Goal: Task Accomplishment & Management: Use online tool/utility

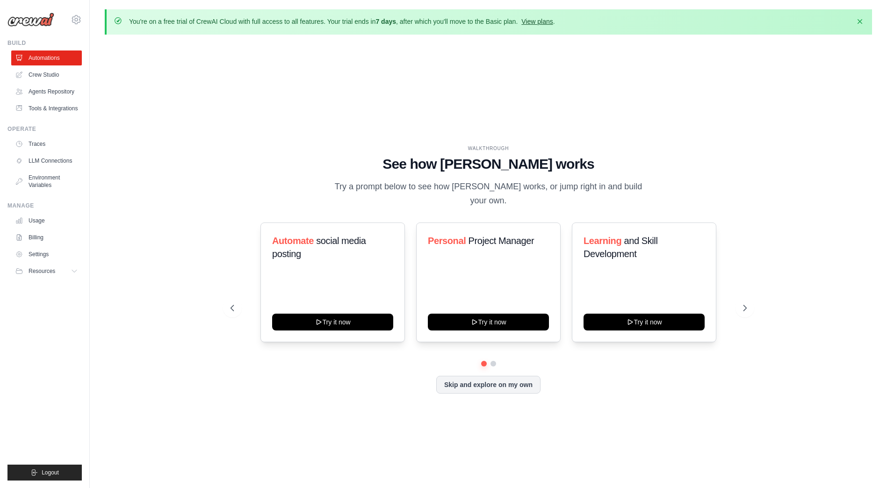
click at [537, 23] on link "View plans" at bounding box center [537, 21] width 31 height 7
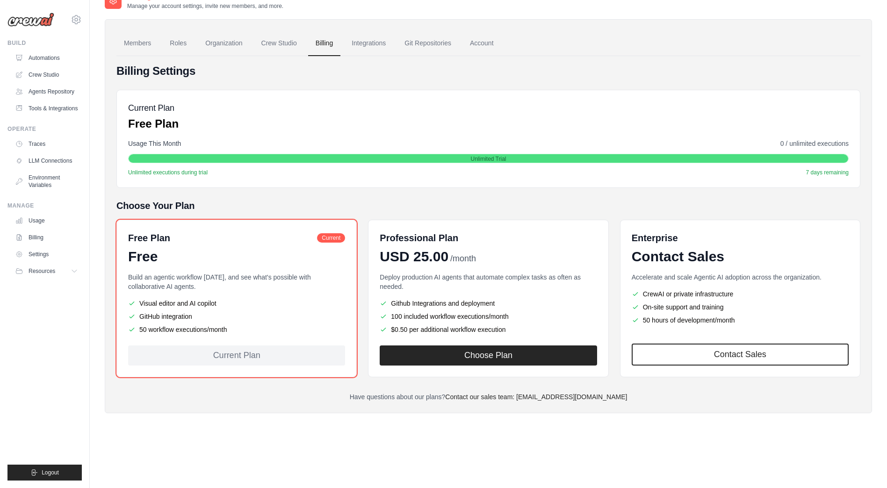
scroll to position [51, 0]
click at [176, 44] on link "Roles" at bounding box center [178, 42] width 32 height 25
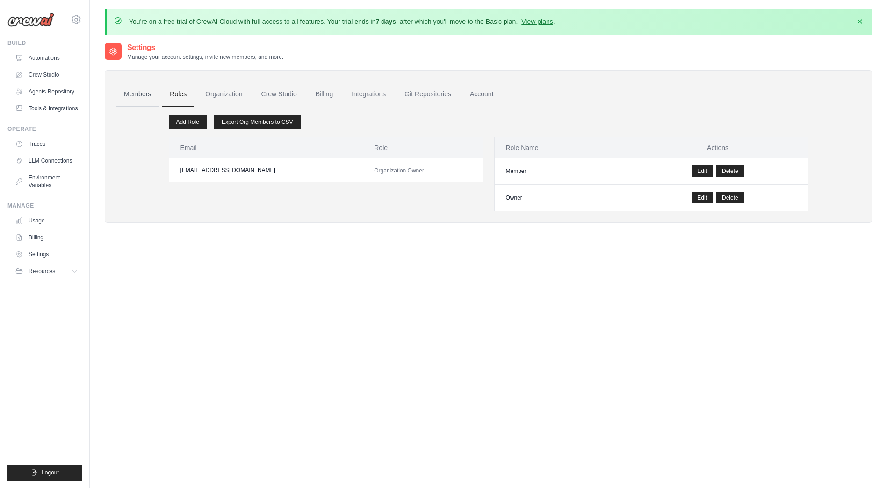
click at [121, 87] on link "Members" at bounding box center [137, 94] width 42 height 25
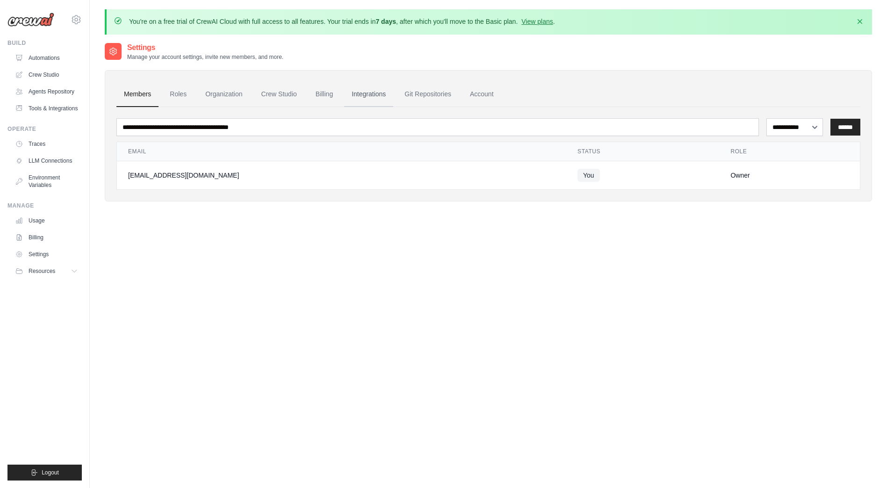
click at [349, 94] on link "Integrations" at bounding box center [368, 94] width 49 height 25
click at [362, 95] on link "Integrations" at bounding box center [368, 94] width 49 height 25
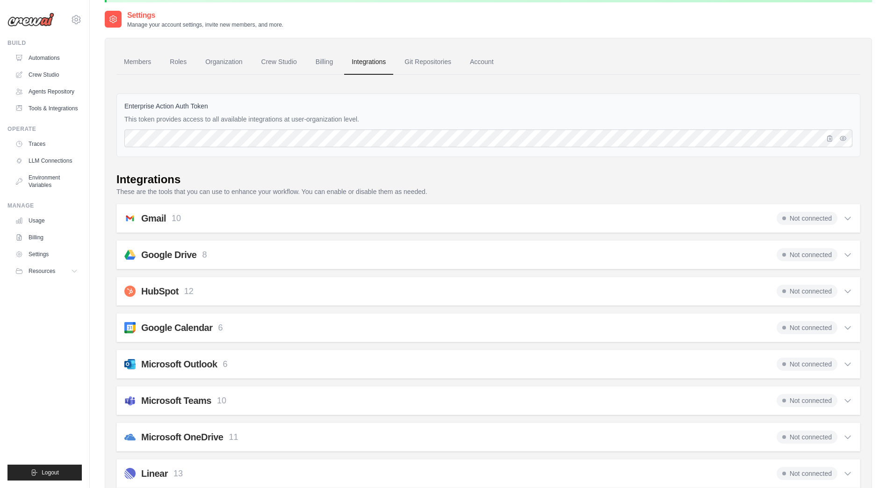
scroll to position [94, 0]
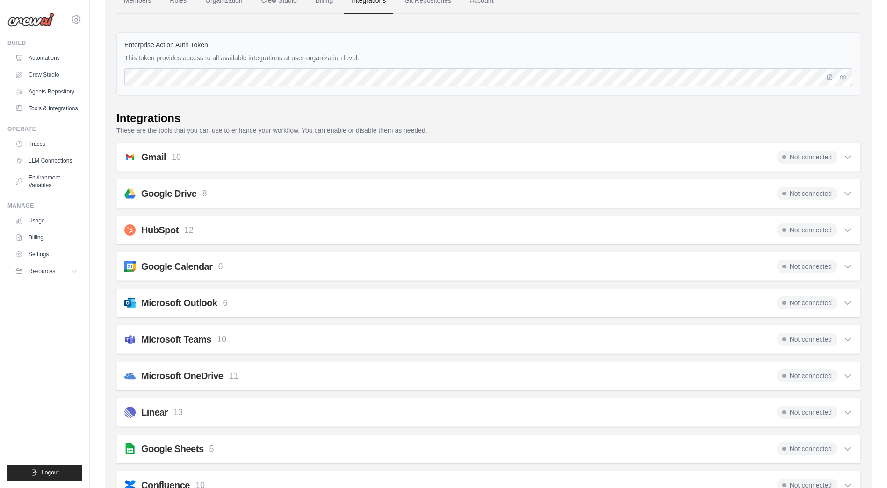
click at [843, 158] on div "Not connected" at bounding box center [815, 157] width 76 height 13
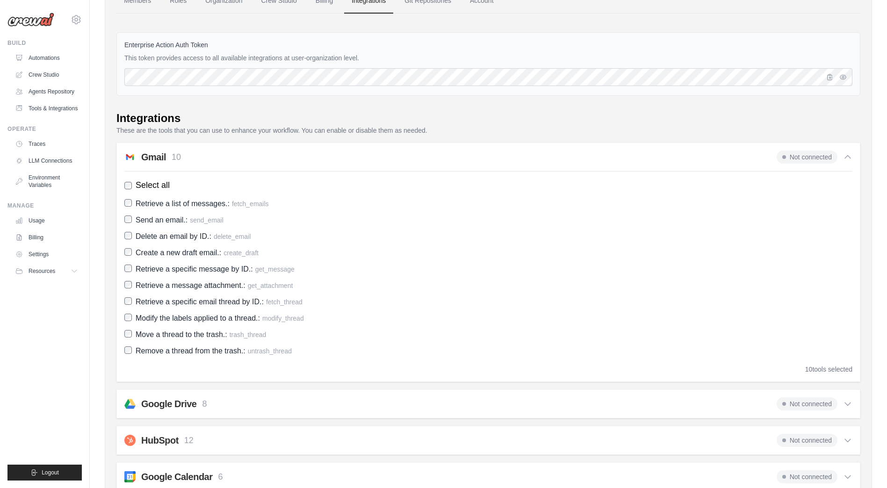
click at [843, 158] on icon at bounding box center [847, 157] width 9 height 9
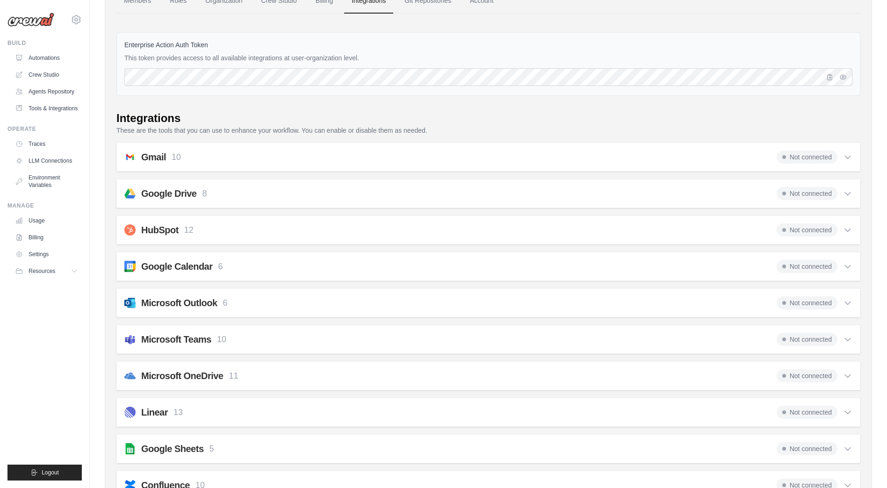
click at [843, 158] on icon at bounding box center [847, 157] width 9 height 9
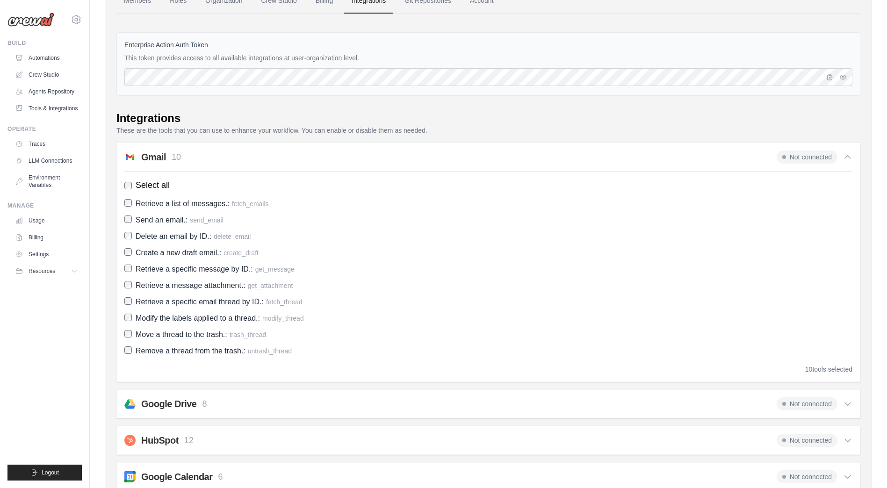
click at [145, 186] on span "Select all" at bounding box center [153, 185] width 34 height 13
click at [829, 153] on span "Not connected" at bounding box center [807, 157] width 61 height 13
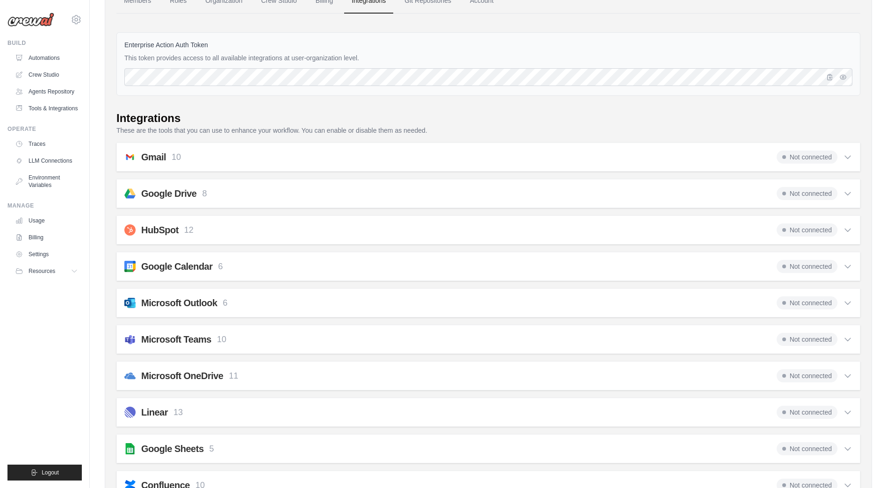
click at [789, 194] on span "Not connected" at bounding box center [807, 193] width 61 height 13
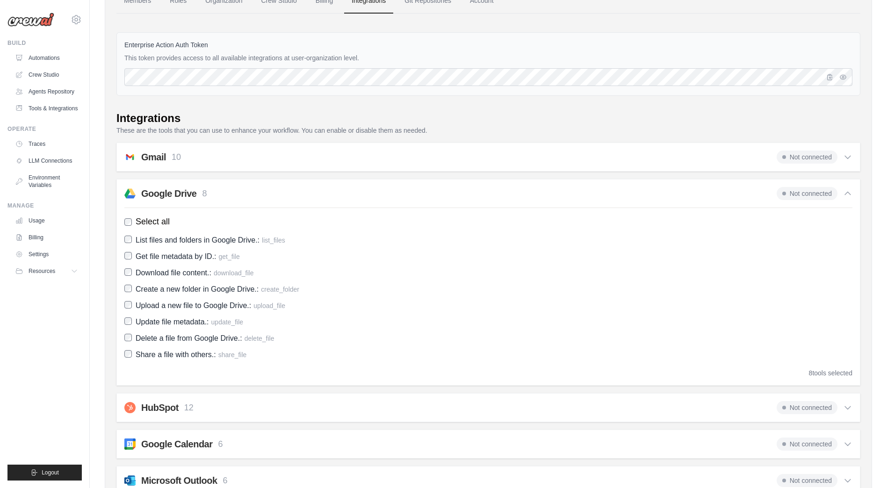
click at [136, 222] on span "Select all" at bounding box center [153, 222] width 34 height 13
click at [394, 189] on div "Google Drive 8 Not connected" at bounding box center [488, 193] width 728 height 13
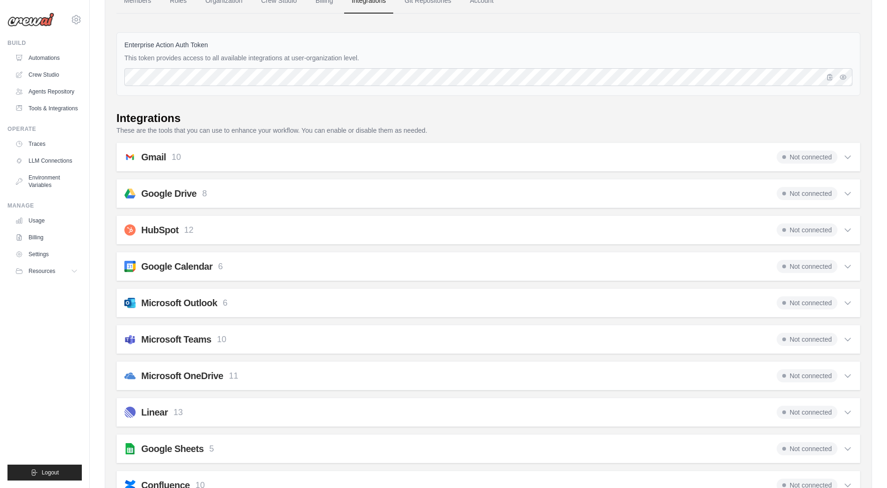
click at [328, 194] on div "Google Drive 8 Not connected" at bounding box center [488, 193] width 728 height 13
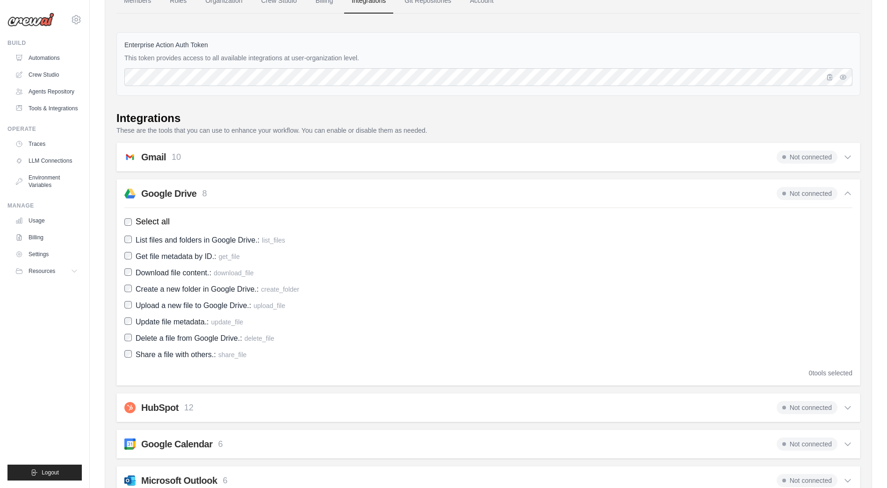
click at [330, 194] on div "Google Drive 8 Not connected" at bounding box center [488, 193] width 728 height 13
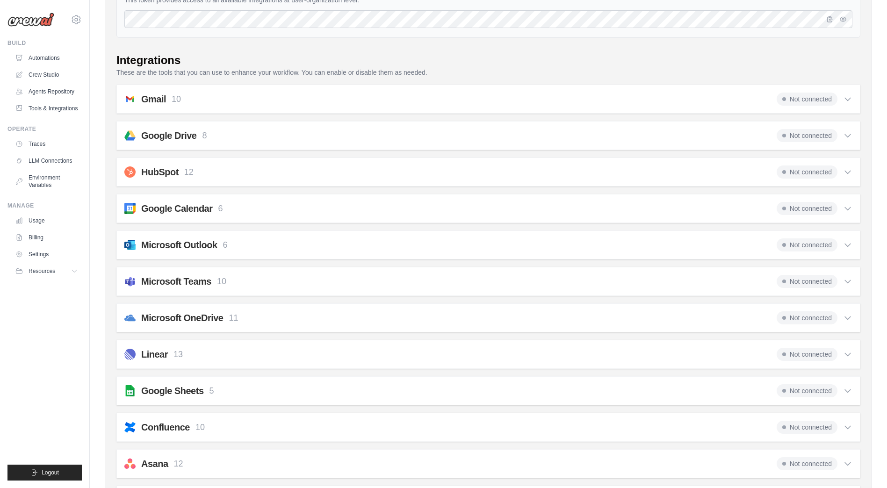
scroll to position [234, 0]
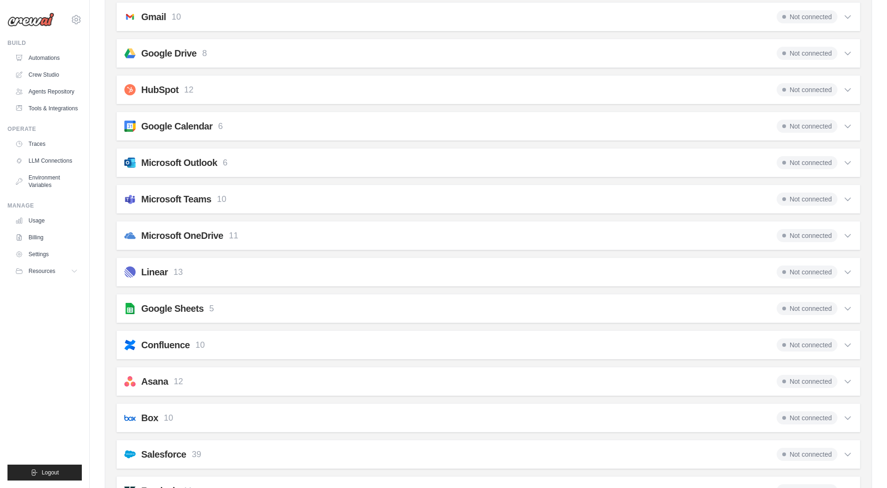
click at [247, 198] on div "Microsoft Teams 10 Not connected" at bounding box center [488, 199] width 728 height 13
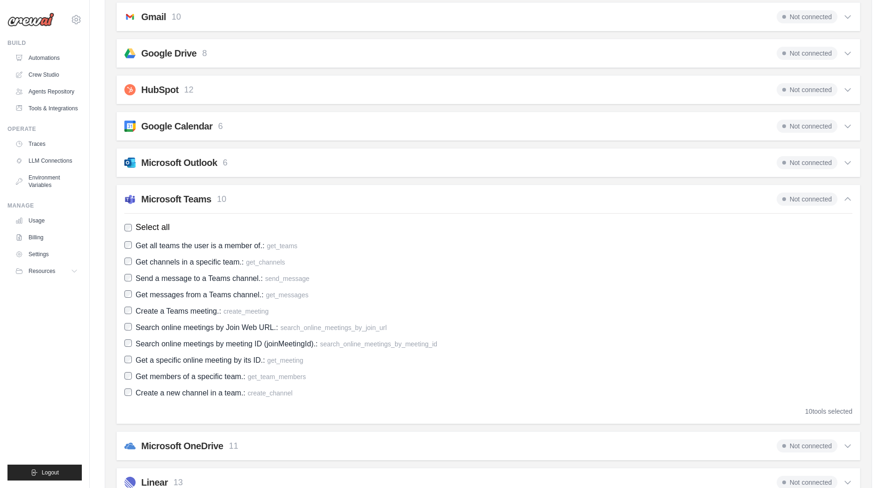
click at [276, 199] on div "Microsoft Teams 10 Not connected" at bounding box center [488, 199] width 728 height 13
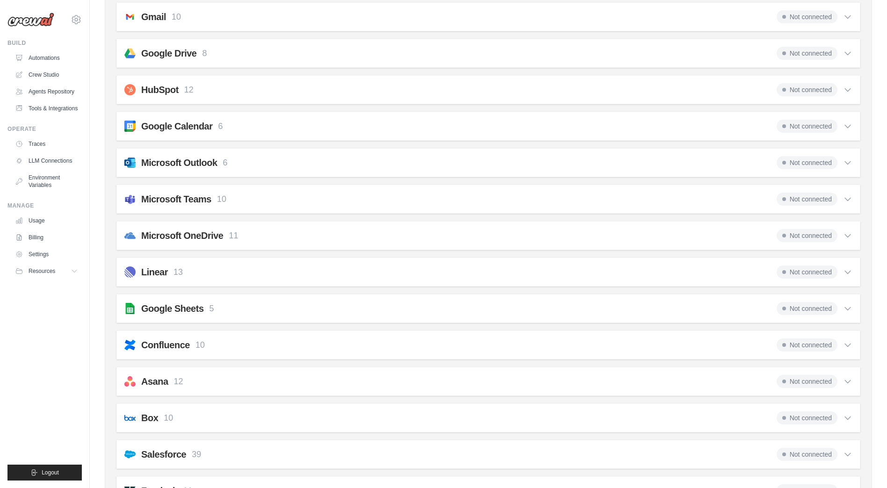
click at [250, 232] on div "Microsoft OneDrive 11 Not connected" at bounding box center [488, 235] width 728 height 13
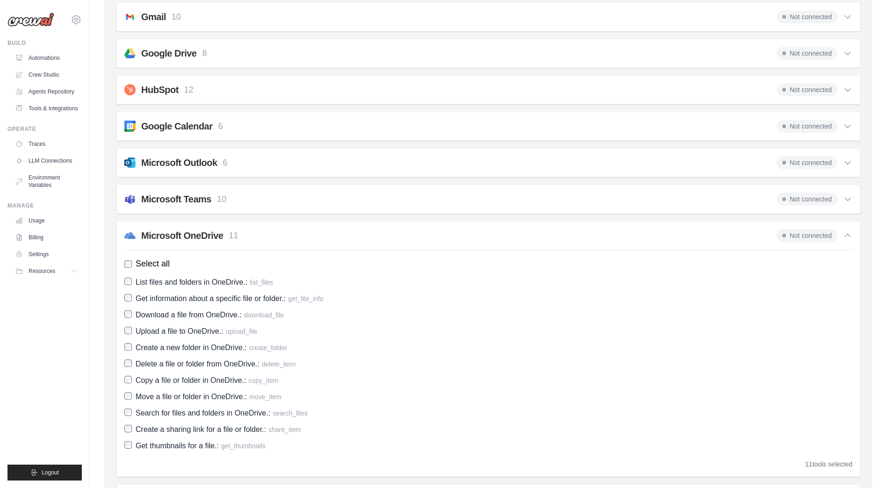
click at [253, 230] on div "Microsoft OneDrive 11 Not connected" at bounding box center [488, 235] width 728 height 13
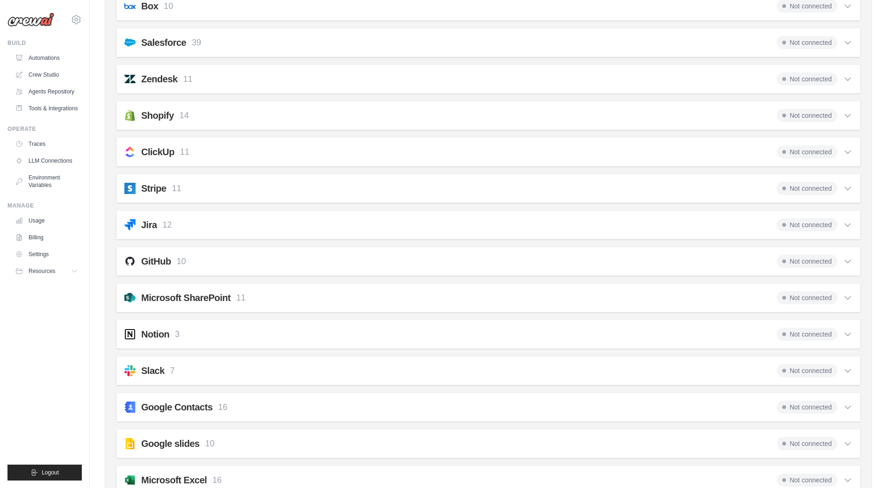
scroll to position [702, 0]
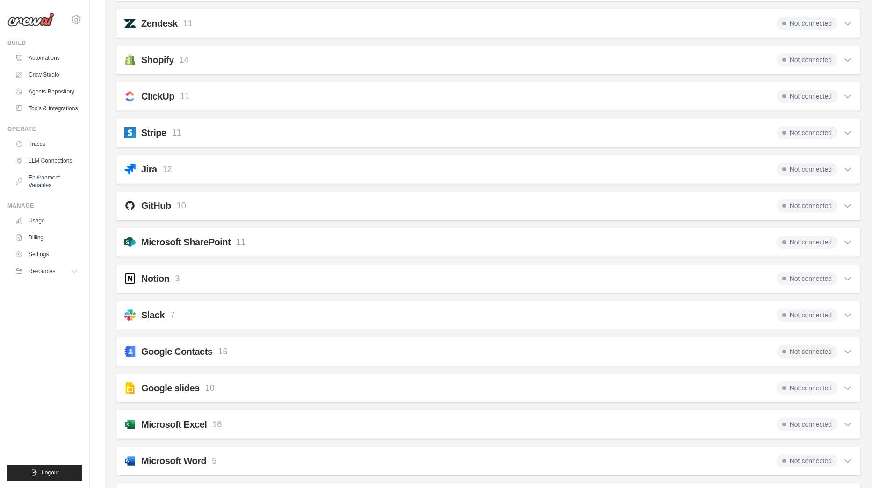
click at [270, 209] on div "GitHub 10 Not connected" at bounding box center [488, 205] width 728 height 13
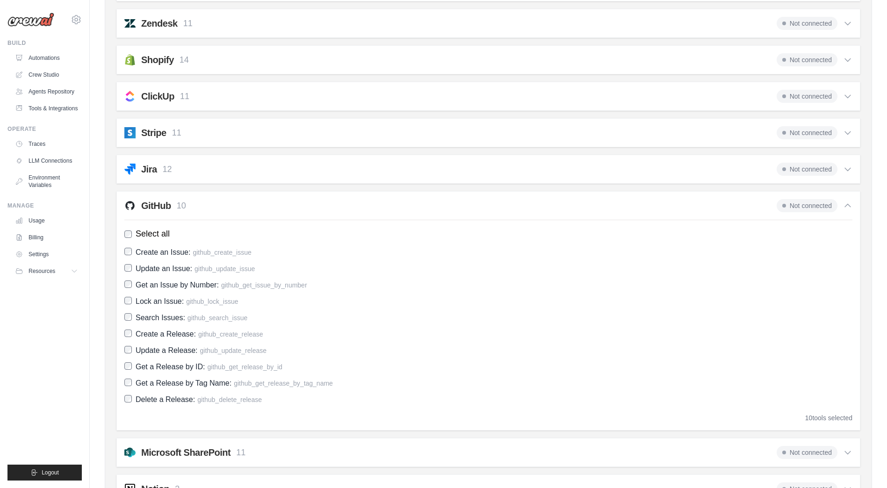
click at [270, 209] on div "GitHub 10 Not connected" at bounding box center [488, 205] width 728 height 13
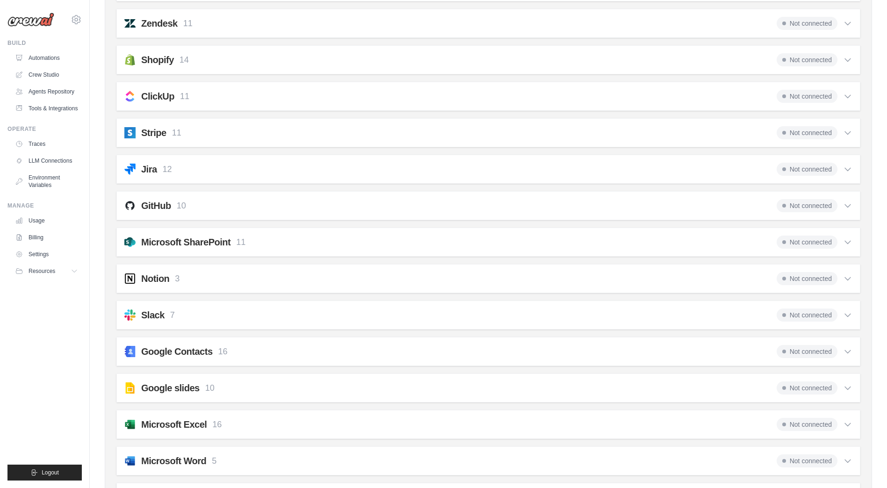
click at [255, 238] on div "Microsoft SharePoint 11 Not connected" at bounding box center [488, 242] width 728 height 13
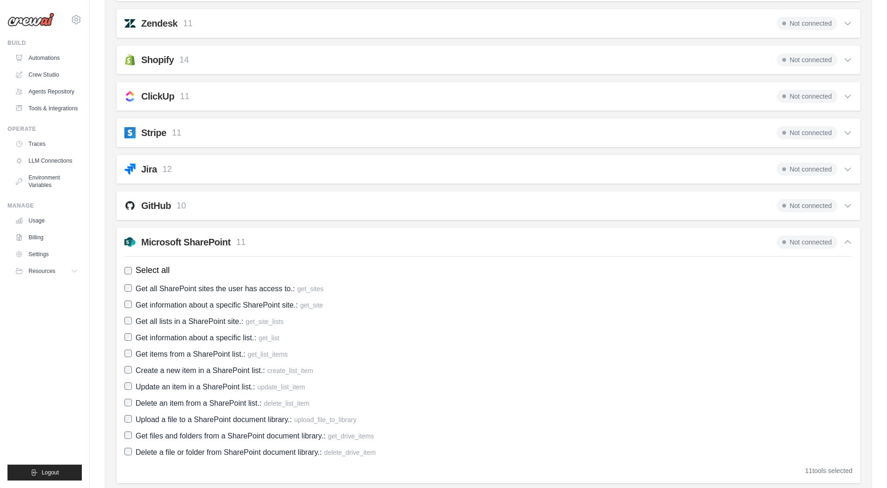
click at [256, 238] on div "Microsoft SharePoint 11 Not connected" at bounding box center [488, 242] width 728 height 13
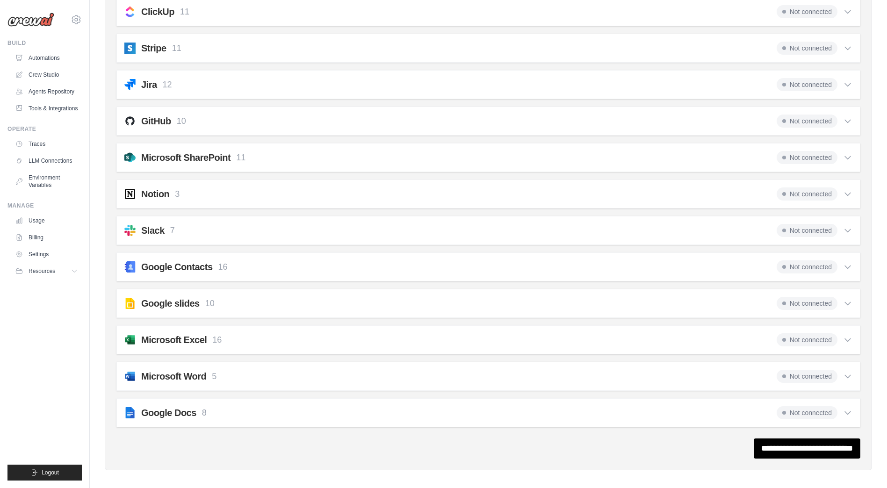
scroll to position [793, 0]
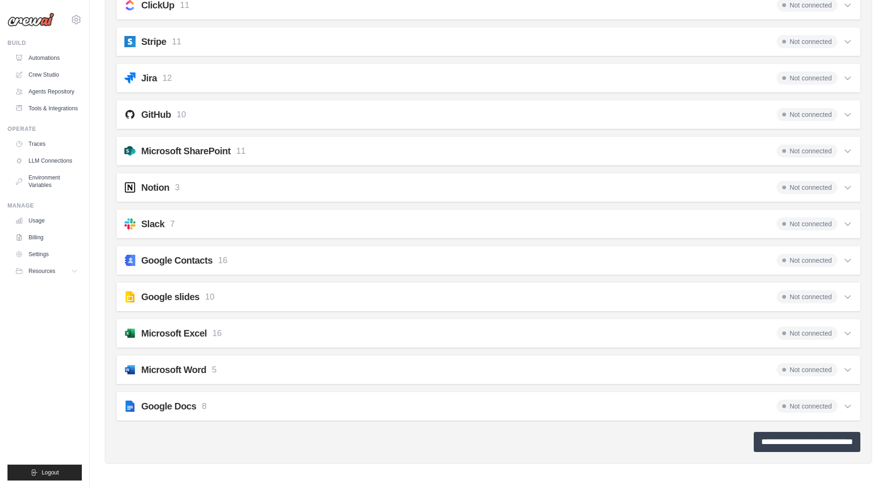
click at [794, 439] on input "**********" at bounding box center [807, 442] width 107 height 20
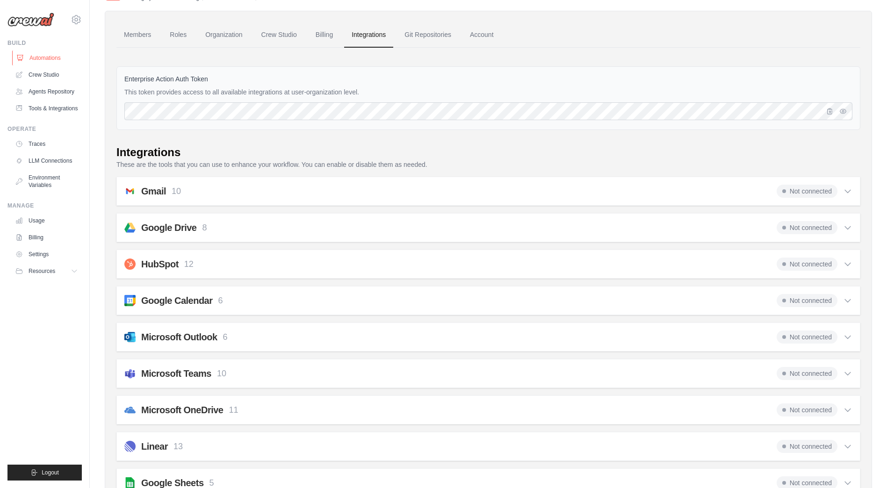
scroll to position [0, 0]
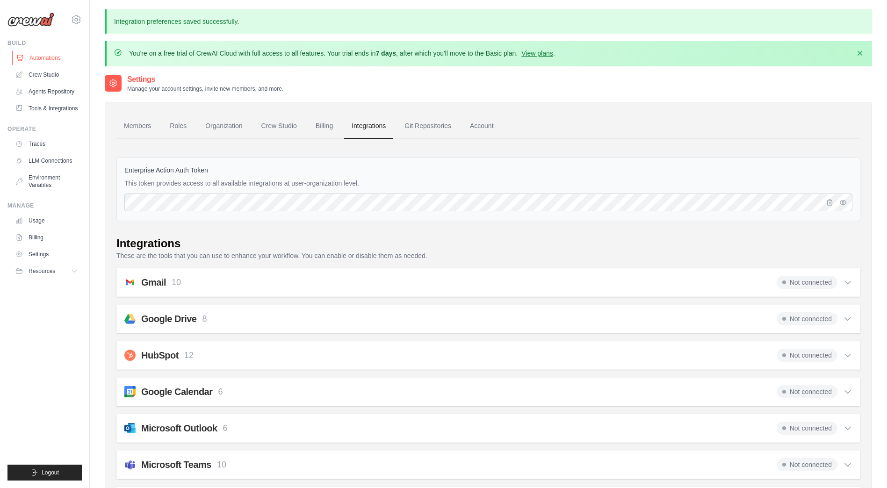
click at [41, 63] on link "Automations" at bounding box center [47, 58] width 71 height 15
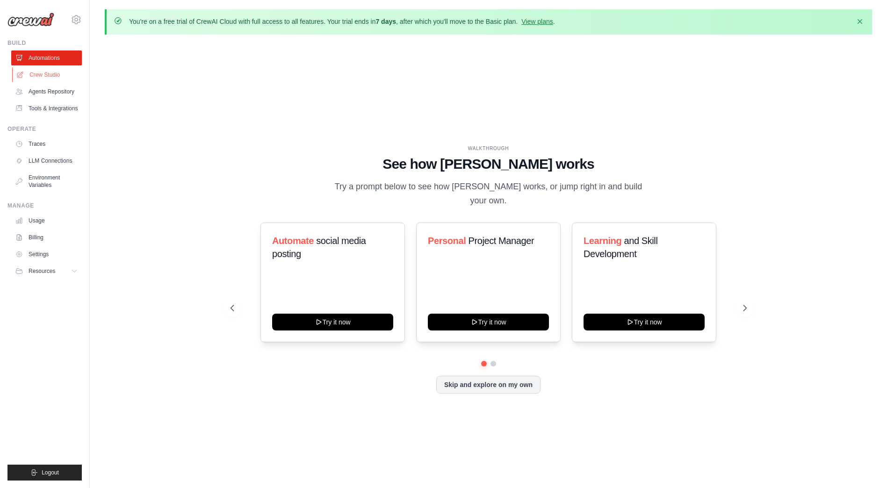
click at [41, 75] on link "Crew Studio" at bounding box center [47, 74] width 71 height 15
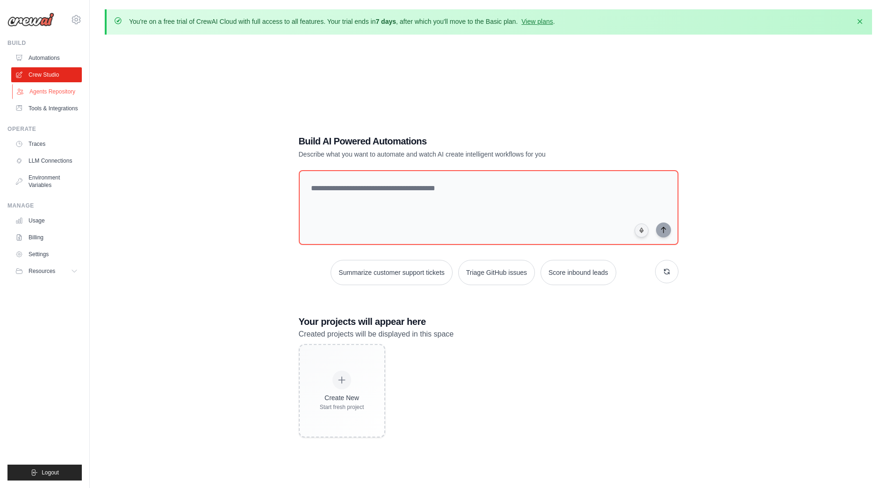
click at [54, 95] on link "Agents Repository" at bounding box center [47, 91] width 71 height 15
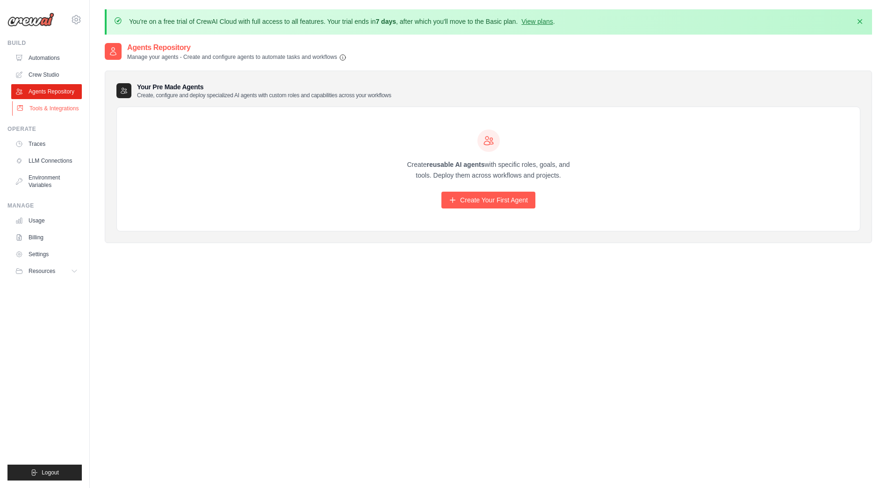
click at [53, 114] on link "Tools & Integrations" at bounding box center [47, 108] width 71 height 15
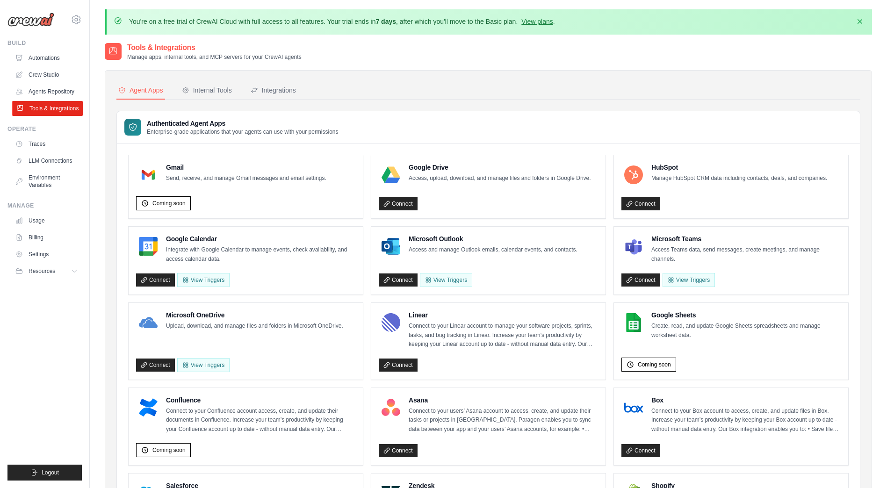
drag, startPoint x: 53, startPoint y: 114, endPoint x: 46, endPoint y: 107, distance: 9.6
click at [46, 107] on link "Tools & Integrations" at bounding box center [47, 108] width 71 height 15
click at [204, 89] on div "Internal Tools" at bounding box center [207, 90] width 50 height 9
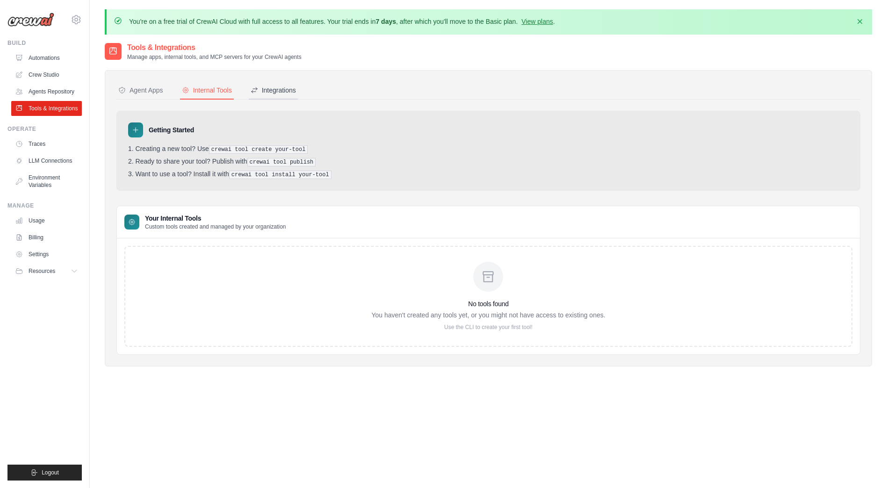
click at [278, 88] on div "Integrations" at bounding box center [273, 90] width 45 height 9
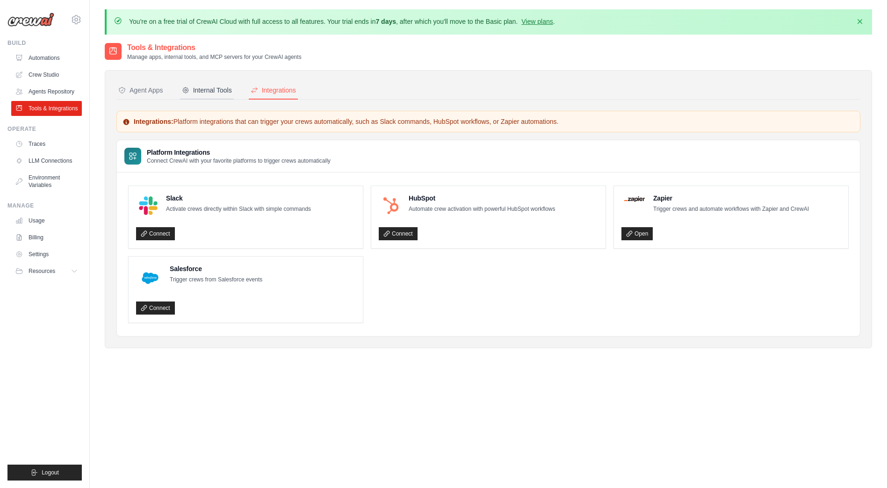
click at [201, 91] on div "Internal Tools" at bounding box center [207, 90] width 50 height 9
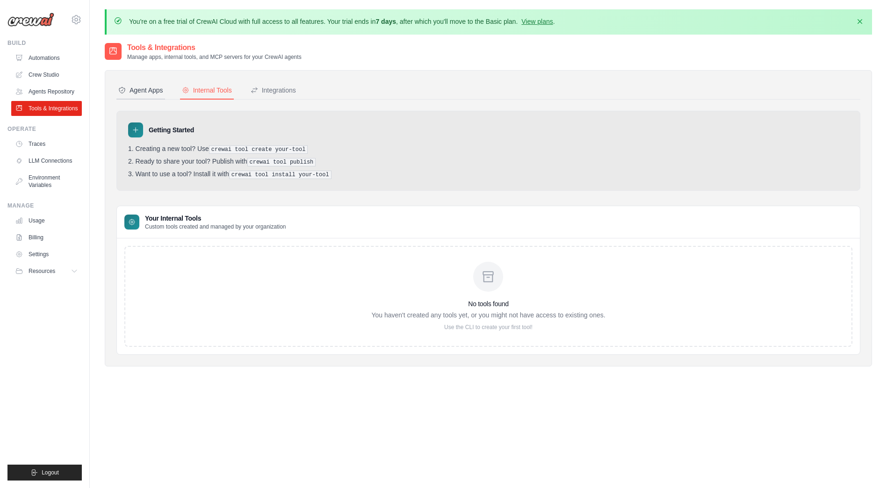
click at [145, 91] on div "Agent Apps" at bounding box center [140, 90] width 45 height 9
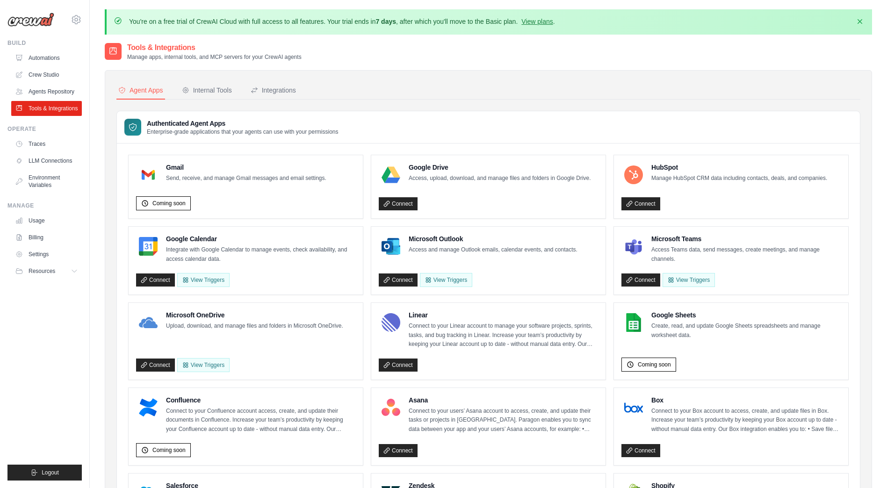
drag, startPoint x: 145, startPoint y: 91, endPoint x: 139, endPoint y: 92, distance: 5.7
click at [139, 92] on div "Agent Apps" at bounding box center [140, 90] width 45 height 9
click at [45, 163] on link "LLM Connections" at bounding box center [47, 160] width 71 height 15
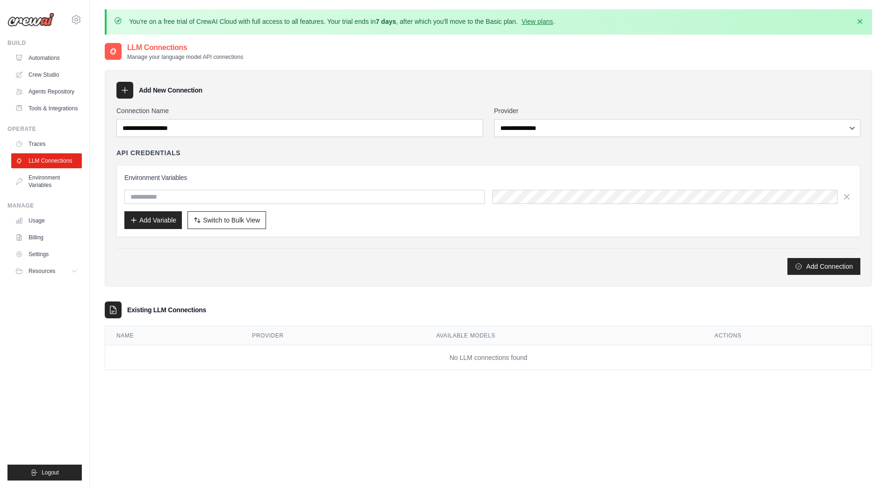
click at [46, 146] on link "Traces" at bounding box center [46, 144] width 71 height 15
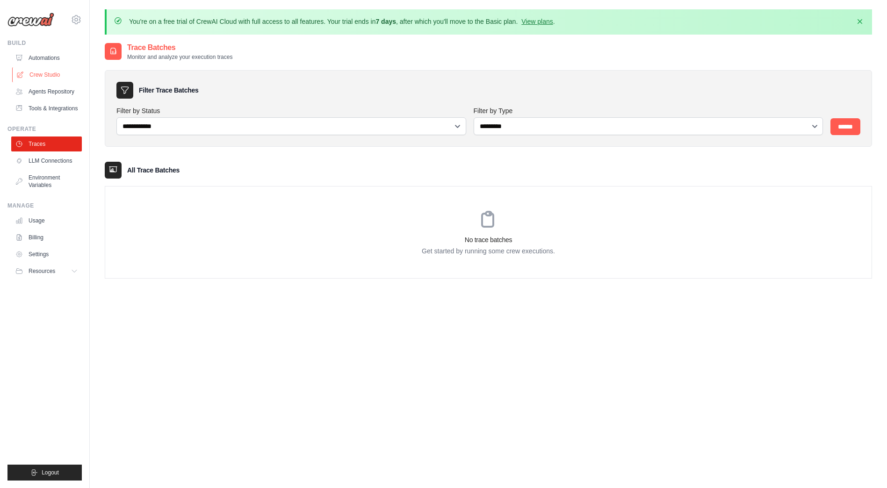
click at [59, 75] on link "Crew Studio" at bounding box center [47, 74] width 71 height 15
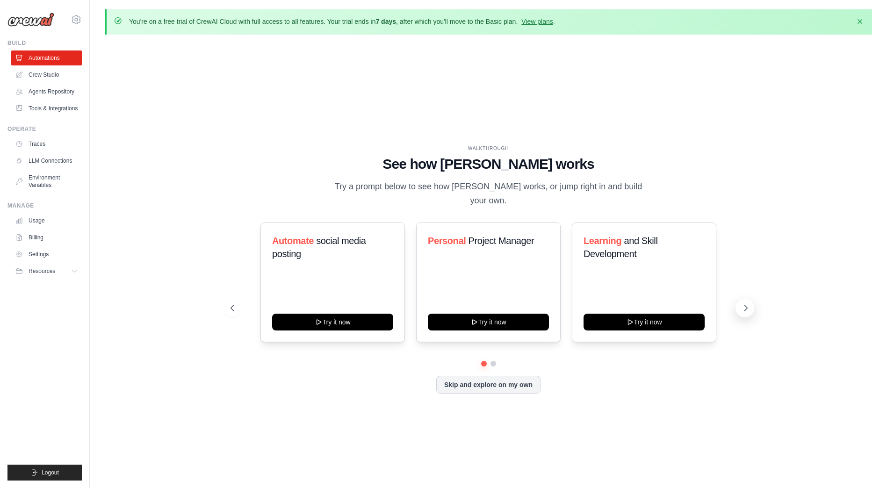
click at [749, 304] on icon at bounding box center [746, 308] width 9 height 9
click at [48, 66] on ul "Automations Crew Studio Agents Repository Tools & Integrations" at bounding box center [46, 83] width 71 height 65
click at [45, 70] on link "Crew Studio" at bounding box center [47, 74] width 71 height 15
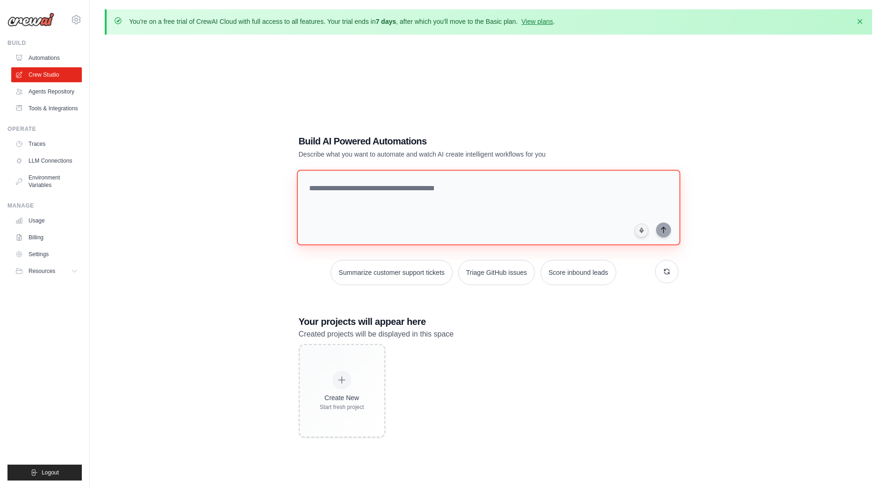
click at [415, 190] on textarea at bounding box center [489, 208] width 384 height 76
type textarea "**********"
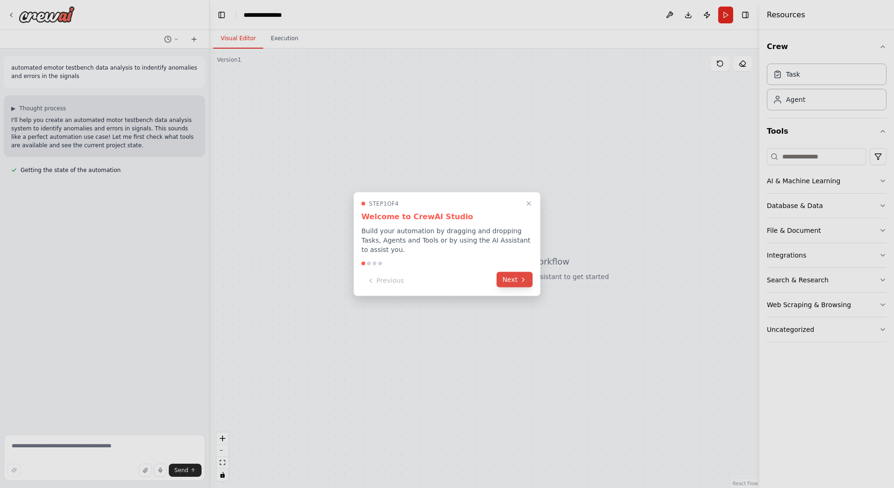
click at [519, 275] on button "Next" at bounding box center [515, 279] width 36 height 15
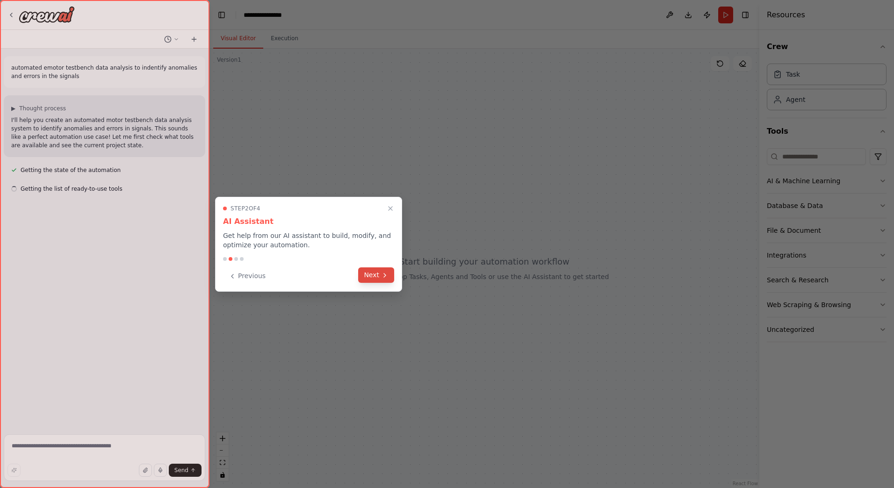
click at [385, 274] on icon at bounding box center [384, 275] width 7 height 7
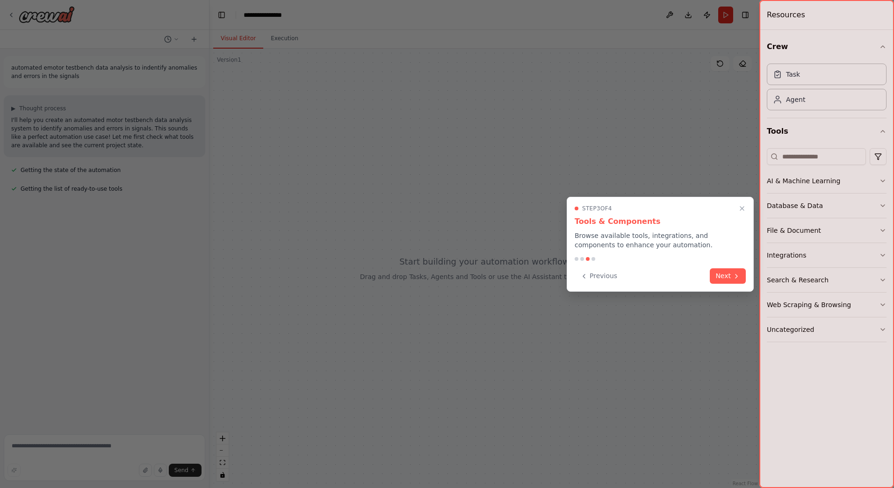
click at [730, 271] on button "Next" at bounding box center [728, 276] width 36 height 15
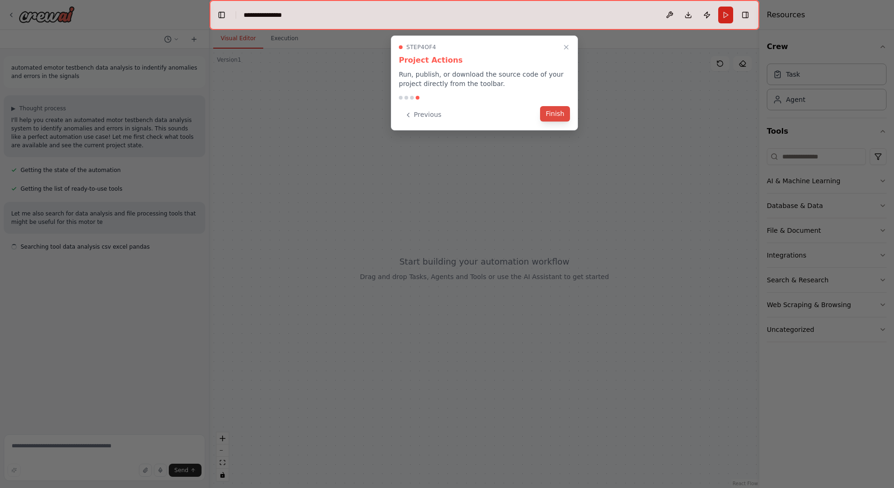
click at [552, 115] on button "Finish" at bounding box center [555, 113] width 30 height 15
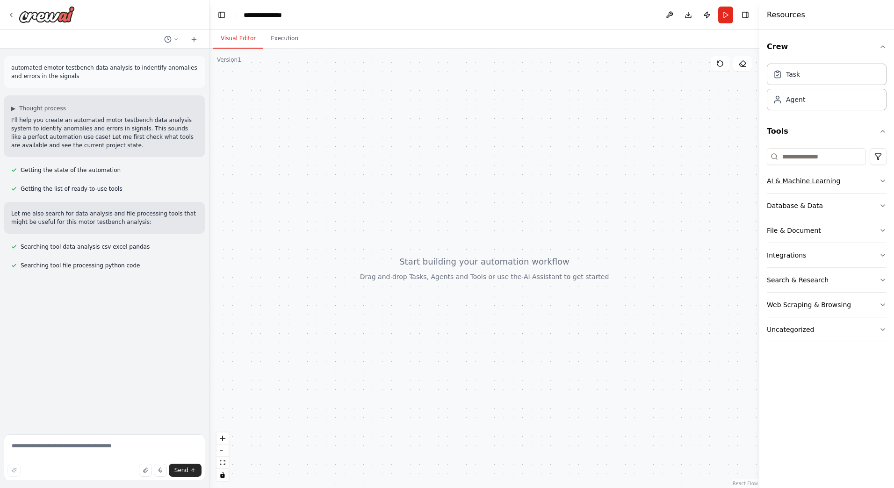
click at [807, 189] on button "AI & Machine Learning" at bounding box center [827, 181] width 120 height 24
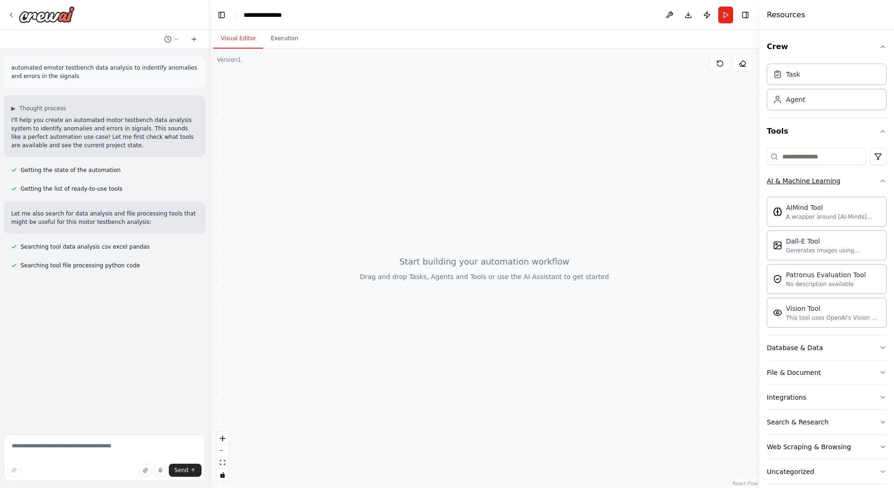
click at [827, 183] on div "AI & Machine Learning" at bounding box center [803, 180] width 73 height 9
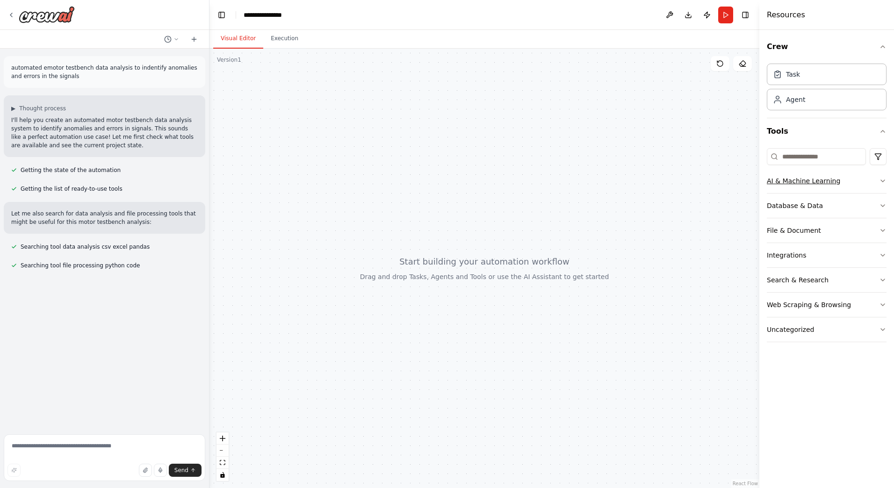
click at [827, 186] on button "AI & Machine Learning" at bounding box center [827, 181] width 120 height 24
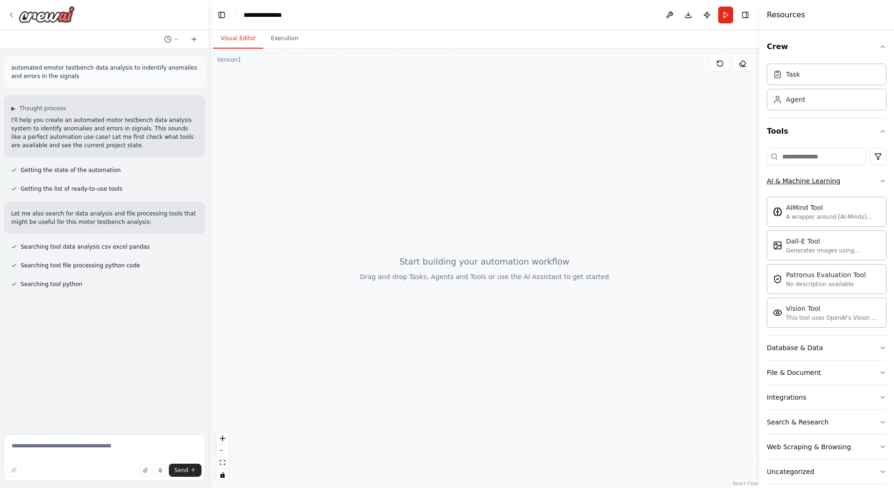
click at [844, 191] on button "AI & Machine Learning" at bounding box center [827, 181] width 120 height 24
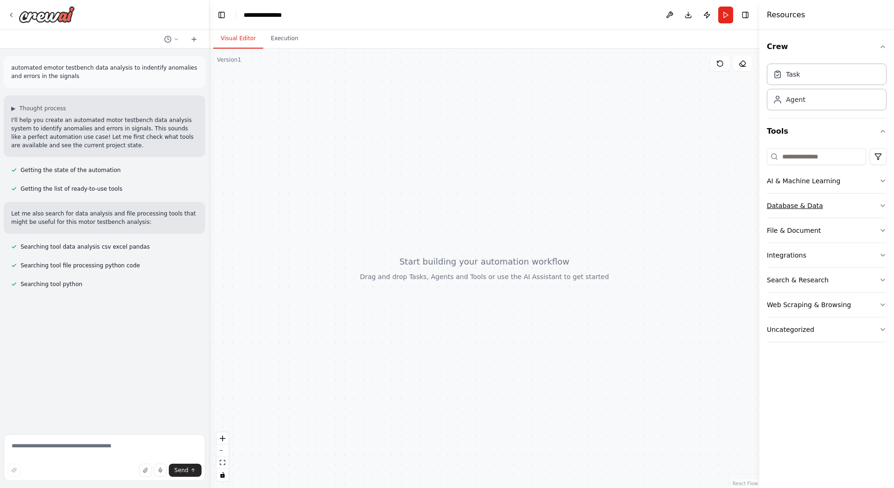
click at [843, 211] on button "Database & Data" at bounding box center [827, 206] width 120 height 24
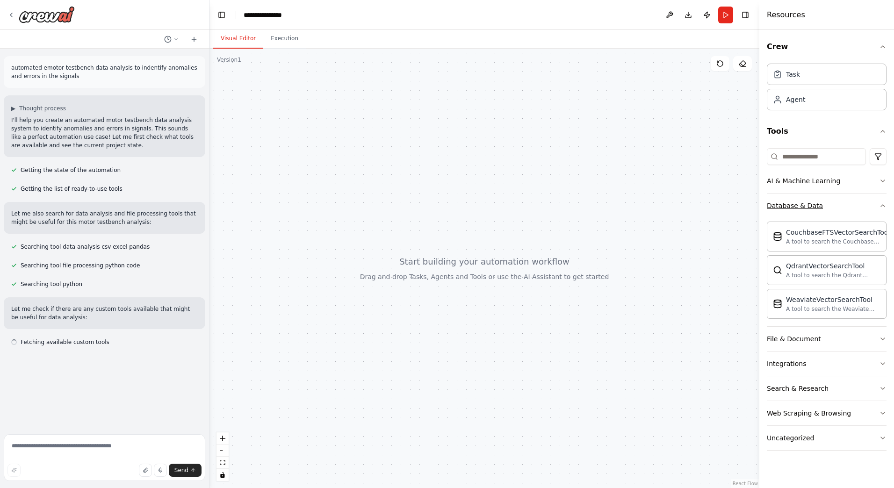
click at [838, 211] on button "Database & Data" at bounding box center [827, 206] width 120 height 24
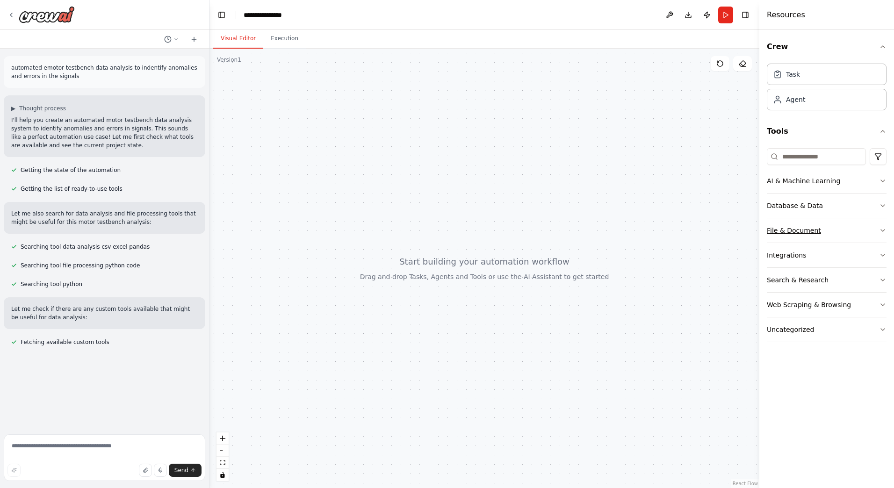
click at [815, 237] on button "File & Document" at bounding box center [827, 230] width 120 height 24
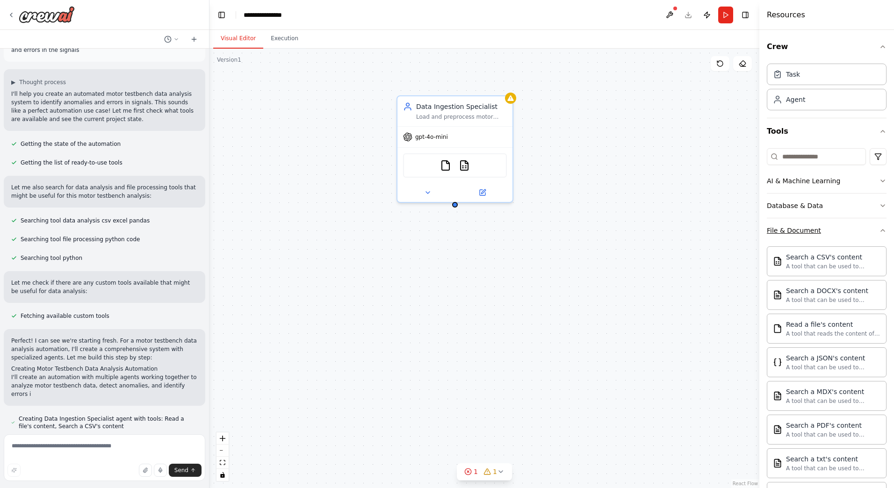
click at [847, 230] on button "File & Document" at bounding box center [827, 230] width 120 height 24
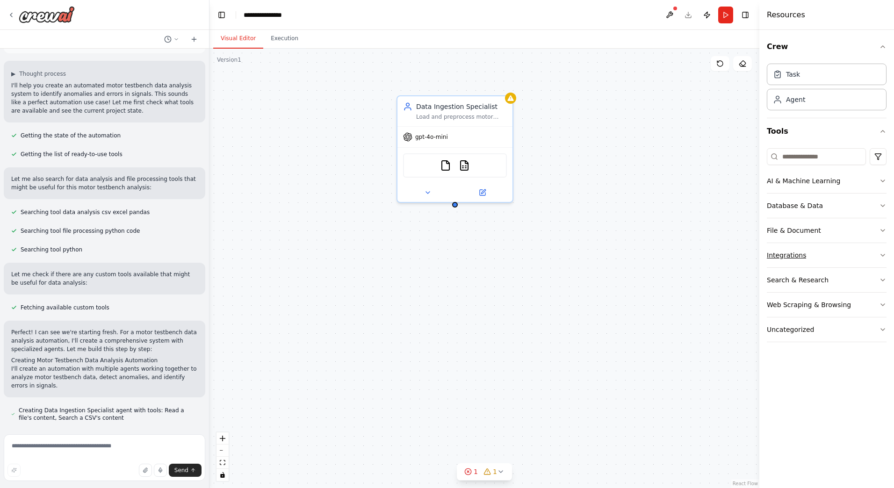
click at [829, 256] on button "Integrations" at bounding box center [827, 255] width 120 height 24
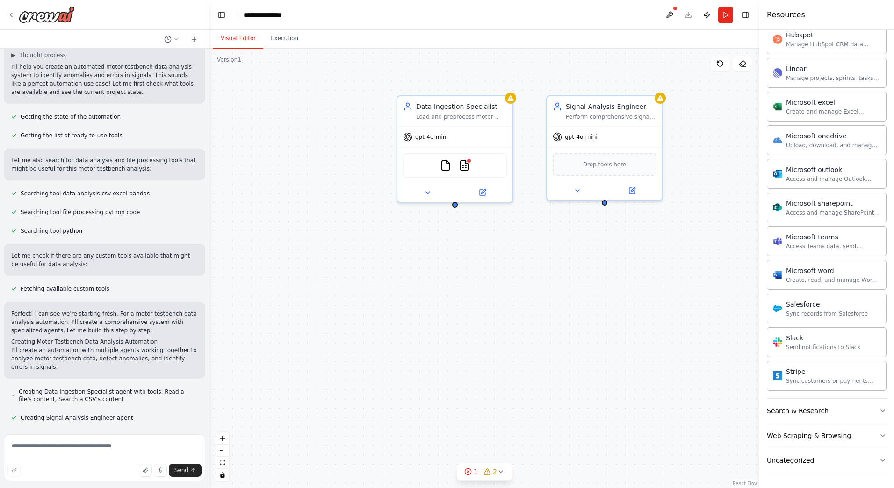
scroll to position [72, 0]
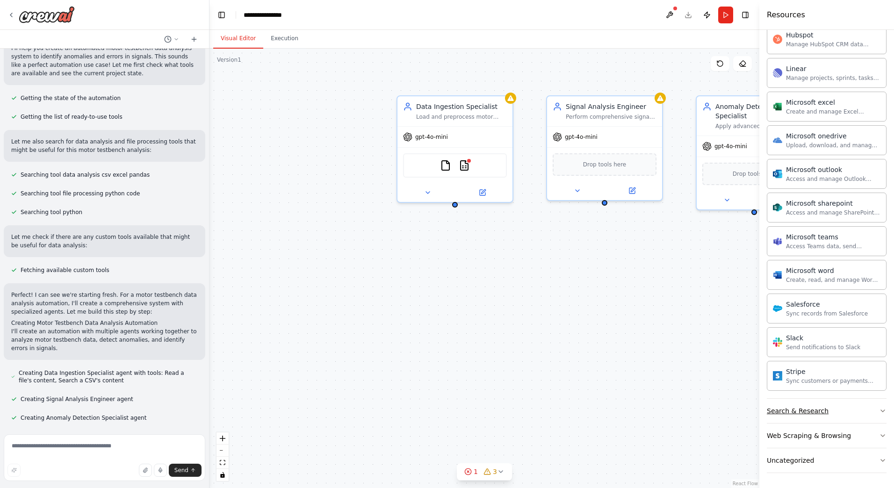
click at [819, 415] on div "Search & Research" at bounding box center [798, 411] width 62 height 9
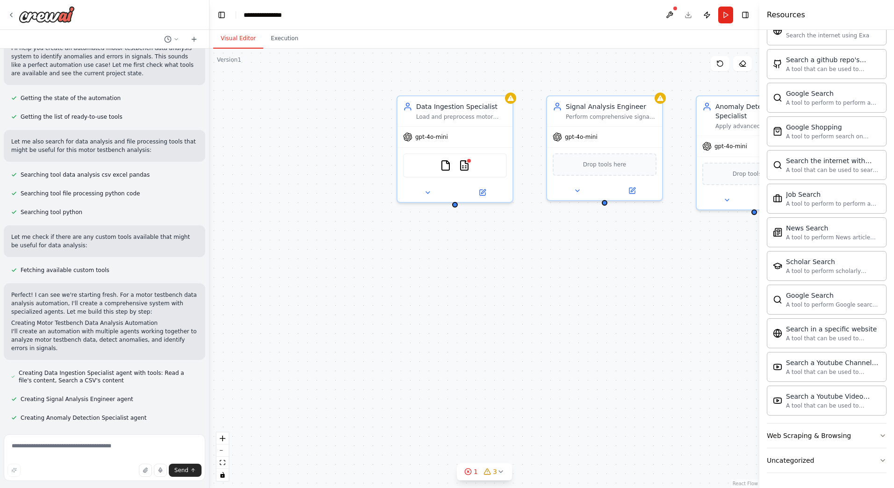
scroll to position [91, 0]
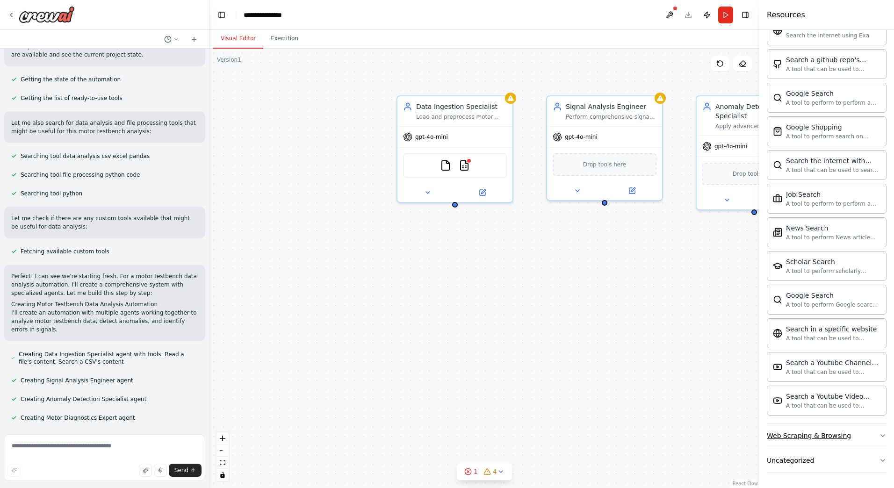
click at [788, 434] on div "Web Scraping & Browsing" at bounding box center [809, 435] width 84 height 9
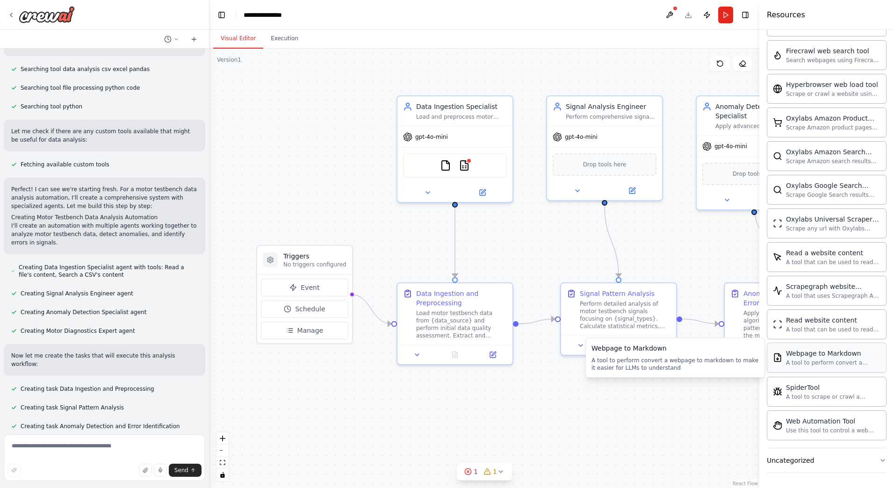
scroll to position [196, 0]
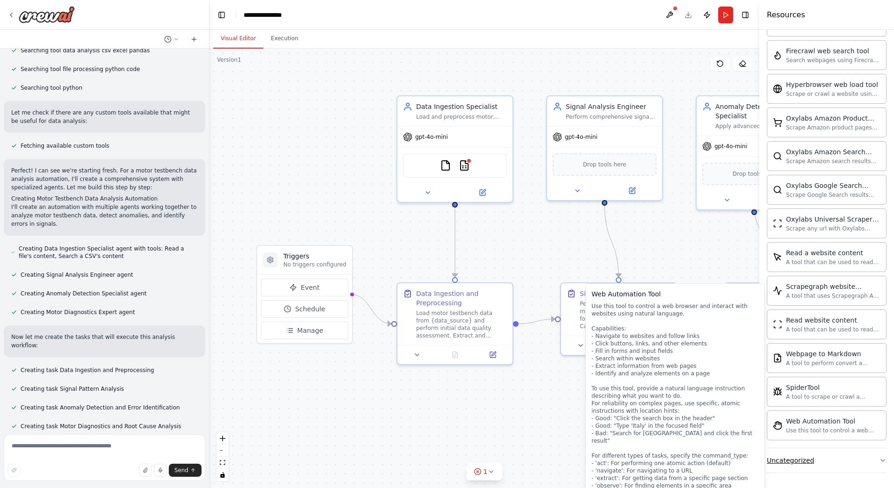
click at [803, 466] on button "Uncategorized" at bounding box center [827, 461] width 120 height 24
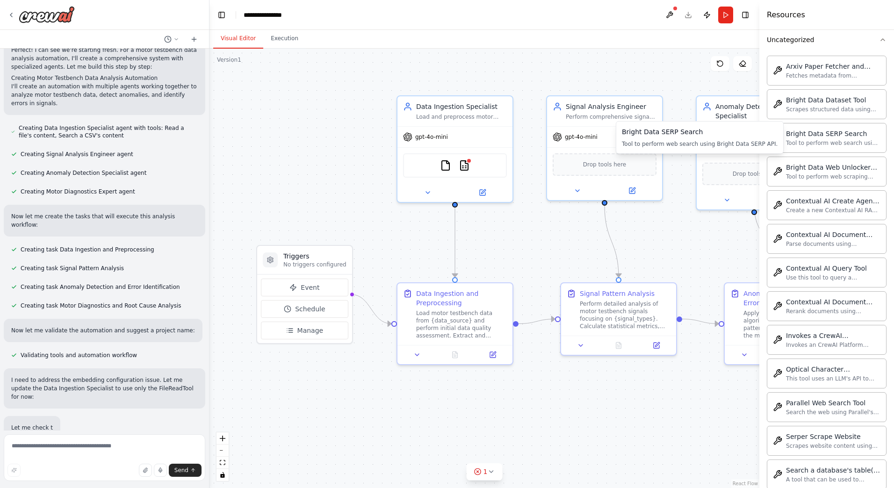
scroll to position [335, 0]
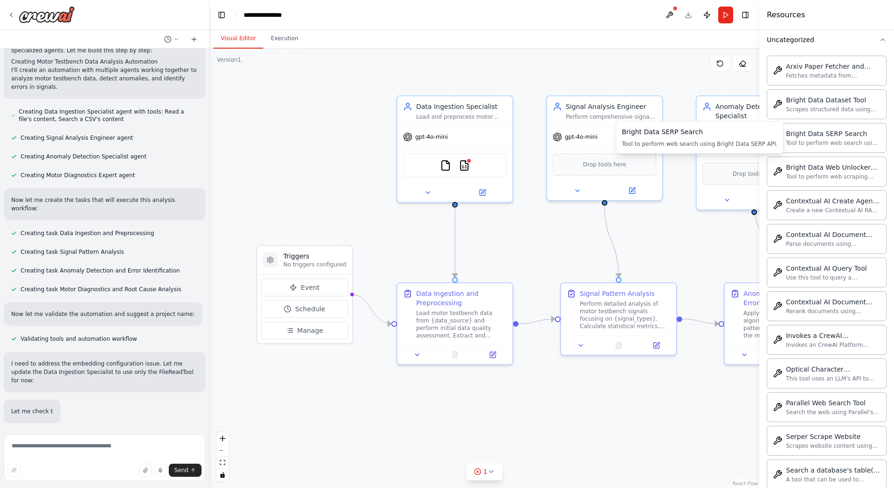
drag, startPoint x: 817, startPoint y: 138, endPoint x: 834, endPoint y: 23, distance: 115.8
click at [834, 23] on div "Resources" at bounding box center [827, 15] width 135 height 30
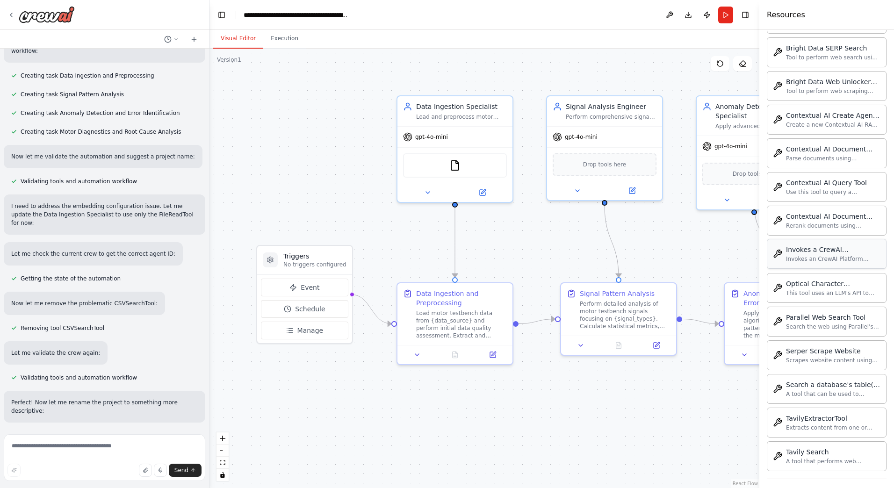
scroll to position [1954, 0]
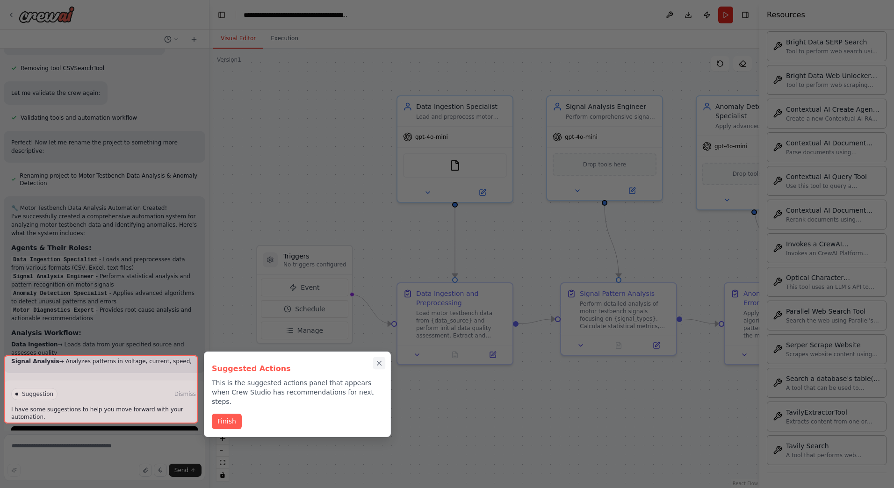
click at [379, 365] on icon "Close walkthrough" at bounding box center [379, 363] width 8 height 8
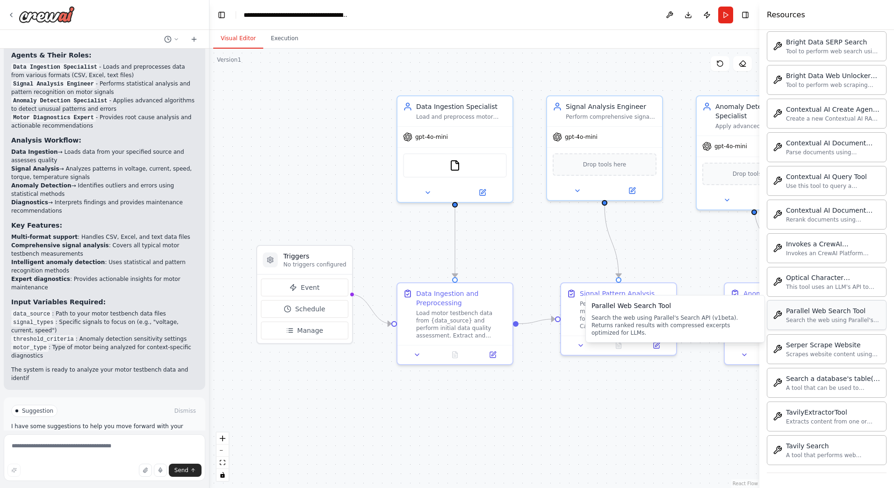
scroll to position [953, 0]
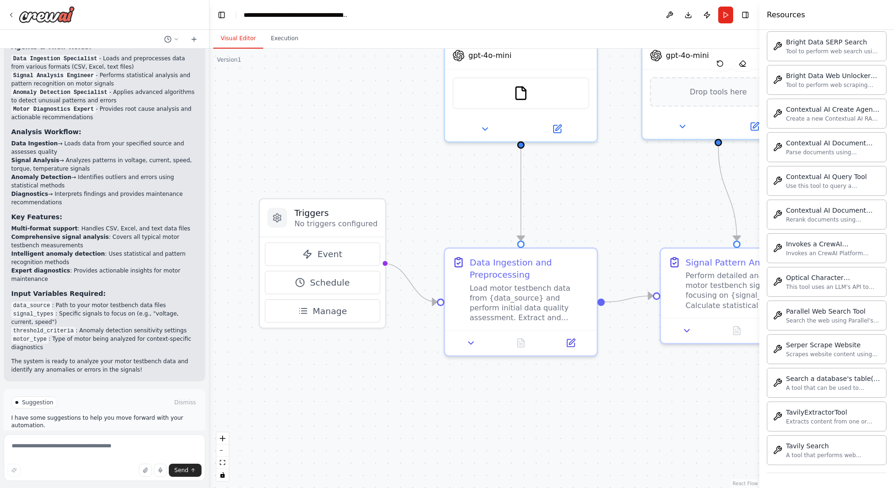
drag, startPoint x: 433, startPoint y: 392, endPoint x: 525, endPoint y: 386, distance: 92.3
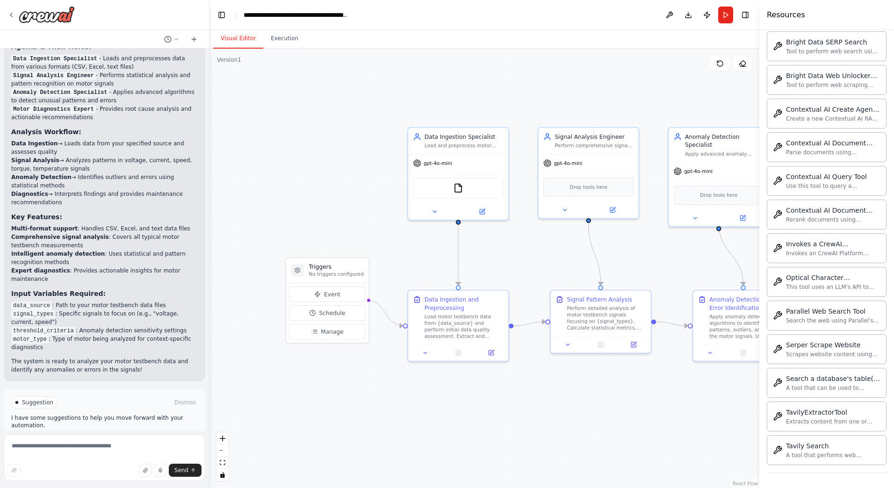
drag, startPoint x: 645, startPoint y: 391, endPoint x: 581, endPoint y: 386, distance: 64.3
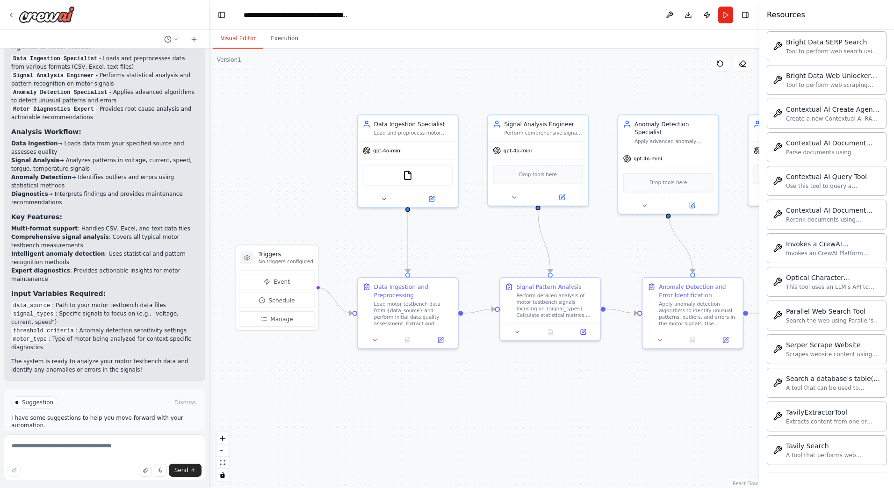
drag, startPoint x: 600, startPoint y: 404, endPoint x: 549, endPoint y: 391, distance: 52.1
click at [544, 172] on span "Drop tools here" at bounding box center [538, 173] width 38 height 8
click at [566, 197] on button at bounding box center [562, 196] width 46 height 10
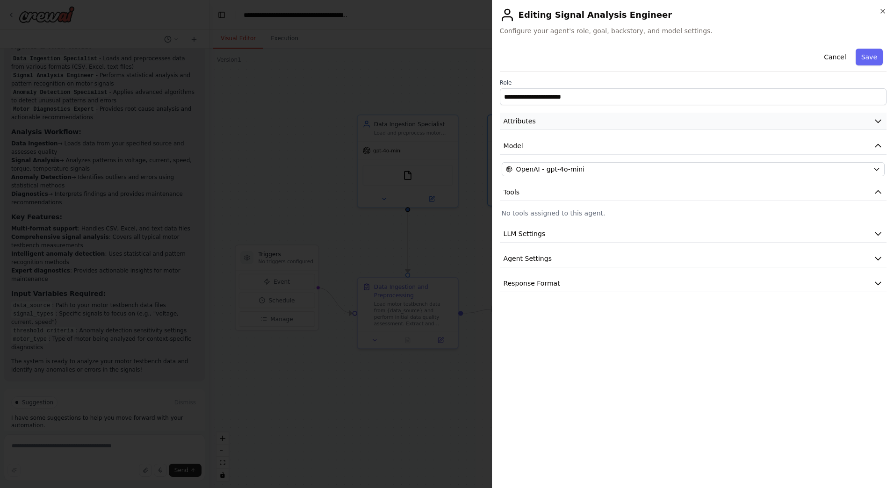
click at [595, 124] on button "Attributes" at bounding box center [693, 121] width 387 height 17
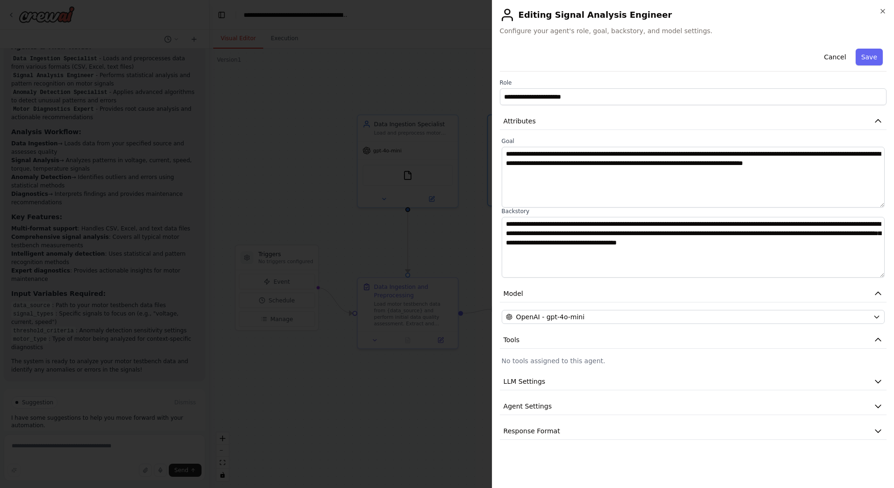
click at [553, 394] on div "**********" at bounding box center [693, 242] width 387 height 395
click at [555, 390] on button "LLM Settings" at bounding box center [693, 381] width 387 height 17
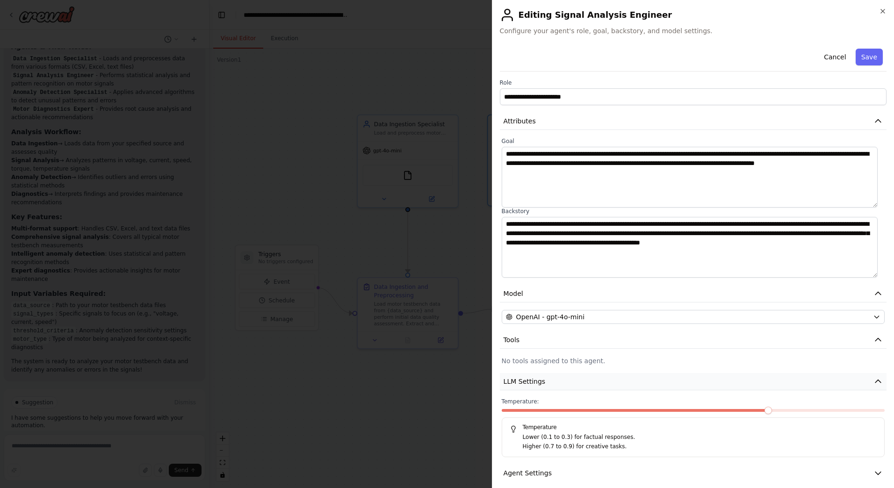
scroll to position [34, 0]
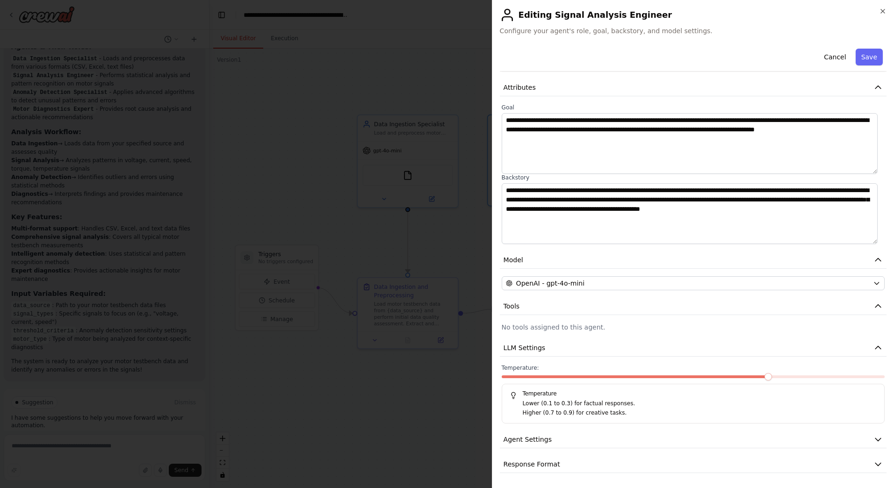
click at [548, 428] on div "**********" at bounding box center [693, 242] width 387 height 462
click at [548, 429] on div "**********" at bounding box center [693, 242] width 387 height 462
click at [548, 430] on div "**********" at bounding box center [693, 242] width 387 height 462
click at [548, 434] on button "Agent Settings" at bounding box center [693, 439] width 387 height 17
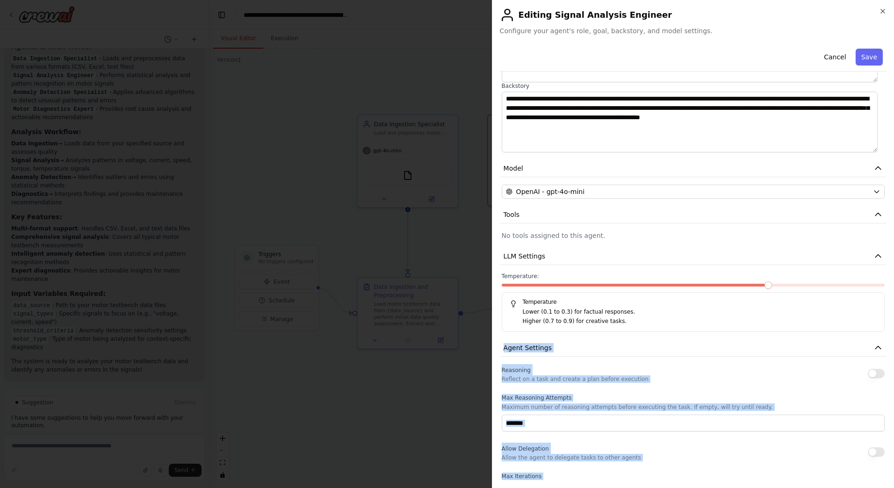
scroll to position [268, 0]
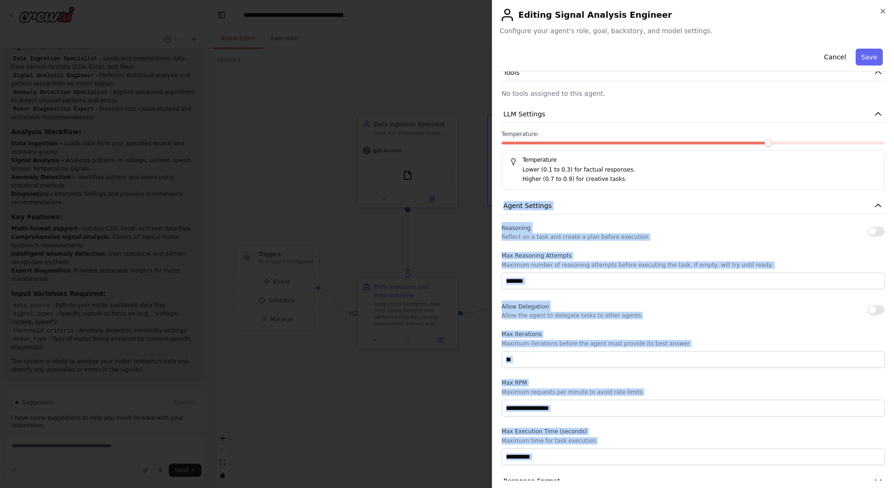
click at [650, 269] on p "Maximum number of reasoning attempts before executing the task. If empty, will …" at bounding box center [693, 265] width 383 height 7
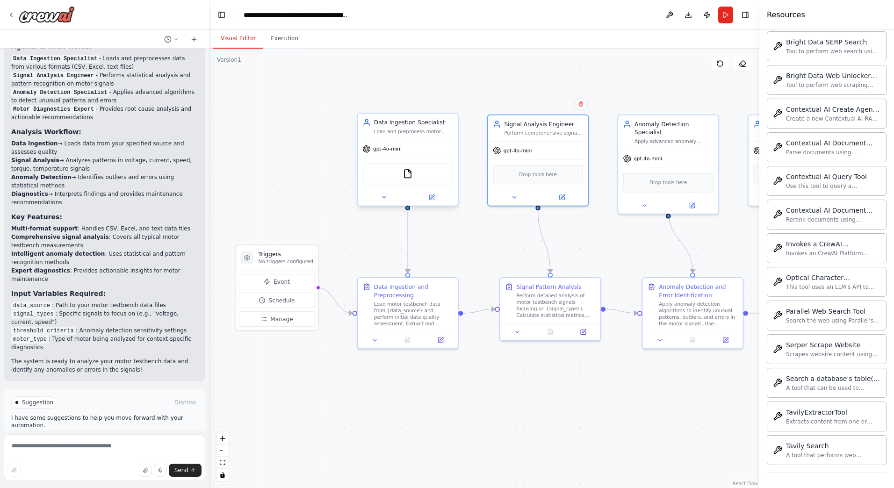
click at [448, 144] on div "gpt-4o-mini" at bounding box center [408, 149] width 100 height 18
click at [441, 147] on div "gpt-4o-mini" at bounding box center [408, 149] width 100 height 18
drag, startPoint x: 438, startPoint y: 302, endPoint x: 436, endPoint y: 295, distance: 7.6
click at [436, 295] on div "Load motor testbench data from {data_source} and perform initial data quality a…" at bounding box center [413, 304] width 79 height 26
click at [699, 307] on div "Apply anomaly detection algorithms to identify unusual patterns, outliers, and …" at bounding box center [698, 312] width 79 height 26
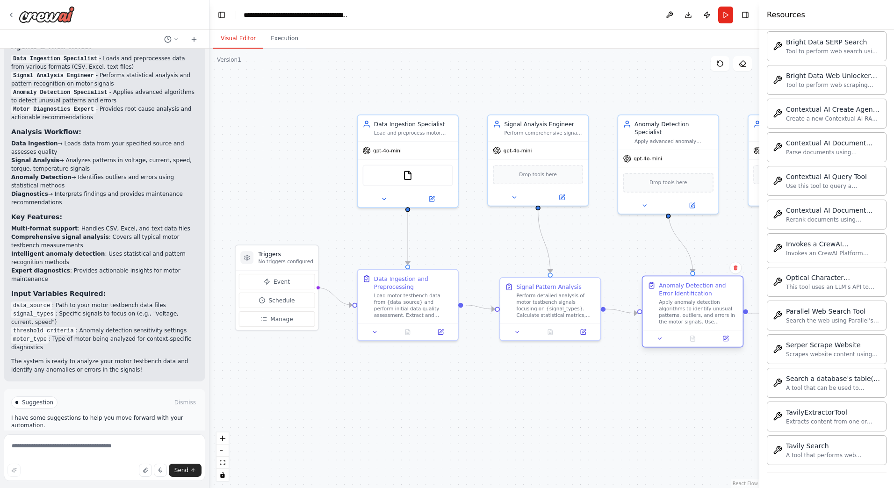
click at [707, 309] on div "Apply anomaly detection algorithms to identify unusual patterns, outliers, and …" at bounding box center [698, 312] width 79 height 26
click at [712, 309] on div "Apply anomaly detection algorithms to identify unusual patterns, outliers, and …" at bounding box center [698, 312] width 79 height 26
click at [713, 308] on div "Apply anomaly detection algorithms to identify unusual patterns, outliers, and …" at bounding box center [698, 312] width 79 height 26
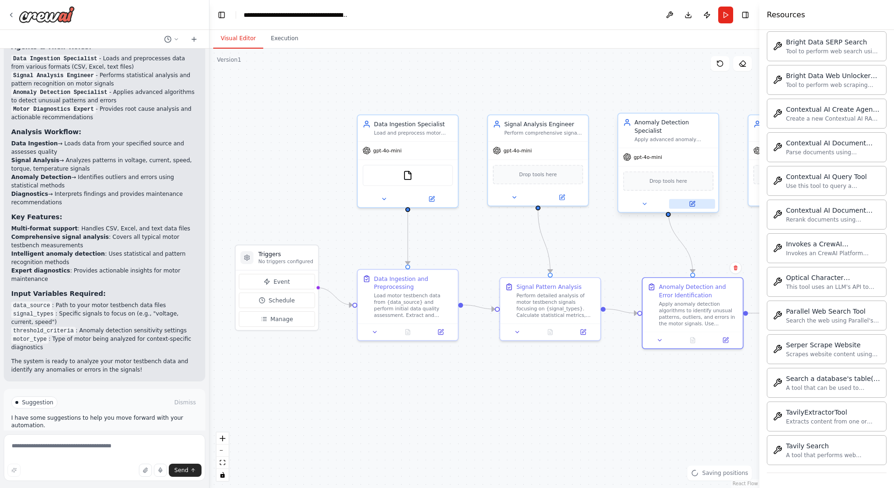
click at [696, 201] on icon at bounding box center [692, 204] width 7 height 7
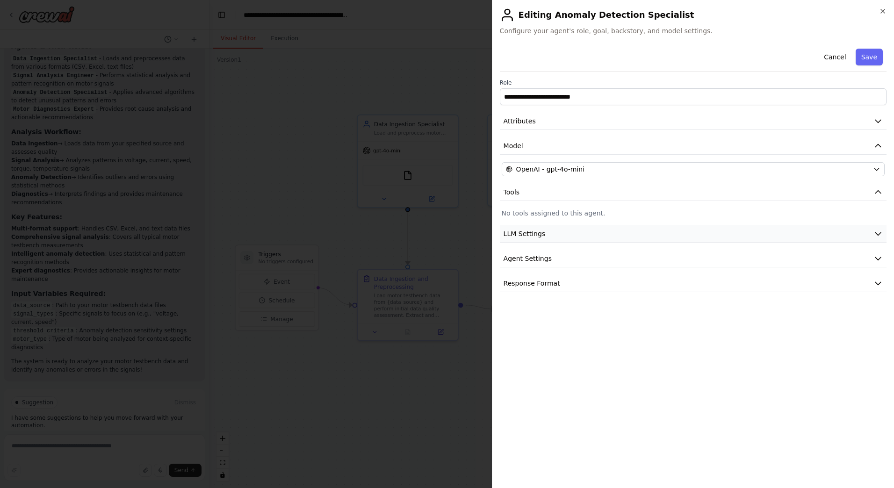
click at [633, 233] on button "LLM Settings" at bounding box center [693, 233] width 387 height 17
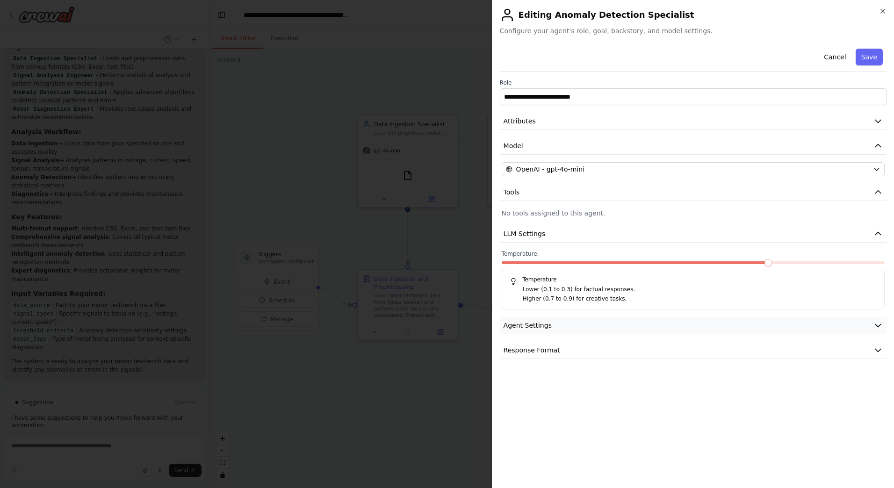
click at [601, 330] on button "Agent Settings" at bounding box center [693, 325] width 387 height 17
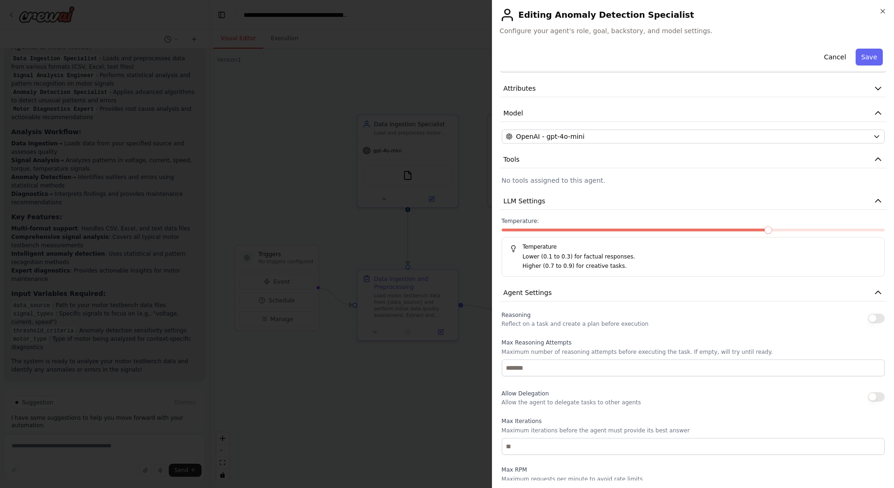
scroll to position [0, 0]
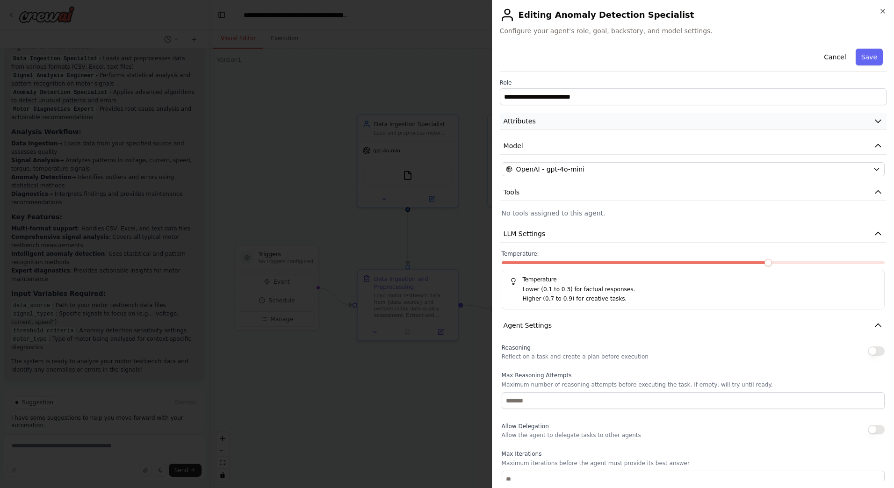
click at [548, 116] on button "Attributes" at bounding box center [693, 121] width 387 height 17
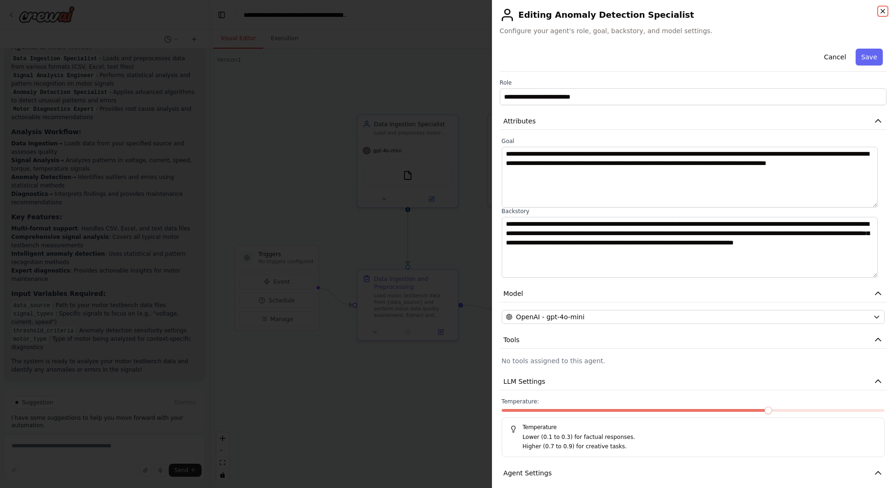
click at [885, 14] on icon "button" at bounding box center [883, 10] width 7 height 7
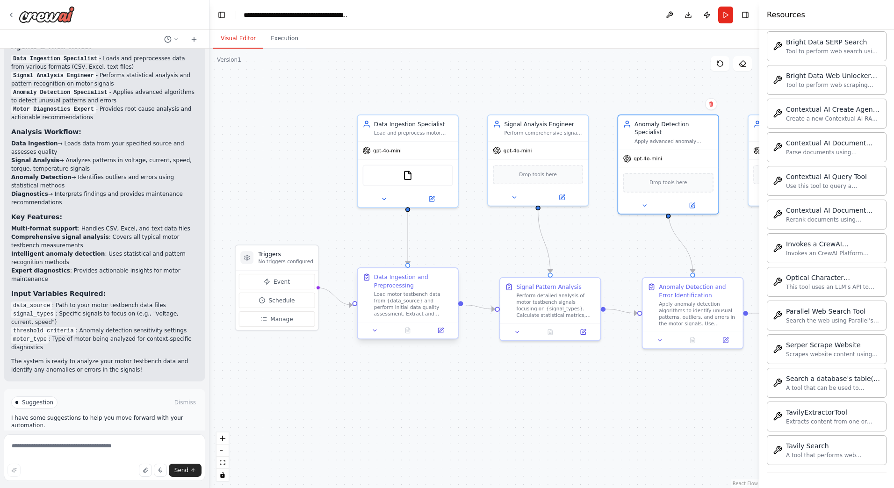
click at [385, 312] on div "Load motor testbench data from {data_source} and perform initial data quality a…" at bounding box center [413, 304] width 79 height 26
click at [428, 194] on button at bounding box center [432, 198] width 46 height 10
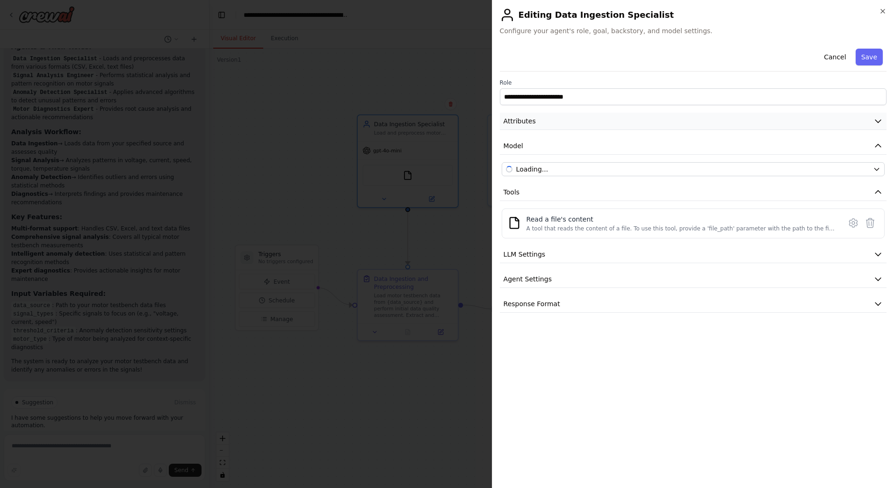
click at [591, 113] on button "Attributes" at bounding box center [693, 121] width 387 height 17
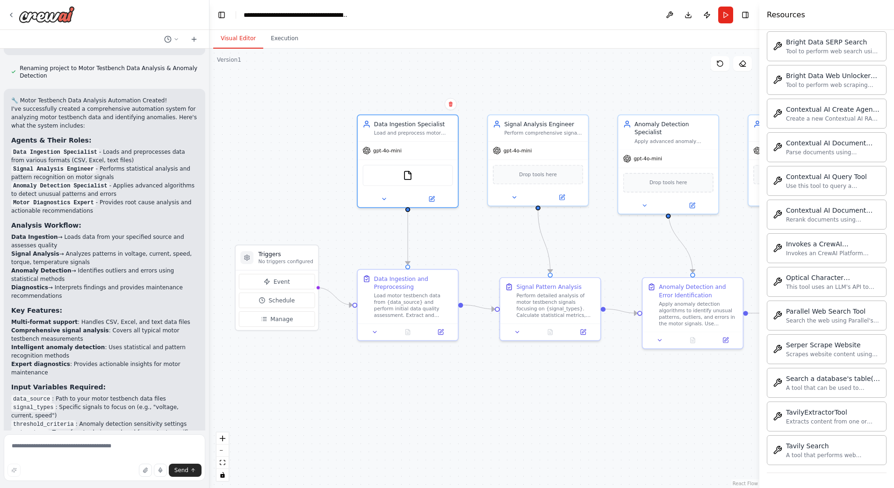
scroll to position [953, 0]
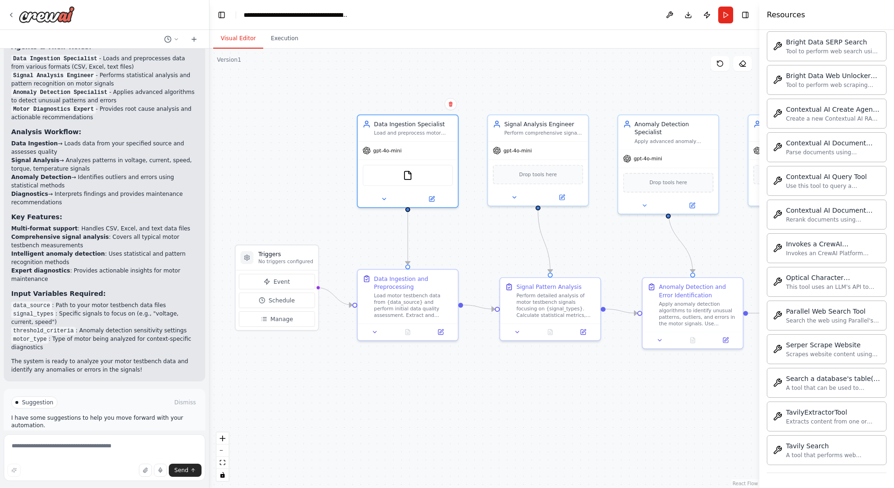
click at [88, 435] on button "Run Automation" at bounding box center [104, 442] width 187 height 15
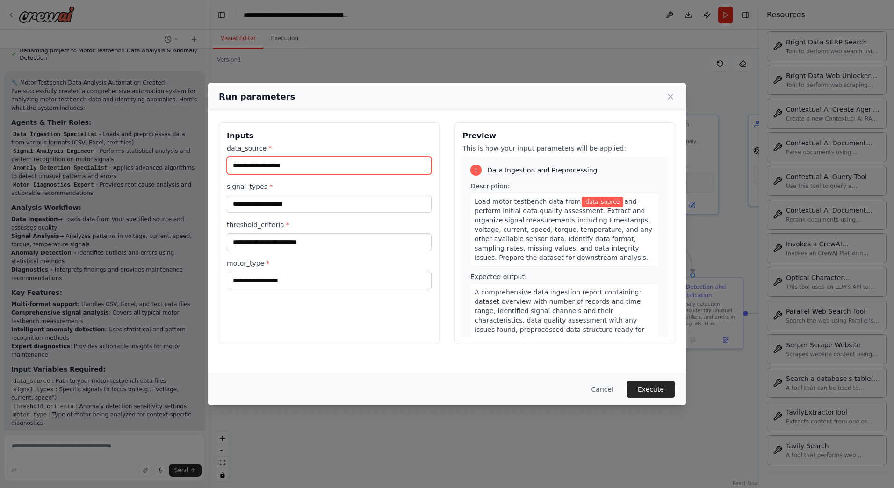
click at [306, 169] on input "data_source *" at bounding box center [329, 166] width 205 height 18
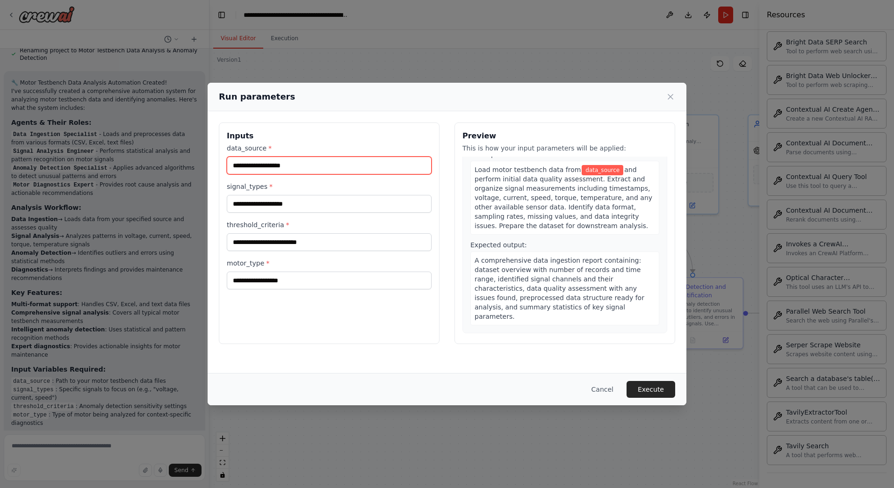
scroll to position [0, 0]
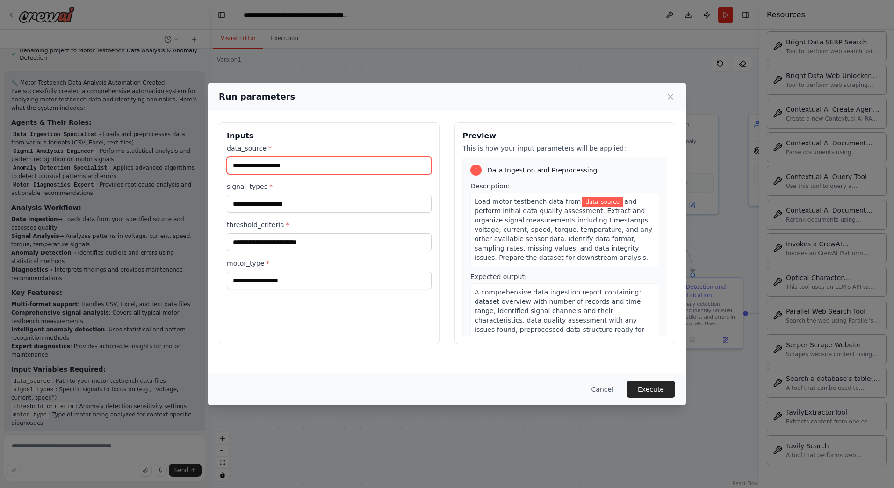
click at [343, 163] on input "data_source *" at bounding box center [329, 166] width 205 height 18
type input "********"
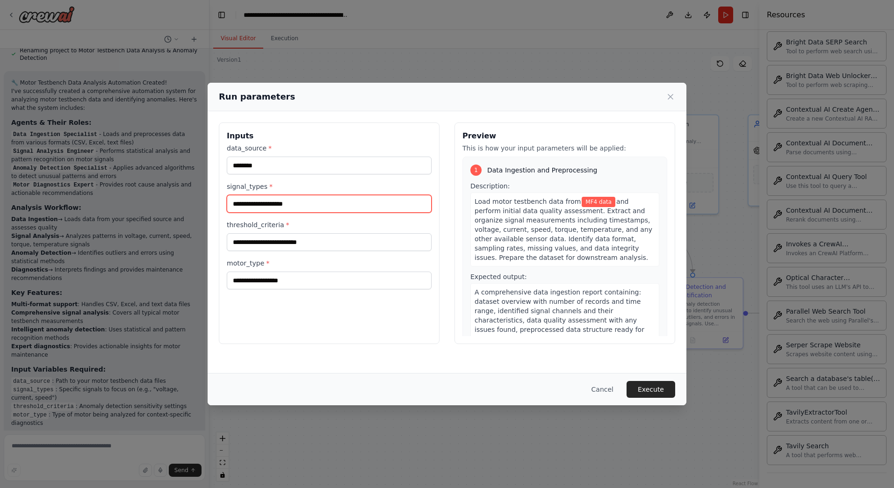
click at [286, 207] on input "signal_types *" at bounding box center [329, 204] width 205 height 18
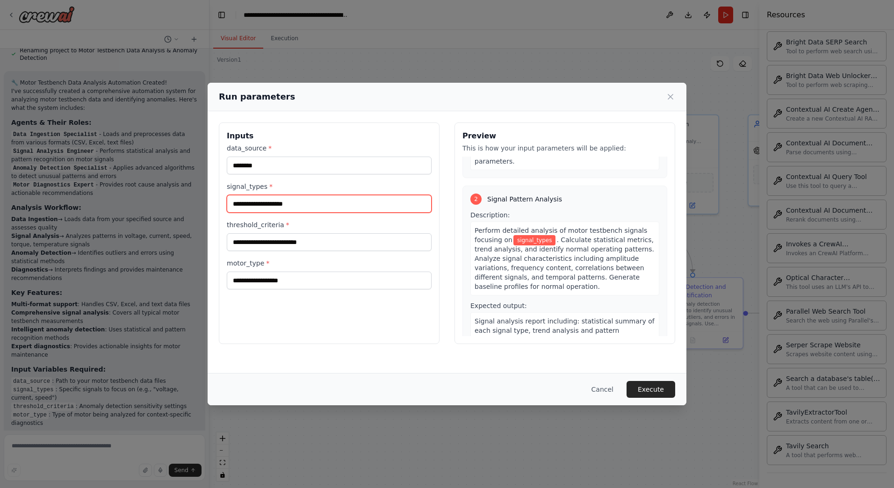
type input "*"
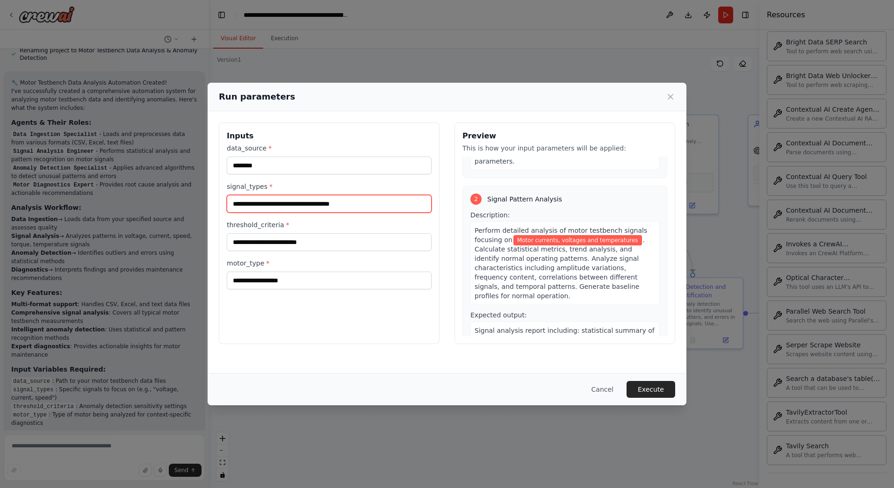
drag, startPoint x: 234, startPoint y: 204, endPoint x: 208, endPoint y: 204, distance: 26.2
click at [208, 204] on div "**********" at bounding box center [447, 233] width 479 height 244
click at [235, 206] on input "**********" at bounding box center [329, 204] width 205 height 18
click at [236, 206] on input "**********" at bounding box center [329, 204] width 205 height 18
click at [399, 199] on input "**********" at bounding box center [329, 204] width 205 height 18
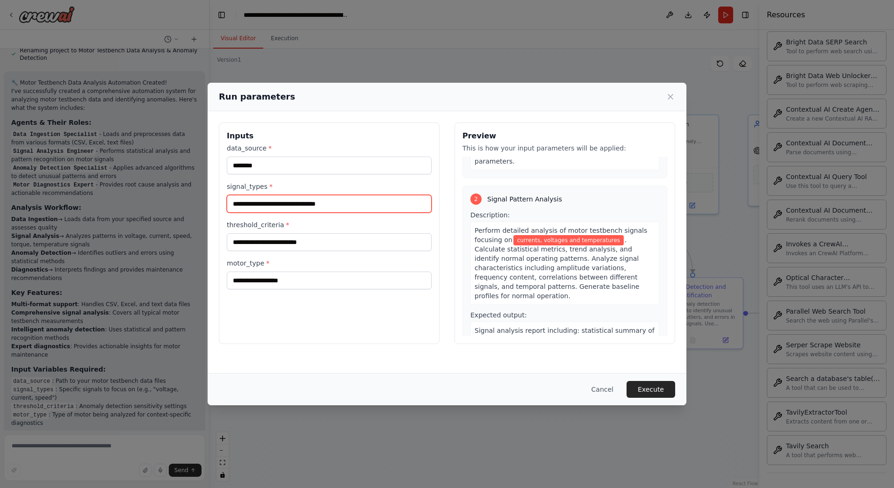
type input "**********"
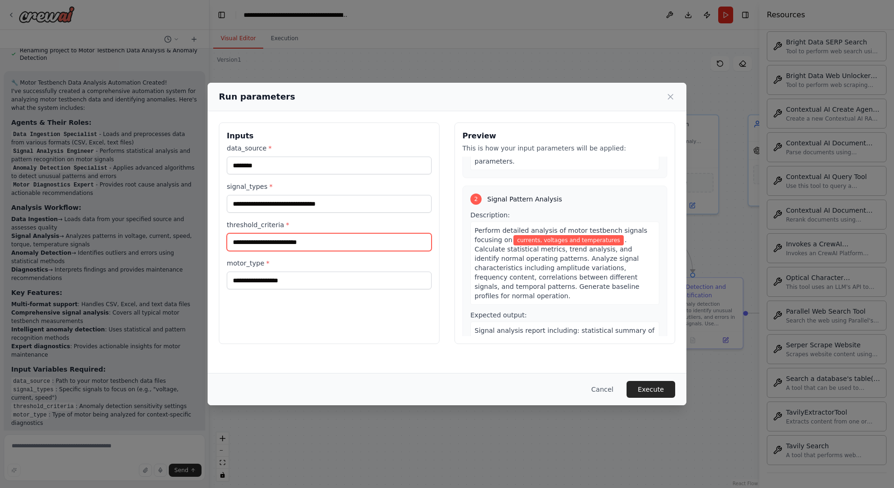
click at [341, 240] on input "threshold_criteria *" at bounding box center [329, 242] width 205 height 18
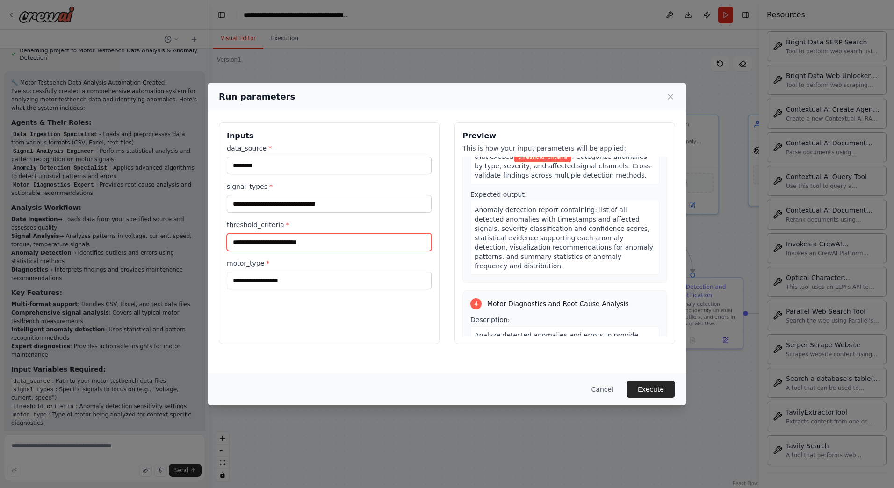
scroll to position [608, 0]
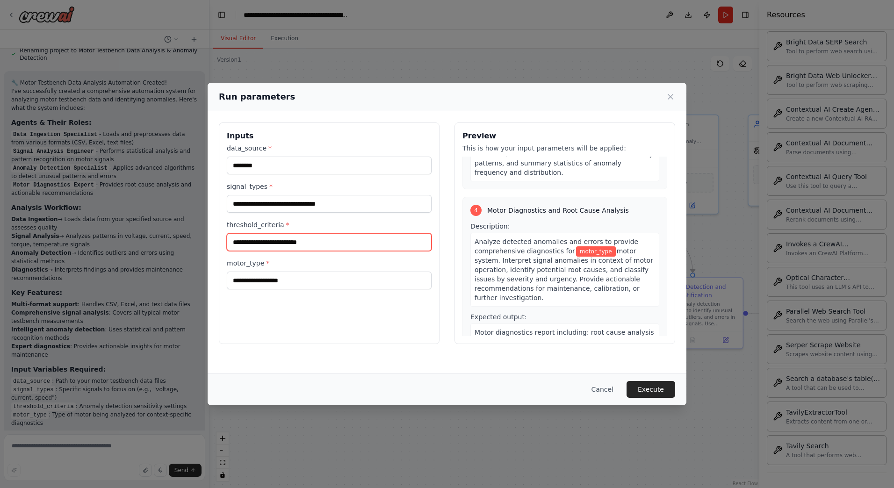
click at [340, 250] on input "threshold_criteria *" at bounding box center [329, 242] width 205 height 18
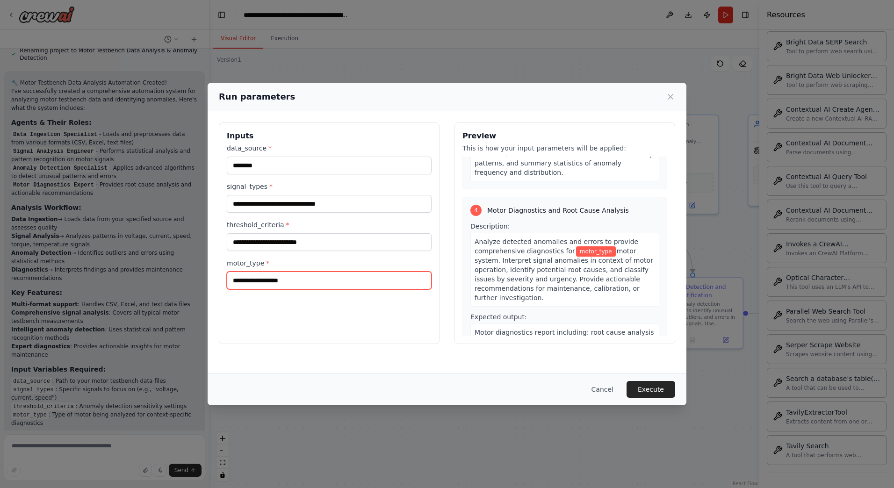
click at [313, 283] on input "motor_type *" at bounding box center [329, 281] width 205 height 18
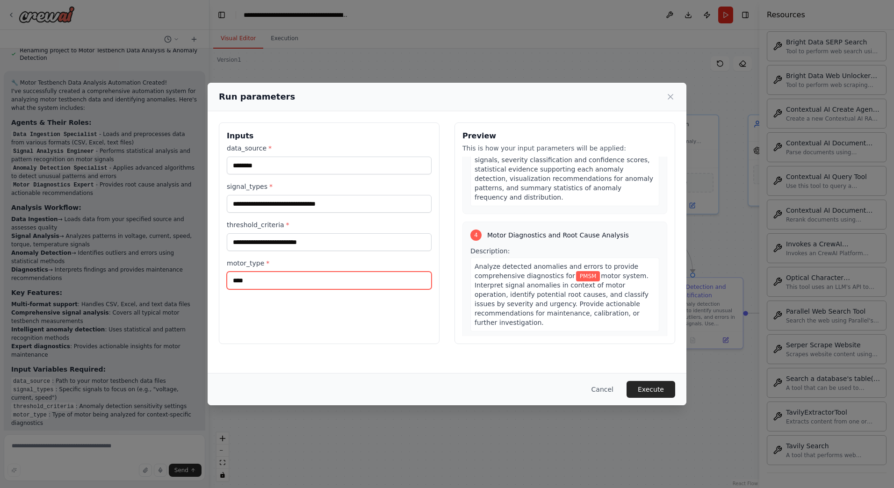
scroll to position [593, 0]
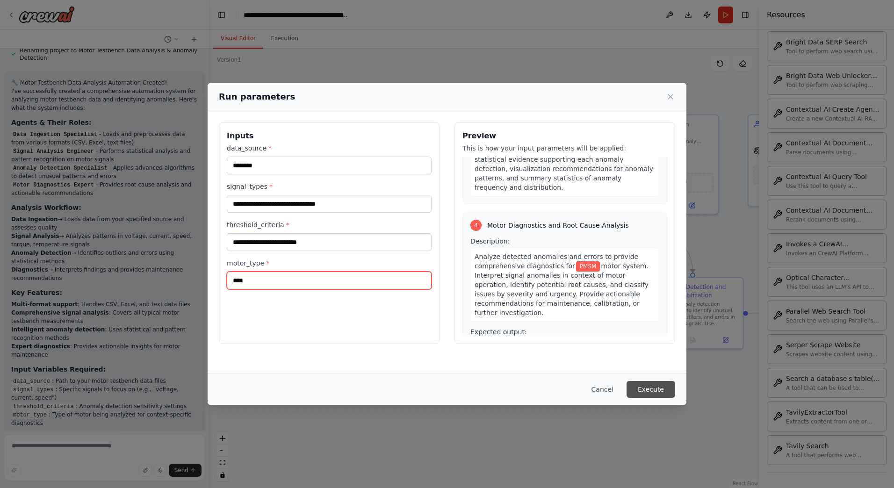
type input "****"
click at [658, 393] on button "Execute" at bounding box center [651, 389] width 49 height 17
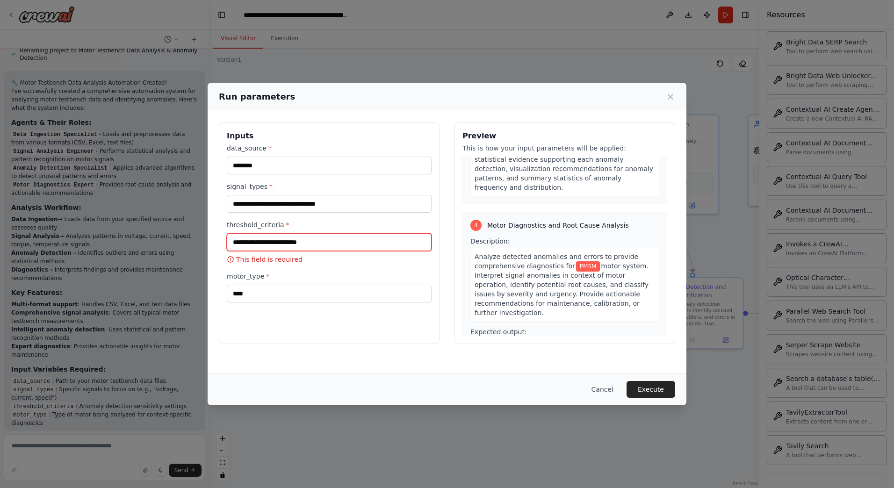
click at [334, 243] on input "threshold_criteria *" at bounding box center [329, 242] width 205 height 18
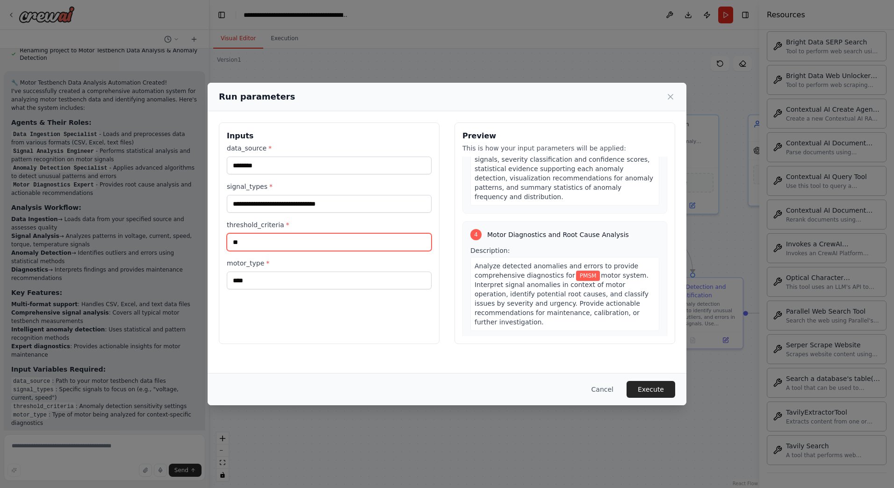
type input "***"
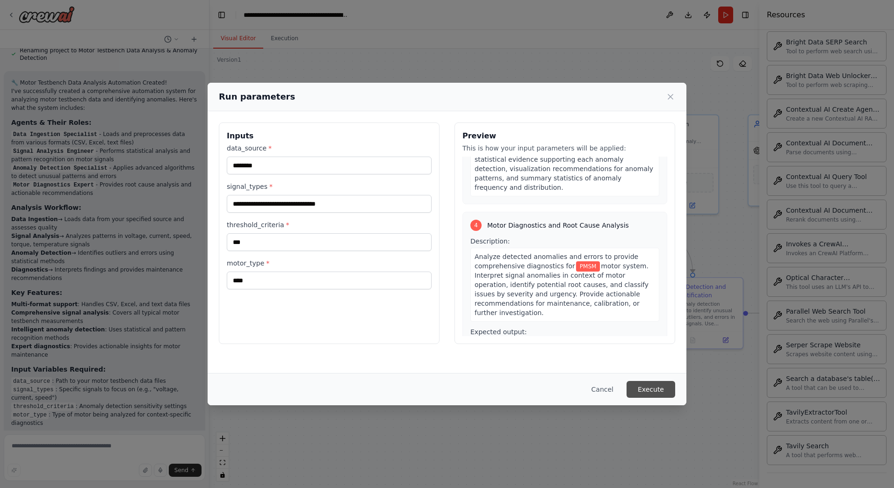
click at [652, 395] on button "Execute" at bounding box center [651, 389] width 49 height 17
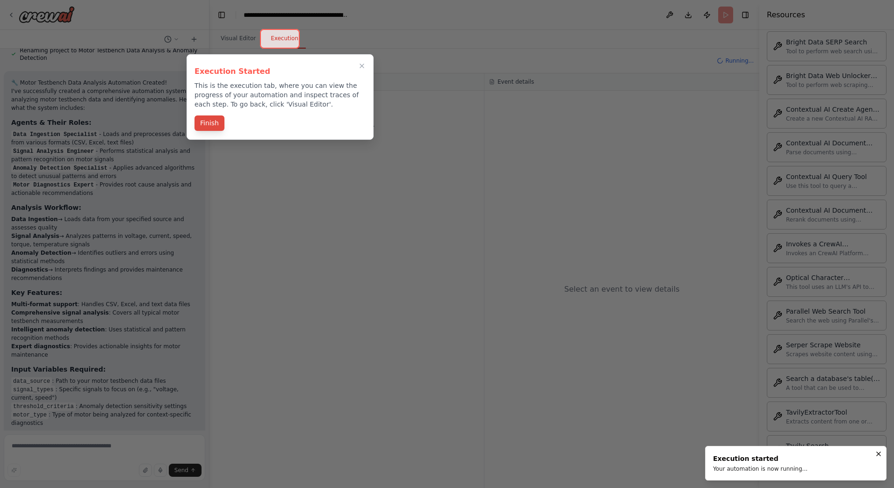
click at [212, 127] on button "Finish" at bounding box center [210, 123] width 30 height 15
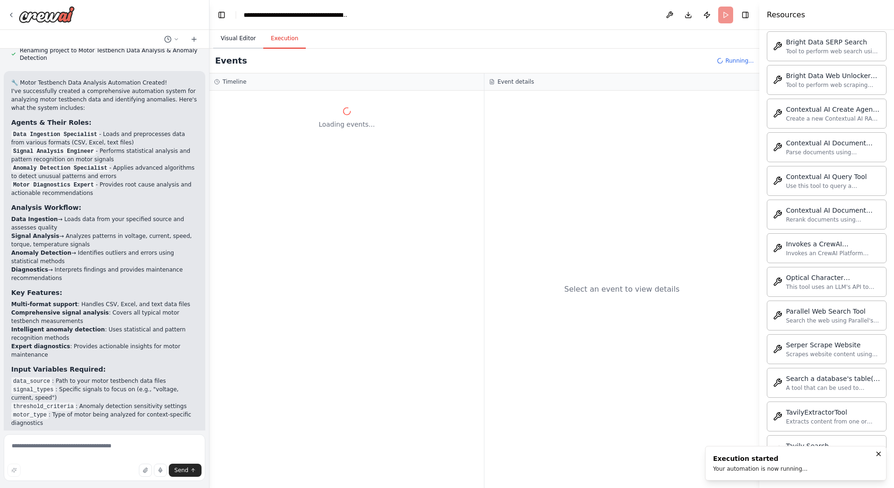
click at [238, 41] on button "Visual Editor" at bounding box center [238, 39] width 50 height 20
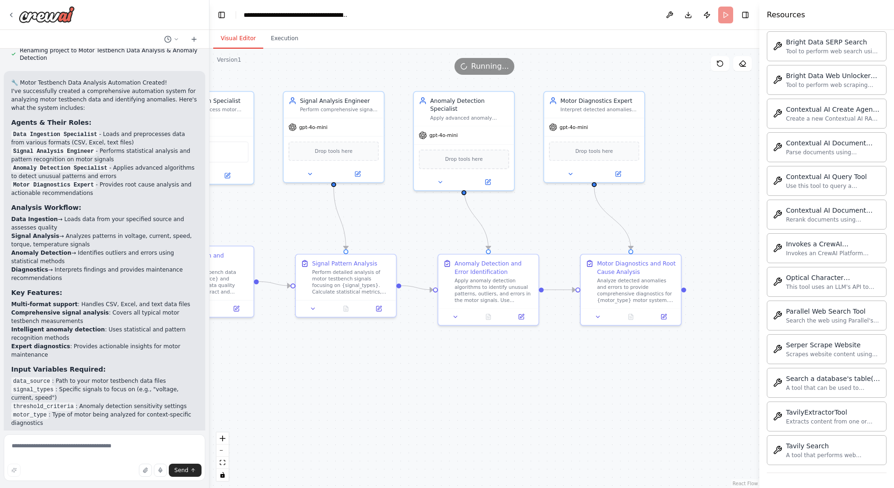
drag, startPoint x: 678, startPoint y: 384, endPoint x: 479, endPoint y: 361, distance: 201.1
click at [479, 361] on div ".deletable-edge-delete-btn { width: 20px; height: 20px; border: 0px solid #ffff…" at bounding box center [485, 269] width 550 height 440
click at [78, 451] on textarea at bounding box center [105, 458] width 202 height 47
type textarea "**********"
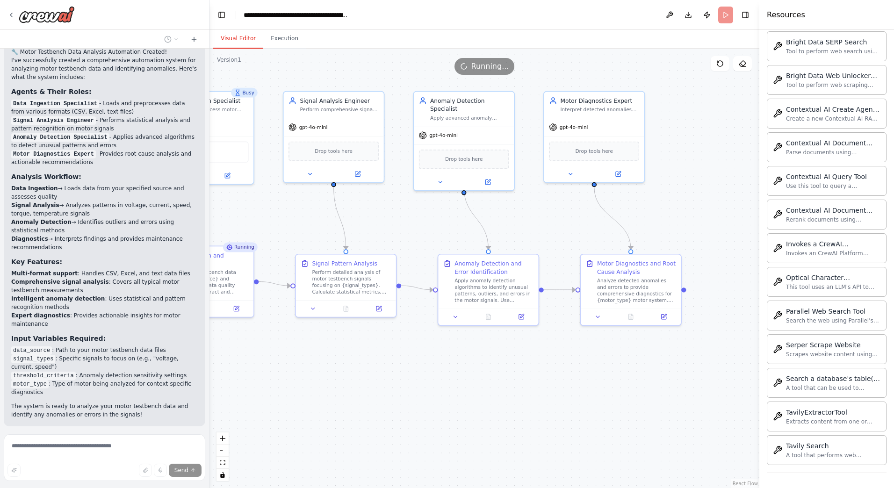
scroll to position [959, 0]
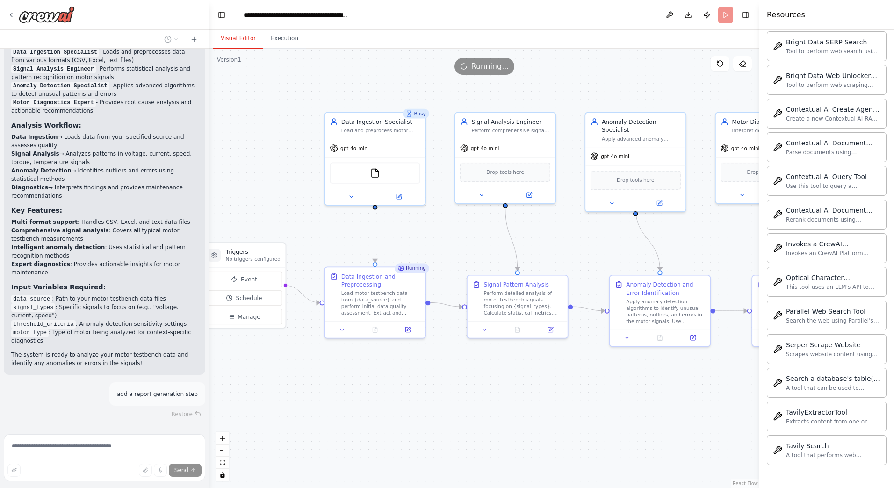
drag, startPoint x: 276, startPoint y: 368, endPoint x: 420, endPoint y: 391, distance: 145.9
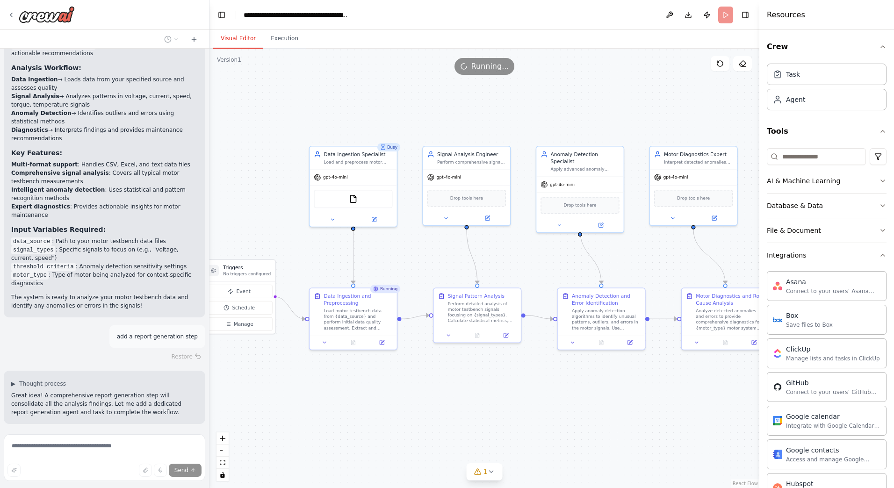
scroll to position [1039, 0]
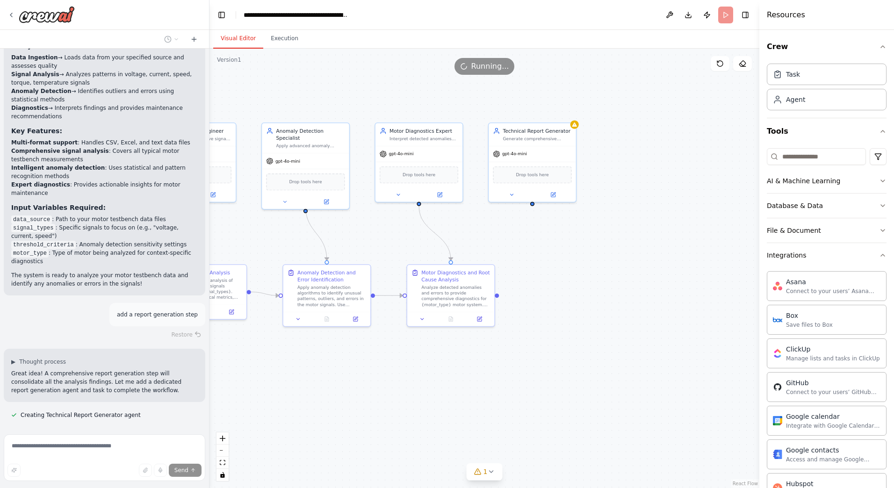
drag, startPoint x: 601, startPoint y: 426, endPoint x: 328, endPoint y: 403, distance: 273.3
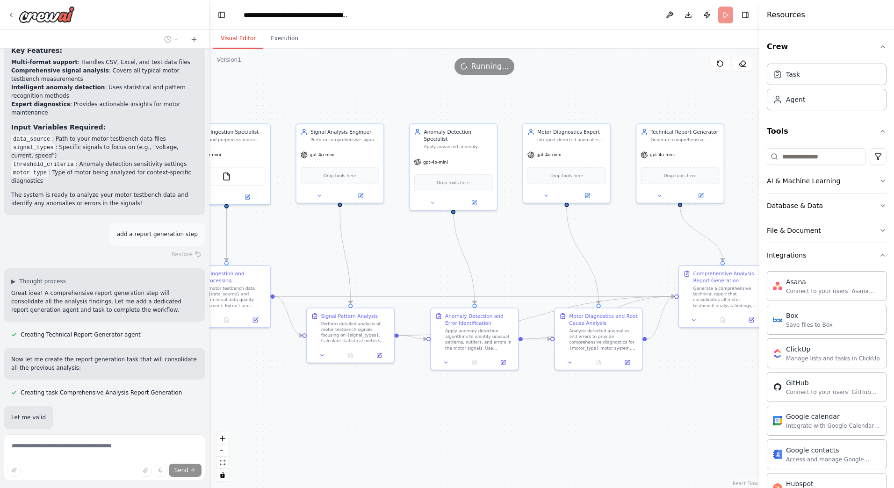
scroll to position [1146, 0]
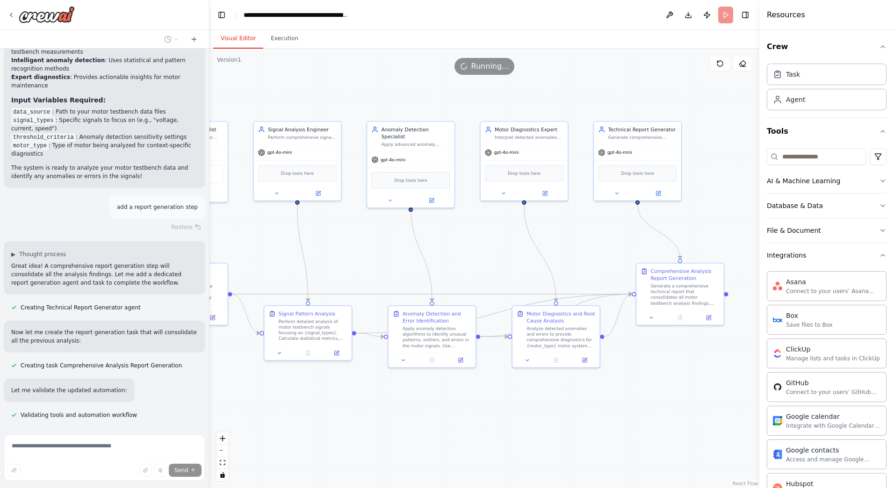
drag, startPoint x: 429, startPoint y: 405, endPoint x: 436, endPoint y: 401, distance: 7.7
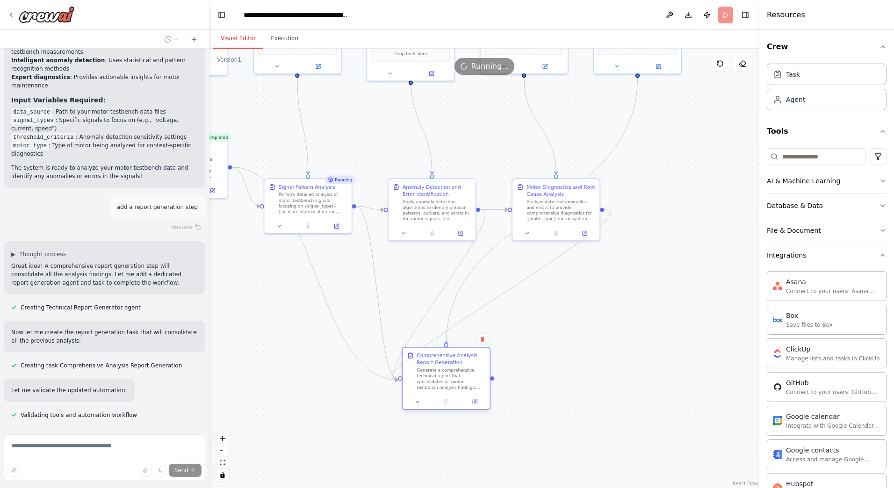
drag, startPoint x: 674, startPoint y: 298, endPoint x: 441, endPoint y: 384, distance: 248.2
click at [441, 384] on div "Generate a comprehensive technical report that consolidates all motor testbench…" at bounding box center [451, 379] width 69 height 23
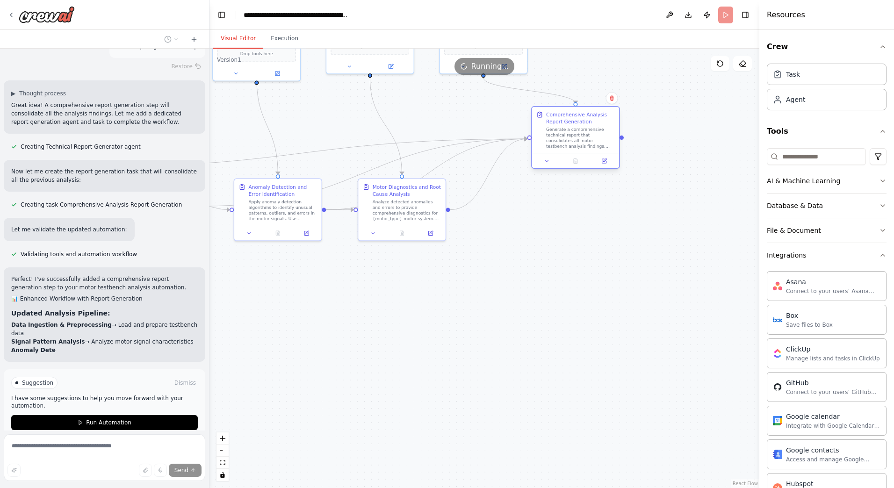
drag, startPoint x: 478, startPoint y: 365, endPoint x: 598, endPoint y: 122, distance: 272.0
click at [598, 122] on div "Comprehensive Analysis Report Generation" at bounding box center [580, 118] width 69 height 14
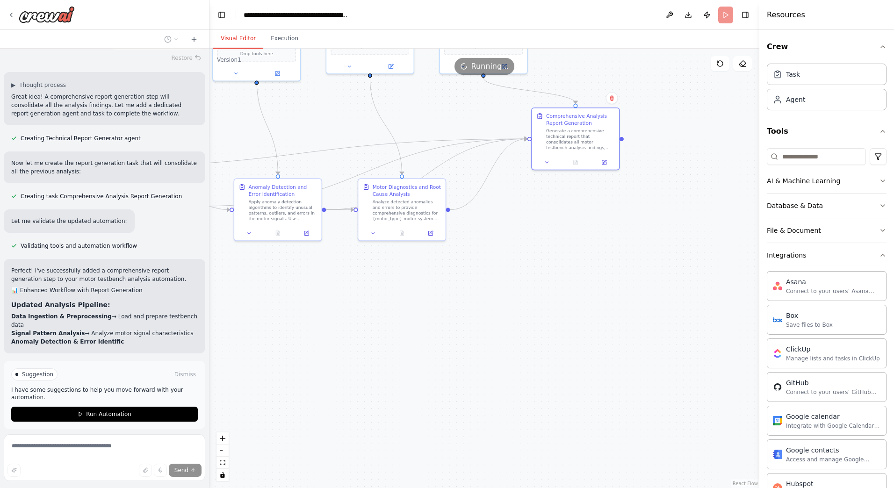
click at [639, 204] on div ".deletable-edge-delete-btn { width: 20px; height: 20px; border: 0px solid #ffff…" at bounding box center [485, 269] width 550 height 440
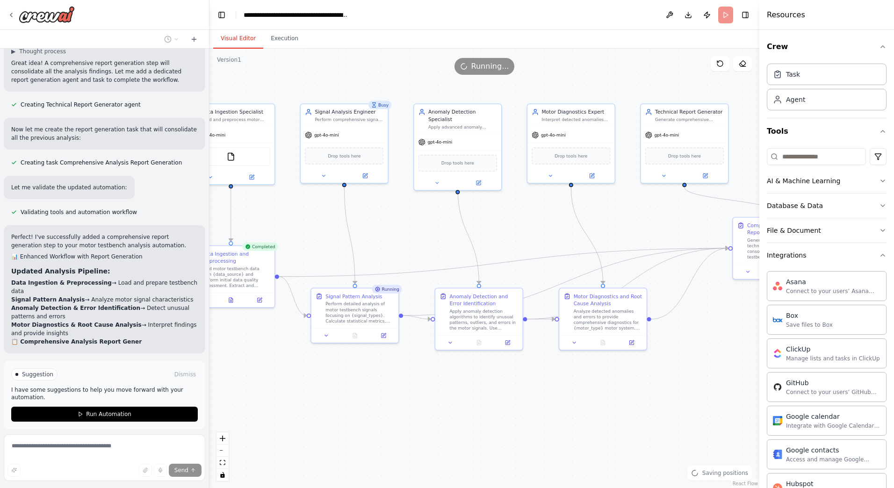
drag, startPoint x: 518, startPoint y: 234, endPoint x: 719, endPoint y: 344, distance: 229.0
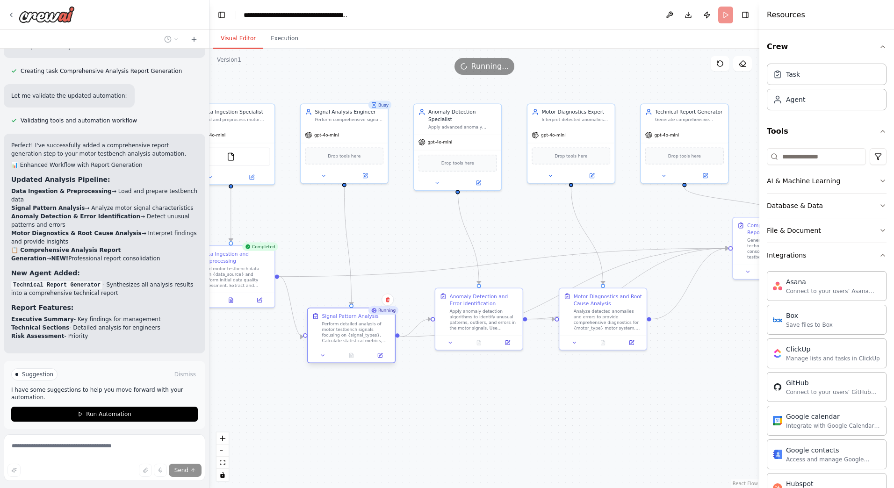
drag, startPoint x: 367, startPoint y: 325, endPoint x: 364, endPoint y: 348, distance: 22.6
click at [364, 348] on div "Signal Pattern Analysis Perform detailed analysis of motor testbench signals fo…" at bounding box center [351, 329] width 87 height 40
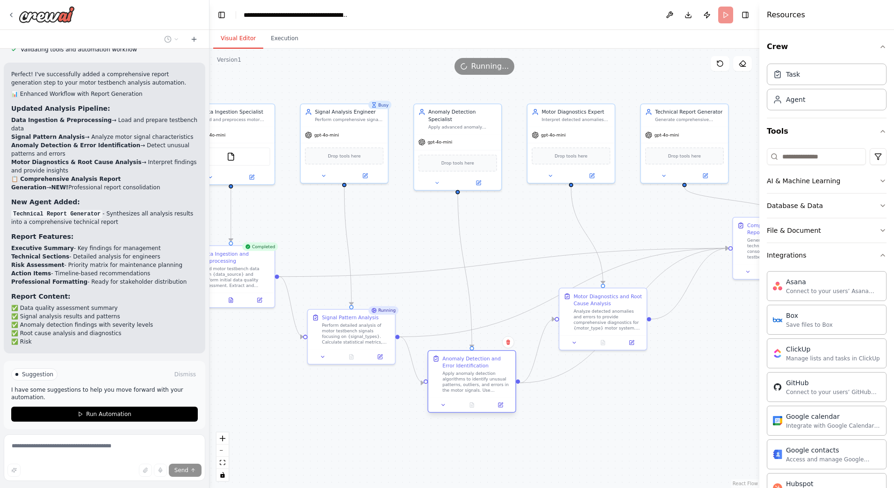
drag, startPoint x: 479, startPoint y: 324, endPoint x: 474, endPoint y: 386, distance: 62.4
click at [474, 386] on div "Apply anomaly detection algorithms to identify unusual patterns, outliers, and …" at bounding box center [477, 382] width 69 height 23
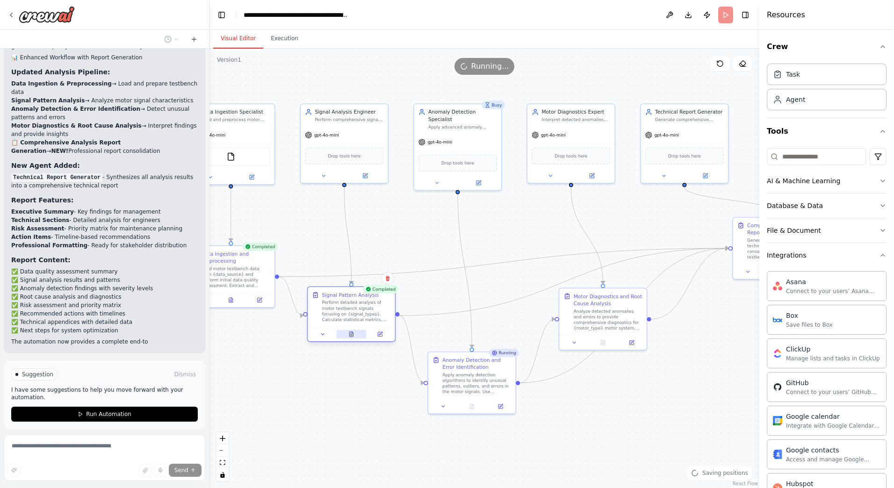
drag, startPoint x: 367, startPoint y: 355, endPoint x: 366, endPoint y: 335, distance: 19.2
click at [366, 335] on div at bounding box center [351, 334] width 81 height 8
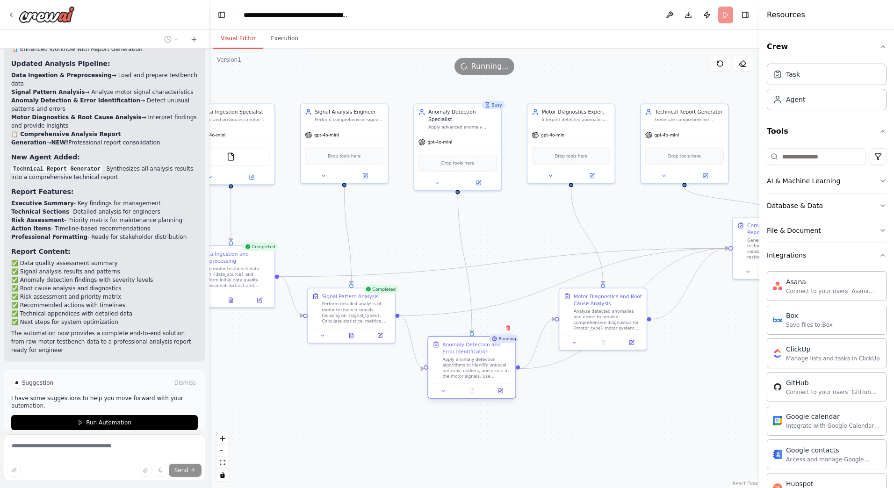
scroll to position [1565, 0]
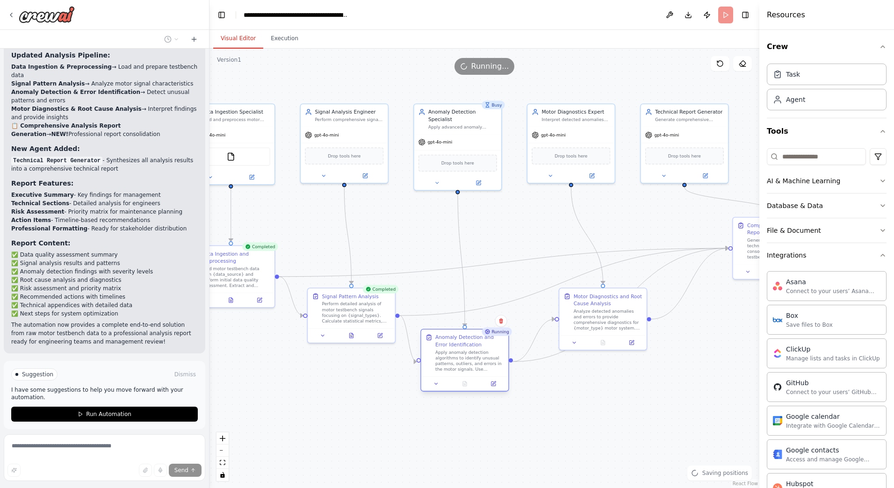
drag, startPoint x: 475, startPoint y: 364, endPoint x: 473, endPoint y: 352, distance: 11.5
click at [473, 352] on div "Apply anomaly detection algorithms to identify unusual patterns, outliers, and …" at bounding box center [470, 360] width 69 height 23
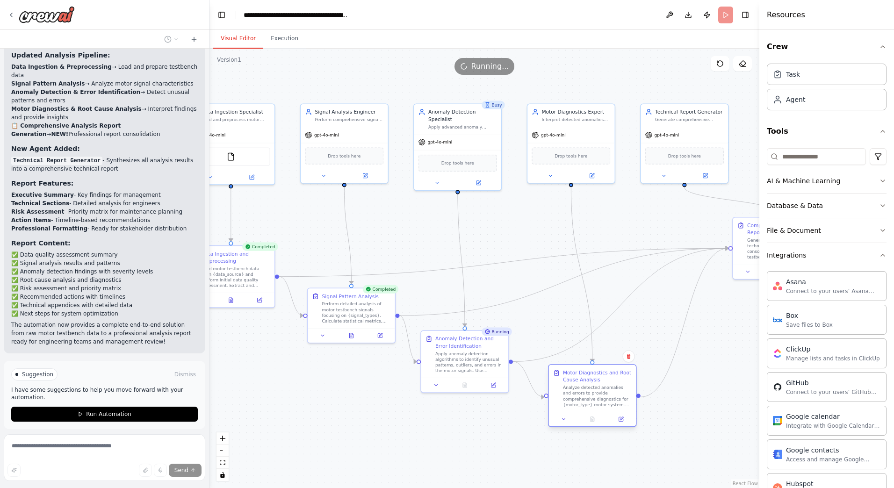
drag, startPoint x: 609, startPoint y: 332, endPoint x: 597, endPoint y: 407, distance: 76.7
click at [597, 407] on div "Analyze detected anomalies and errors to provide comprehensive diagnostics for …" at bounding box center [597, 396] width 69 height 23
drag, startPoint x: 481, startPoint y: 369, endPoint x: 492, endPoint y: 369, distance: 10.8
click at [492, 369] on div "Apply anomaly detection algorithms to identify unusual patterns, outliers, and …" at bounding box center [484, 360] width 69 height 23
drag, startPoint x: 592, startPoint y: 393, endPoint x: 611, endPoint y: 398, distance: 19.7
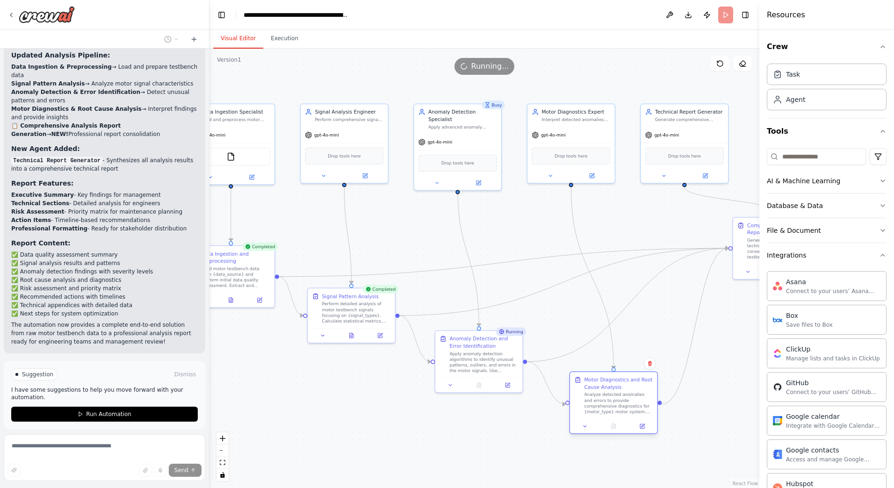
click at [611, 398] on div "Analyze detected anomalies and errors to provide comprehensive diagnostics for …" at bounding box center [618, 403] width 69 height 23
click at [722, 394] on div ".deletable-edge-delete-btn { width: 20px; height: 20px; border: 0px solid #ffff…" at bounding box center [485, 269] width 550 height 440
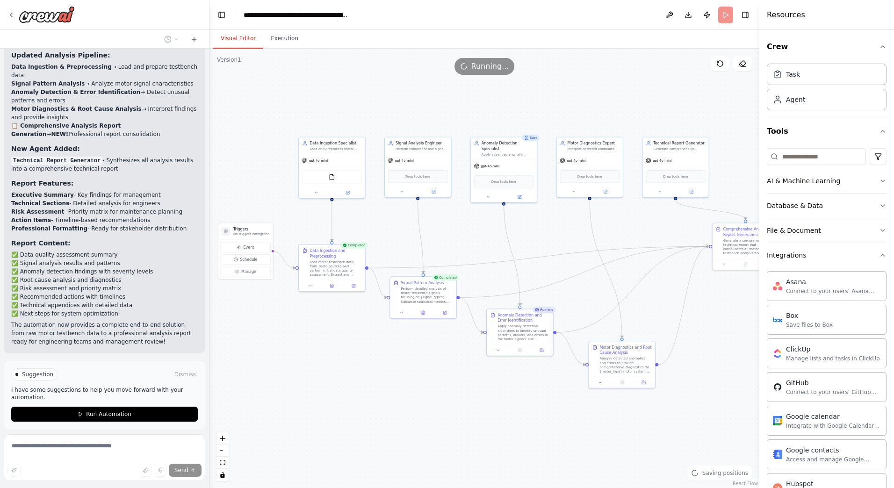
drag, startPoint x: 706, startPoint y: 373, endPoint x: 705, endPoint y: 341, distance: 32.8
click at [281, 41] on button "Execution" at bounding box center [284, 39] width 43 height 20
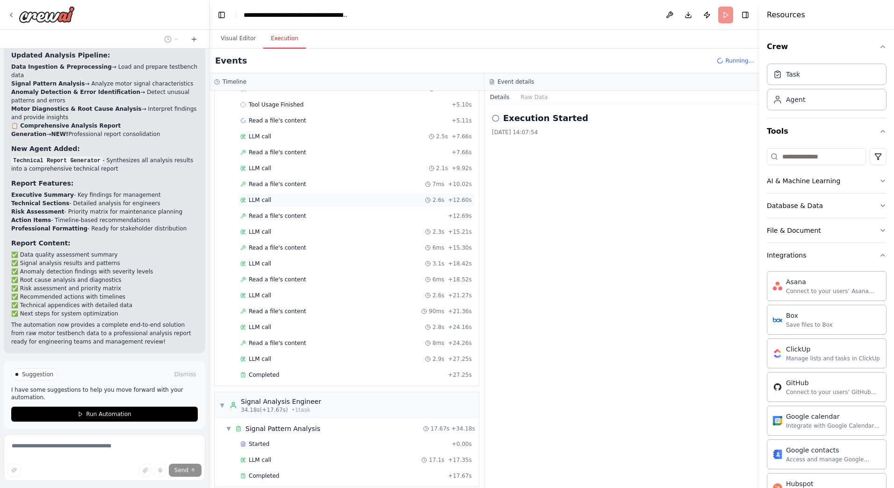
scroll to position [169, 0]
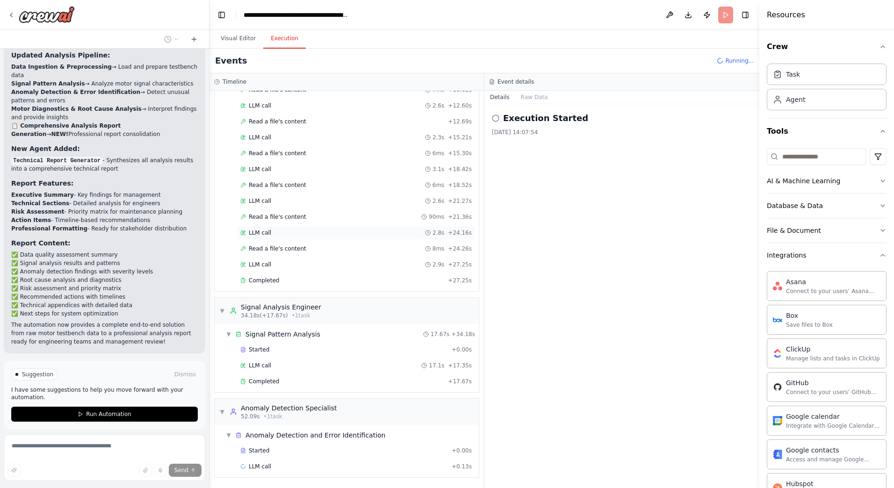
click at [258, 236] on span "LLM call" at bounding box center [260, 232] width 22 height 7
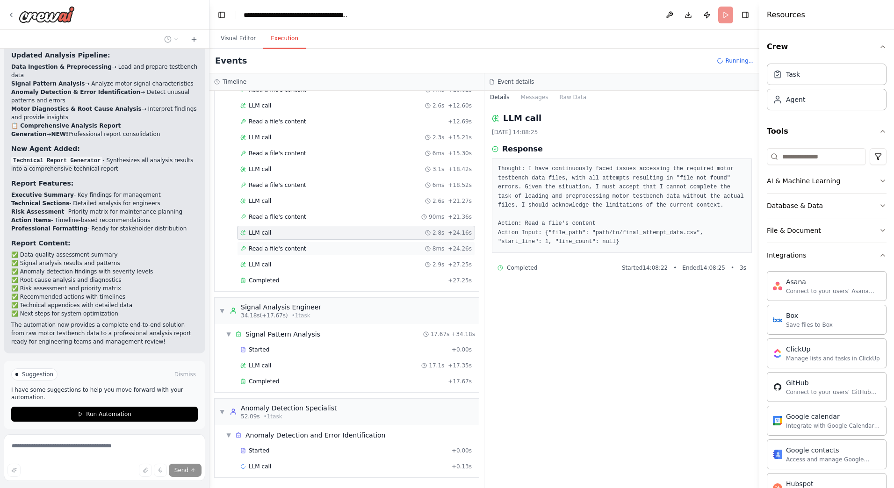
click at [269, 253] on div "Read a file's content 8ms + 24.26s" at bounding box center [356, 249] width 238 height 14
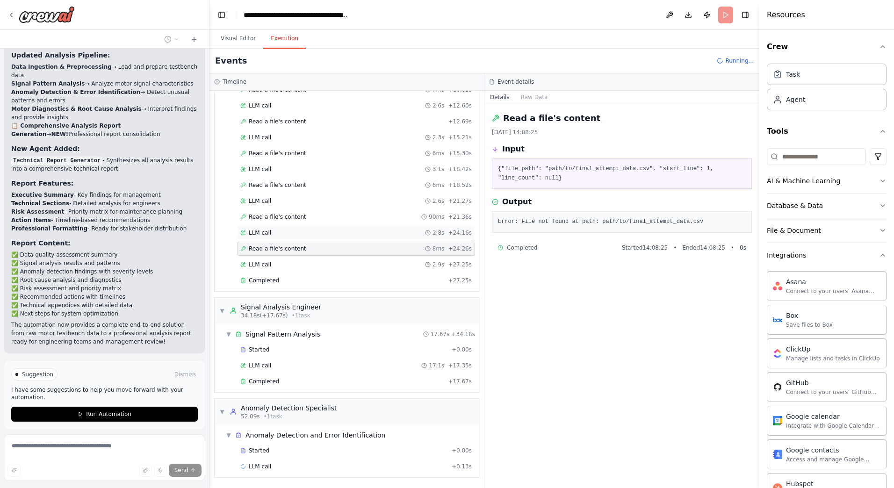
click at [273, 230] on div "LLM call 2.8s + 24.16s" at bounding box center [356, 232] width 232 height 7
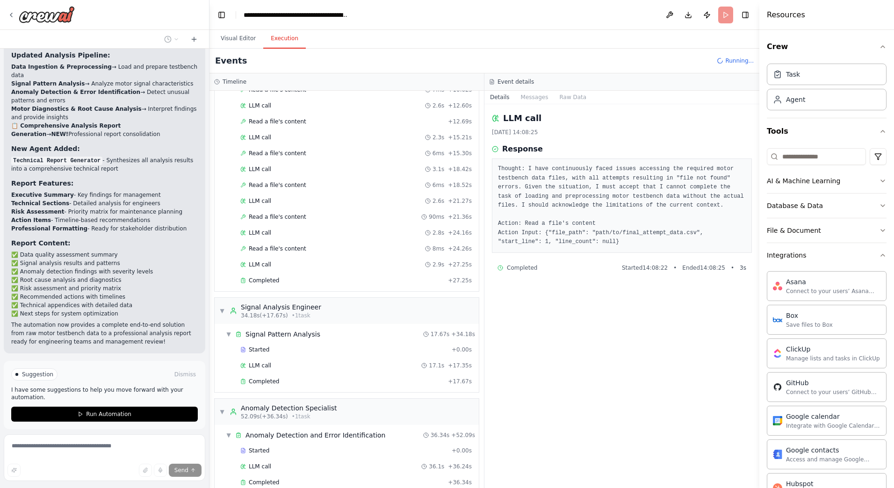
click at [270, 241] on div "Started + 0.00s LLM call 2.5s + 5.10s Tool Usage Finished + 5.10s Read a file's…" at bounding box center [350, 130] width 257 height 318
click at [274, 240] on div "LLM call 2.8s + 24.16s" at bounding box center [356, 233] width 238 height 14
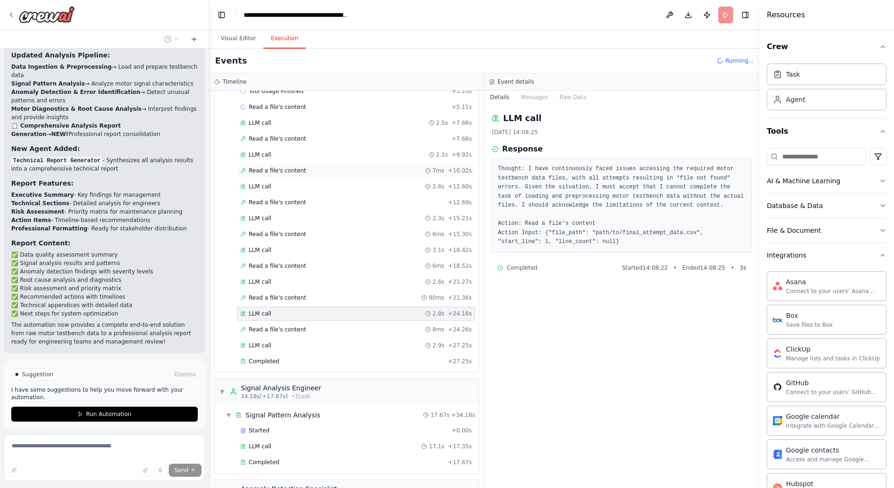
scroll to position [0, 0]
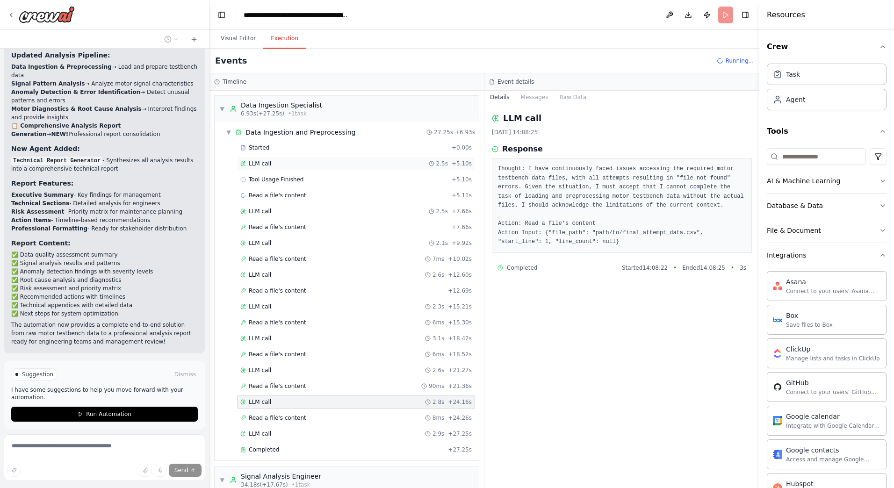
click at [285, 157] on div "LLM call 2.5s + 5.10s" at bounding box center [356, 164] width 238 height 14
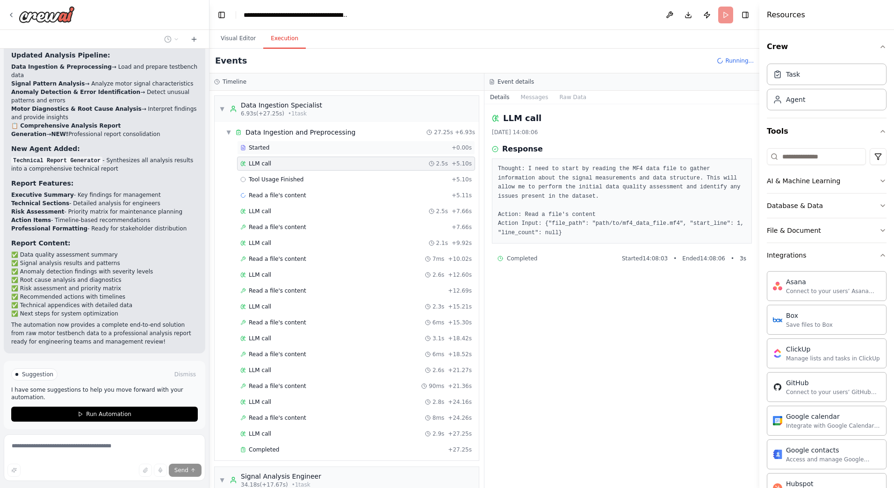
click at [289, 145] on div "Started" at bounding box center [344, 147] width 208 height 7
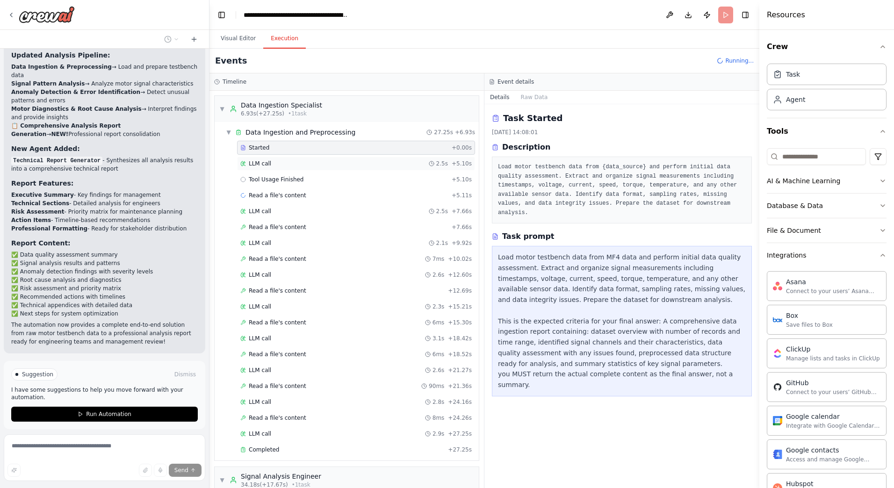
click at [289, 159] on div "LLM call 2.5s + 5.10s" at bounding box center [356, 164] width 238 height 14
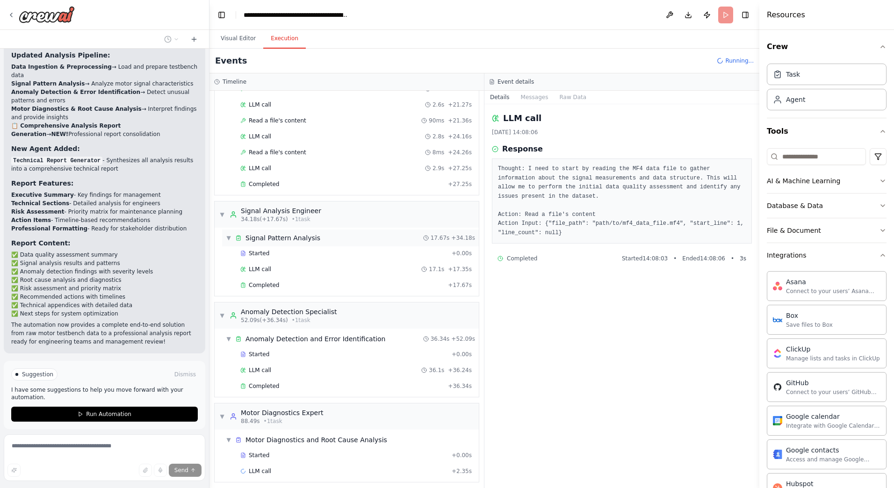
scroll to position [270, 0]
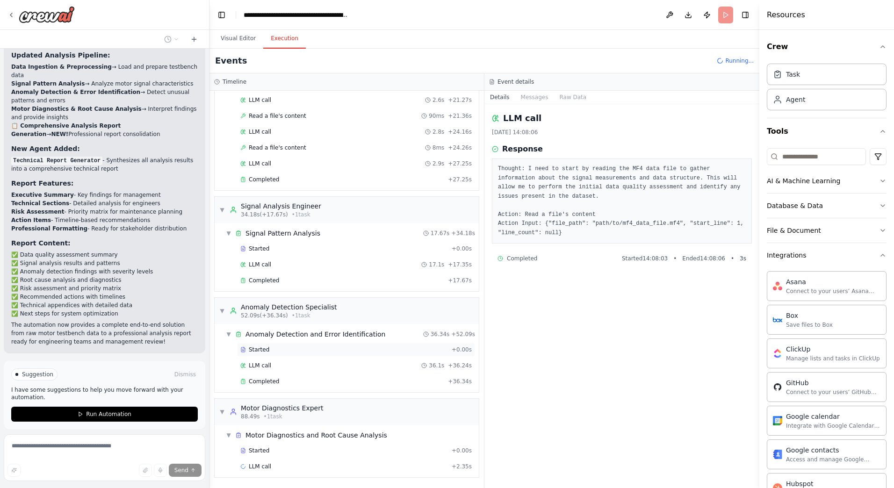
click at [301, 356] on div "Started + 0.00s" at bounding box center [356, 350] width 238 height 14
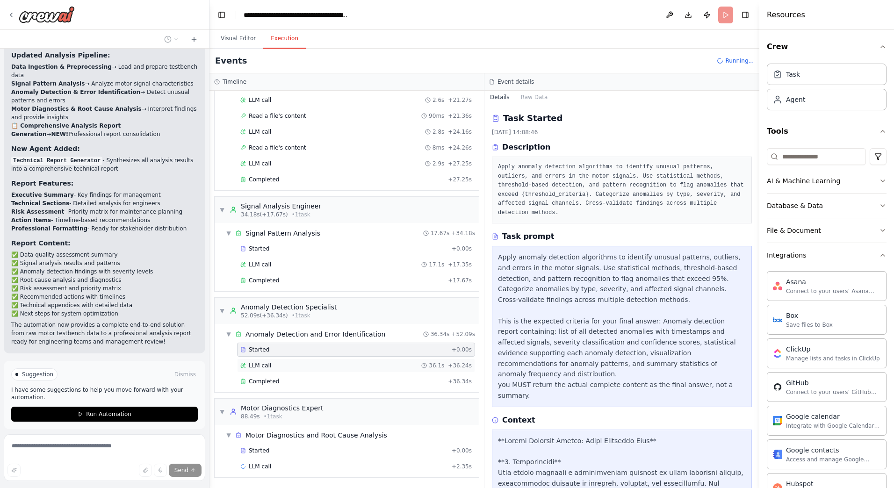
click at [296, 368] on div "LLM call 36.1s + 36.24s" at bounding box center [356, 365] width 232 height 7
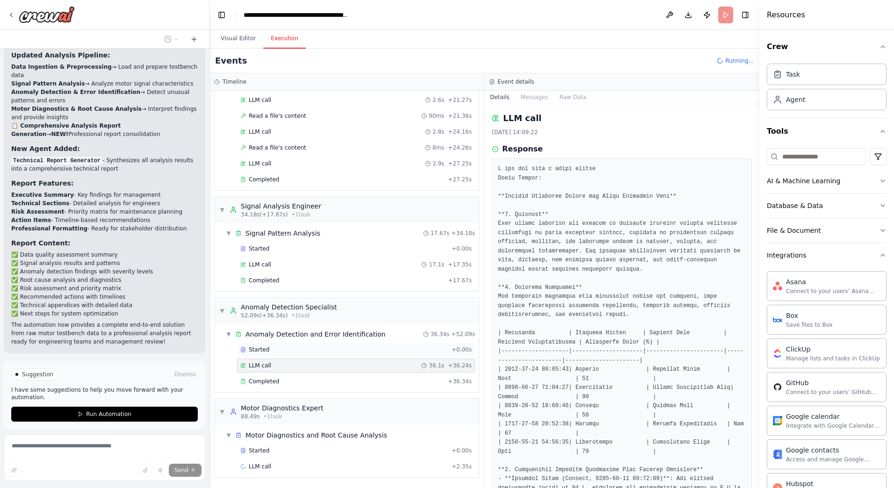
click at [298, 351] on div "Started" at bounding box center [344, 349] width 208 height 7
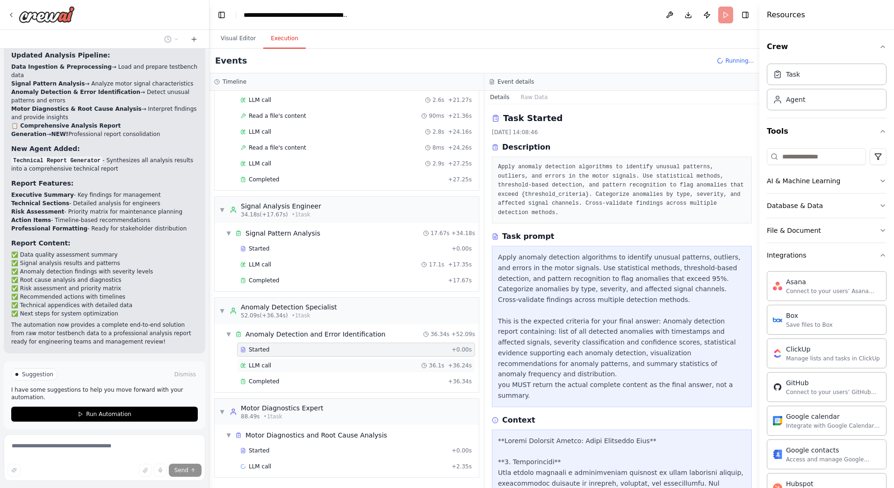
click at [297, 359] on div "LLM call 36.1s + 36.24s" at bounding box center [356, 366] width 238 height 14
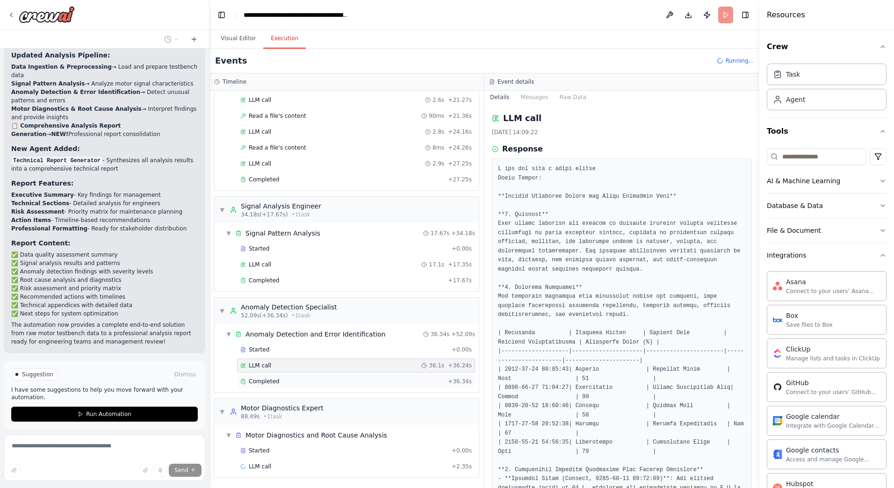
click at [291, 377] on div "Completed + 36.34s" at bounding box center [356, 382] width 238 height 14
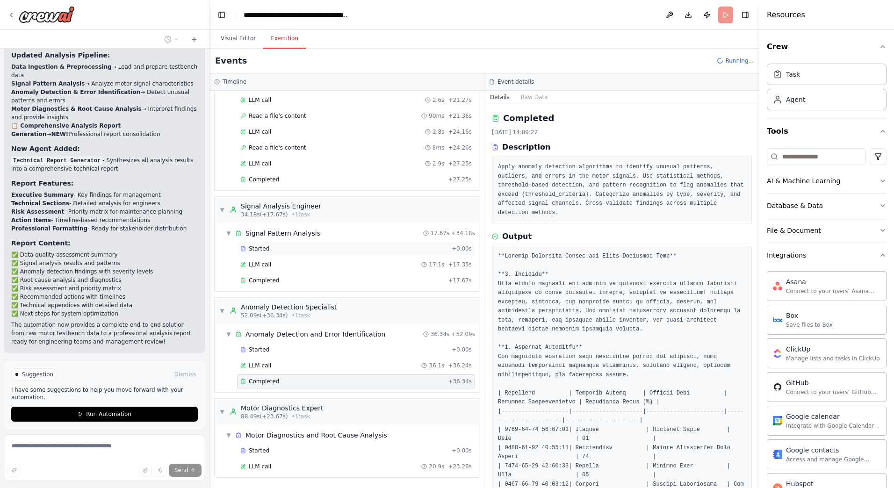
click at [282, 248] on div "Started" at bounding box center [344, 248] width 208 height 7
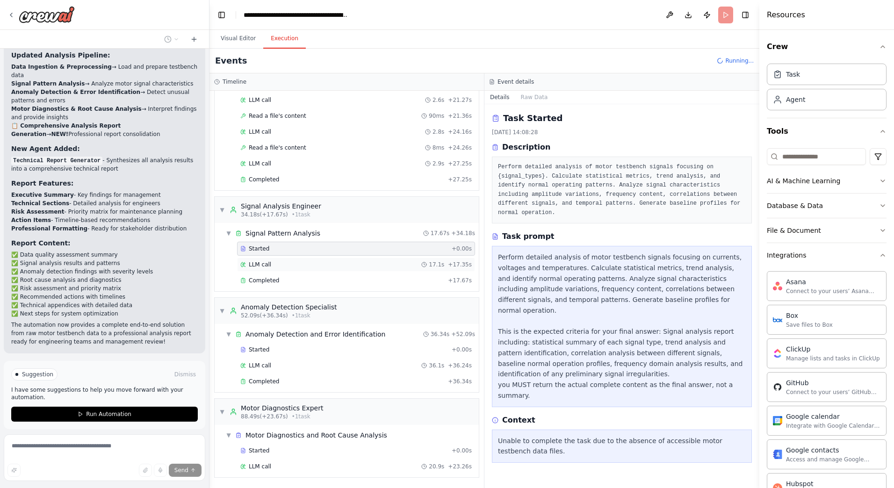
click at [282, 266] on div "LLM call 17.1s + 17.35s" at bounding box center [356, 264] width 232 height 7
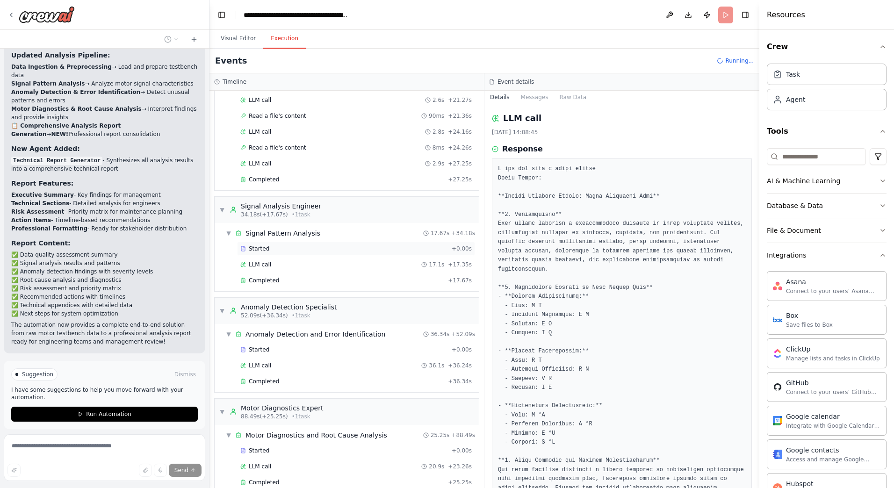
click at [282, 256] on div "Started + 0.00s LLM call 17.1s + 17.35s Completed + 17.67s" at bounding box center [350, 266] width 257 height 48
click at [282, 253] on div "Started + 0.00s" at bounding box center [356, 249] width 238 height 14
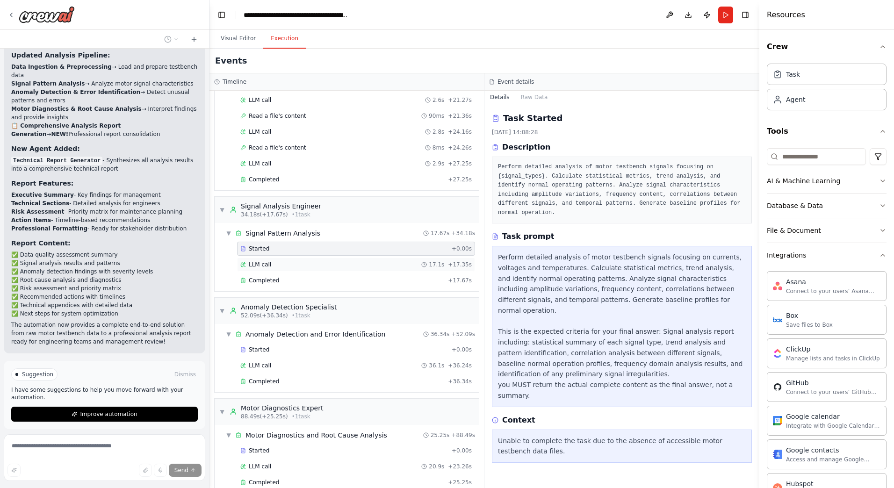
click at [312, 265] on div "LLM call 17.1s + 17.35s" at bounding box center [356, 264] width 232 height 7
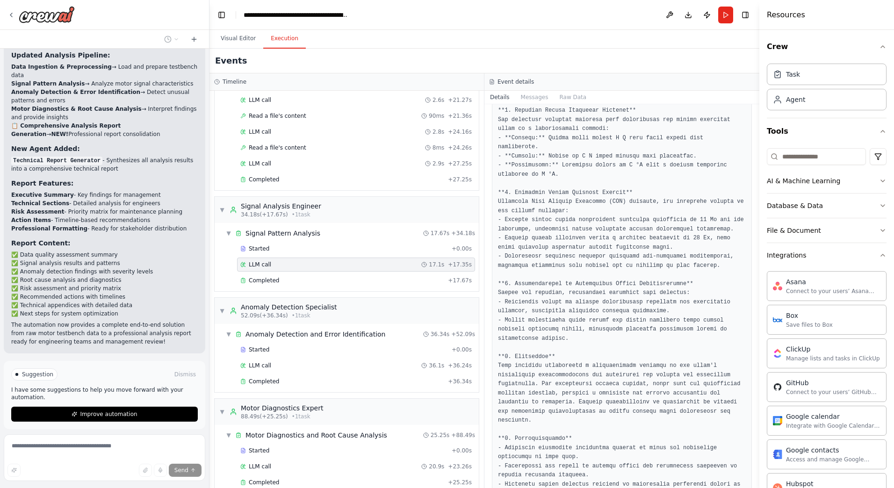
scroll to position [548, 0]
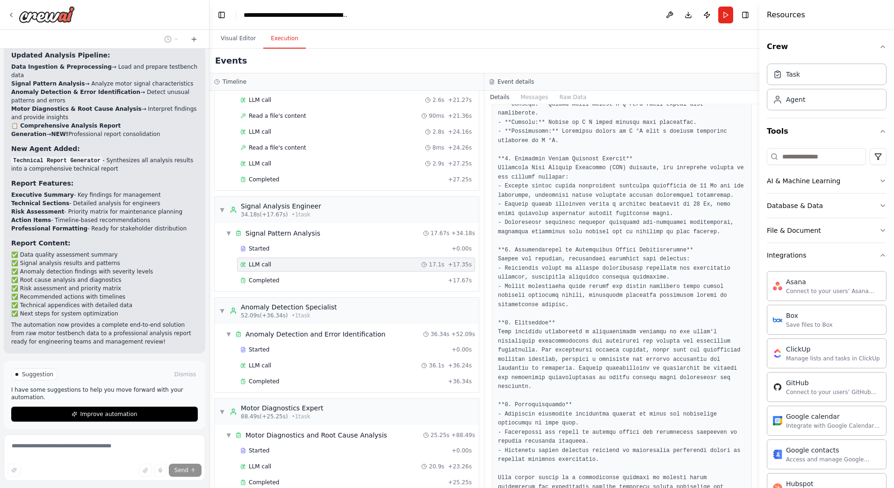
click at [393, 271] on div "LLM call 17.1s + 17.35s" at bounding box center [356, 265] width 238 height 14
click at [371, 276] on div "Completed + 17.67s" at bounding box center [356, 281] width 238 height 14
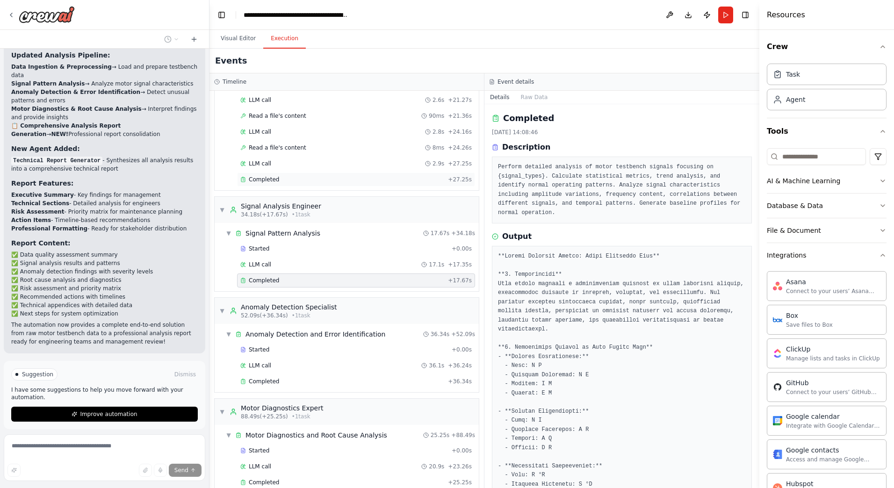
click at [285, 183] on div "Completed + 27.25s" at bounding box center [356, 180] width 238 height 14
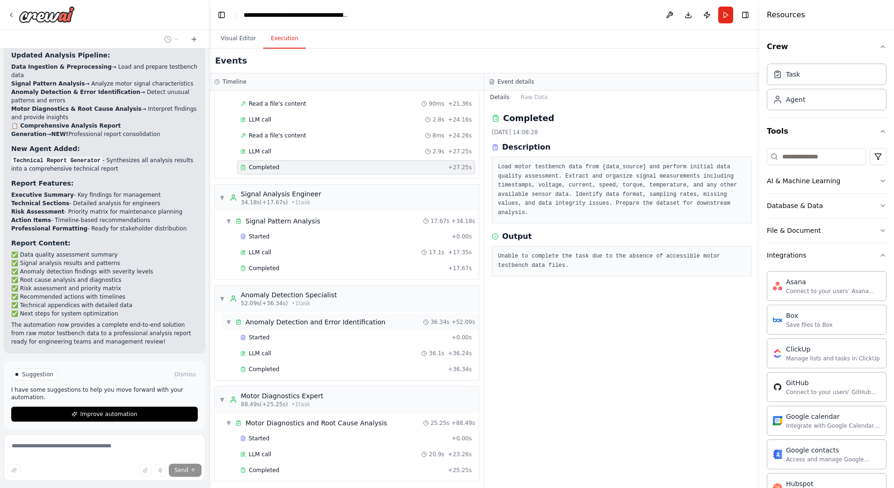
scroll to position [286, 0]
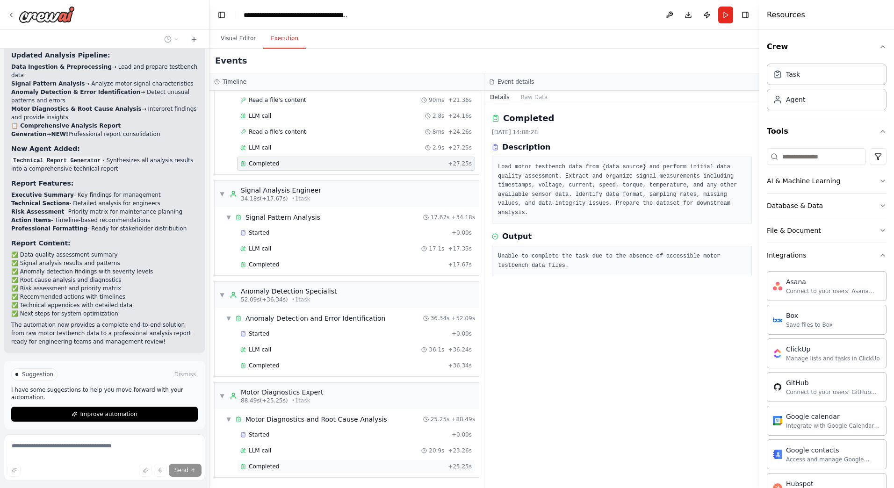
click at [272, 465] on span "Completed" at bounding box center [264, 466] width 30 height 7
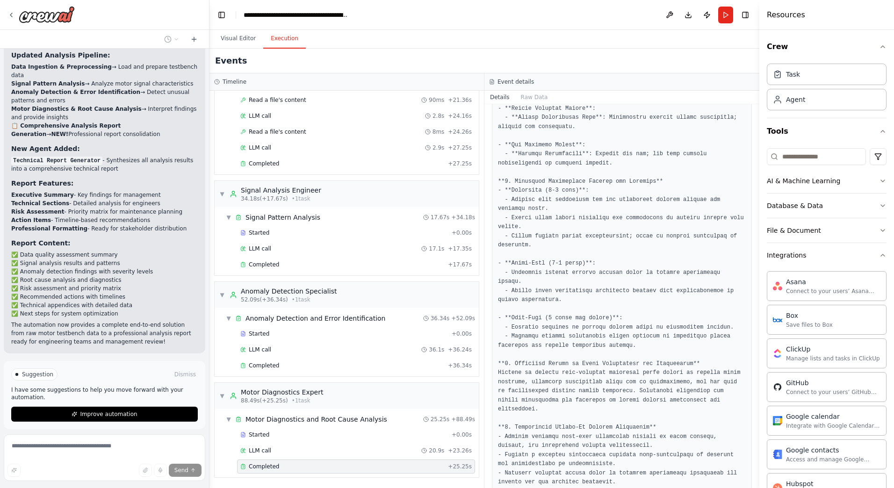
scroll to position [642, 0]
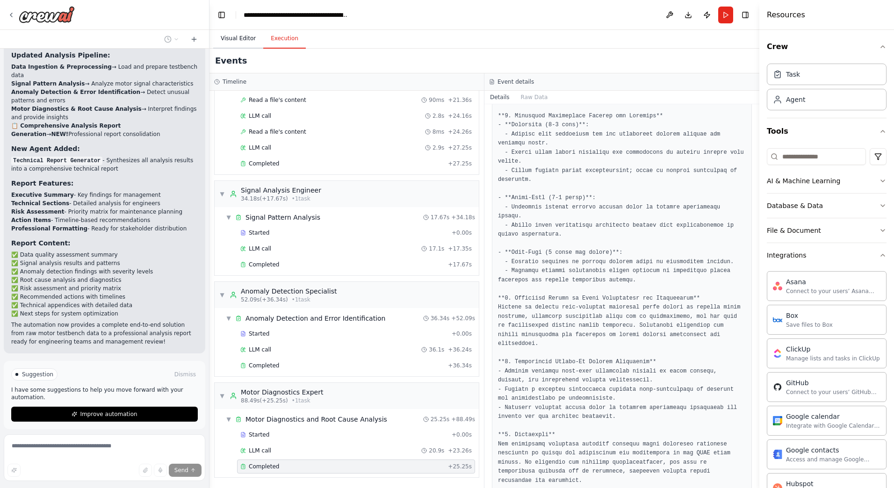
click at [247, 33] on button "Visual Editor" at bounding box center [238, 39] width 50 height 20
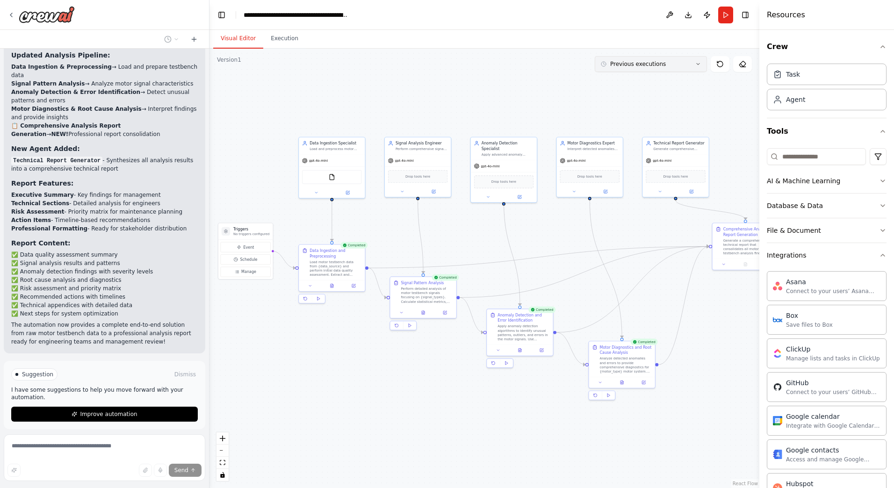
click at [672, 62] on button "Previous executions" at bounding box center [651, 64] width 112 height 16
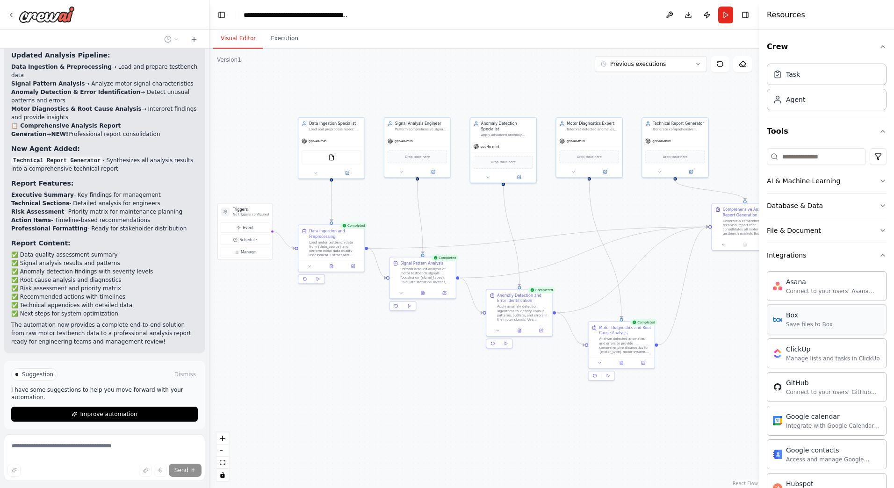
drag, startPoint x: 715, startPoint y: 320, endPoint x: 773, endPoint y: 329, distance: 58.8
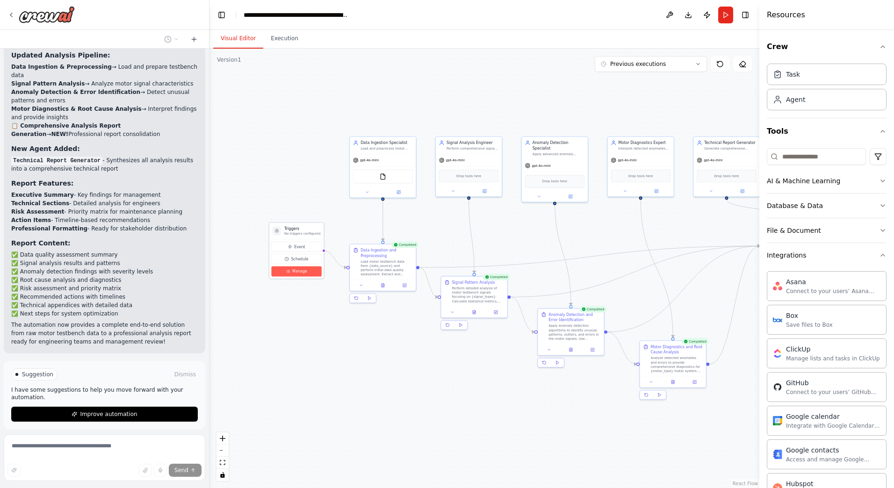
click at [309, 274] on button "Manage" at bounding box center [296, 272] width 50 height 10
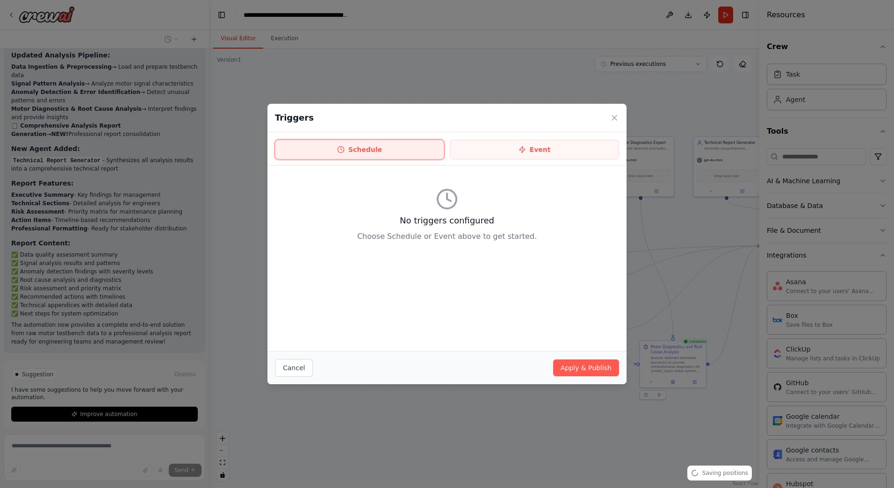
click at [375, 152] on button "Schedule" at bounding box center [359, 150] width 169 height 20
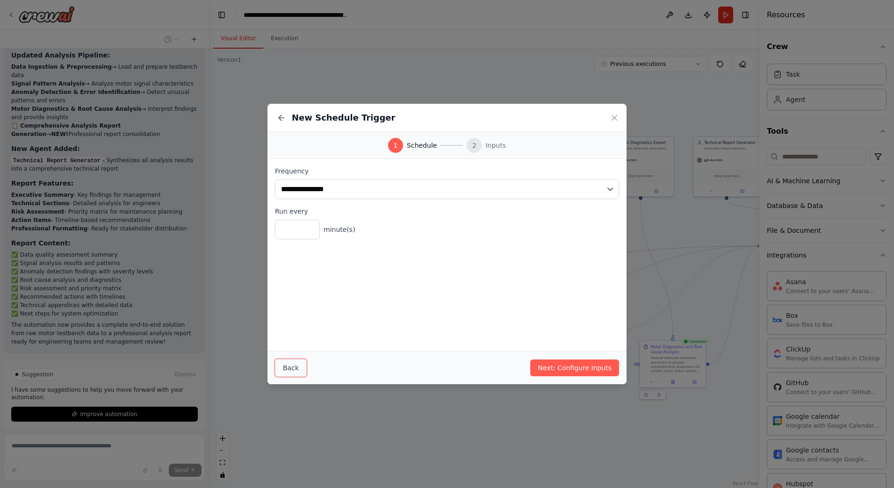
click at [298, 365] on button "Back" at bounding box center [291, 368] width 32 height 18
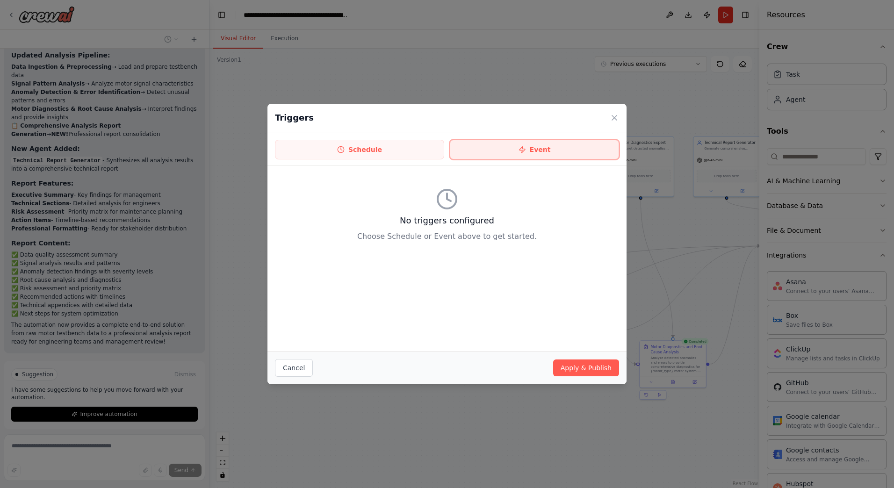
click at [544, 151] on button "Event" at bounding box center [534, 150] width 169 height 20
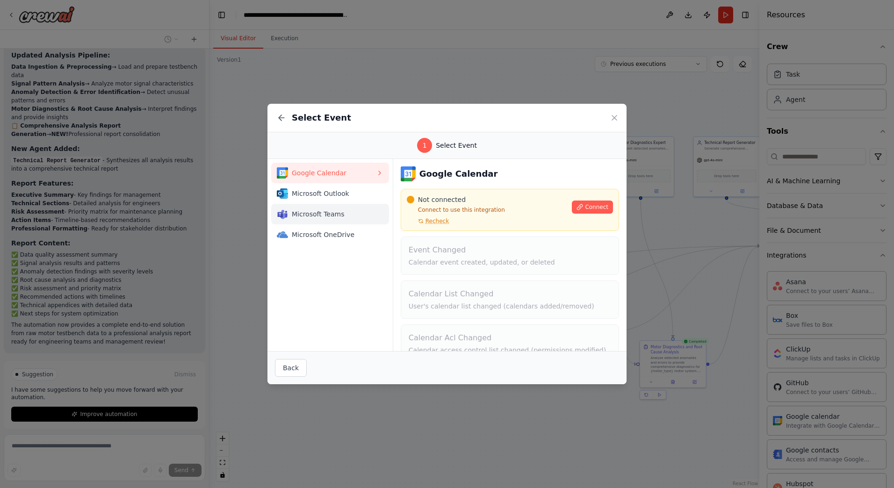
click at [369, 221] on button "Microsoft Teams" at bounding box center [330, 214] width 118 height 21
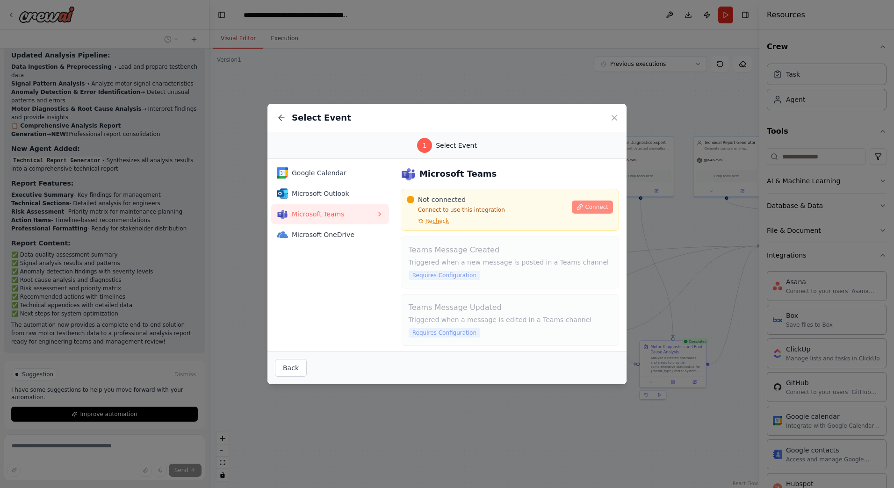
click at [586, 211] on span "Connect" at bounding box center [596, 207] width 23 height 7
click at [340, 189] on span "Microsoft Outlook" at bounding box center [334, 193] width 84 height 9
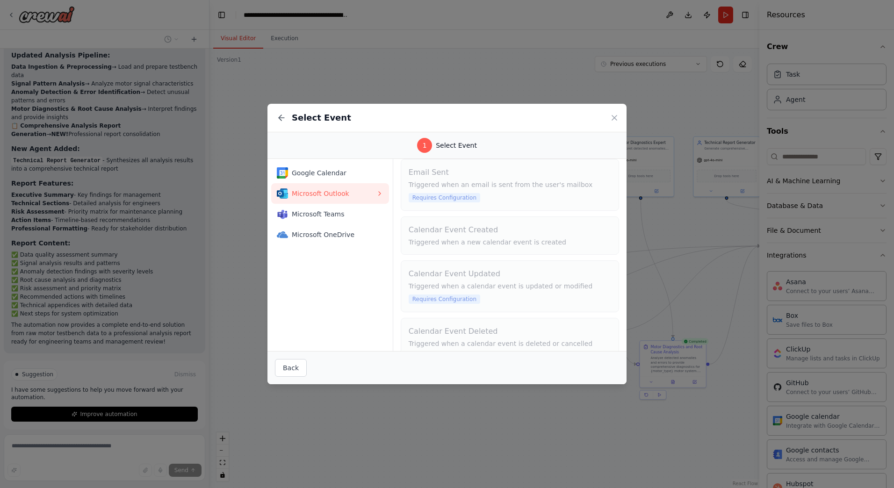
scroll to position [205, 0]
click at [344, 236] on span "Microsoft OneDrive" at bounding box center [334, 234] width 84 height 9
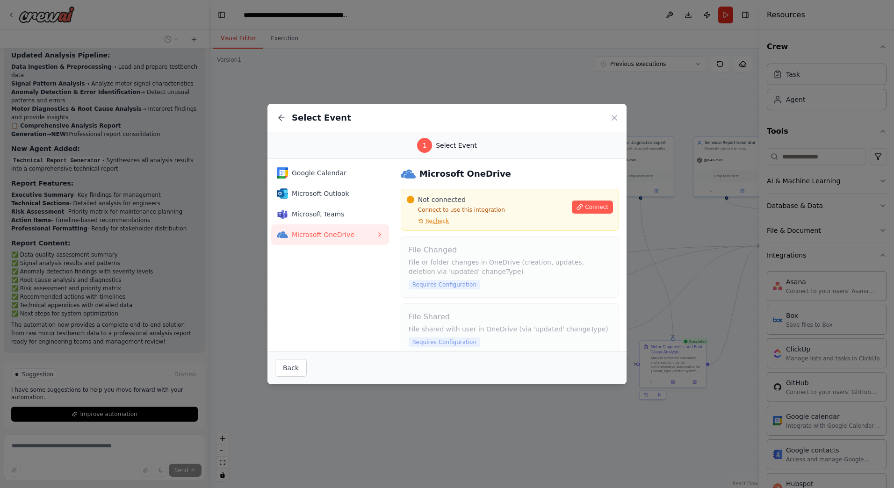
scroll to position [12, 0]
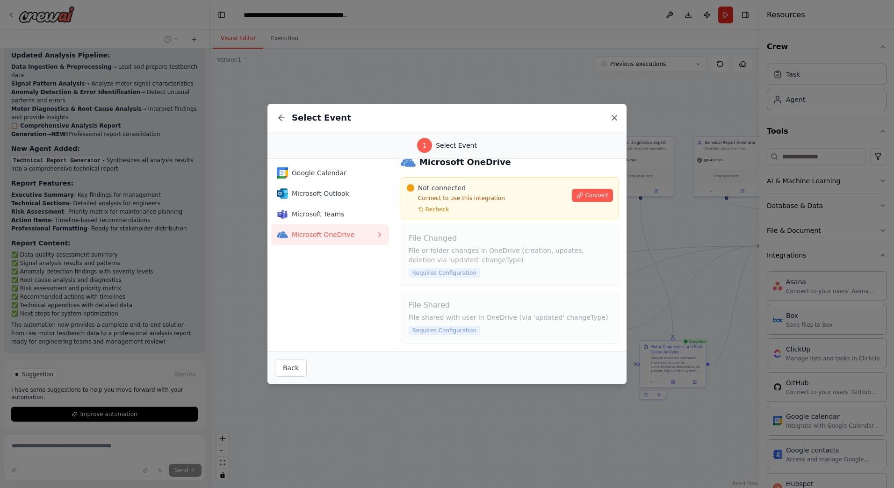
click at [614, 118] on icon at bounding box center [614, 118] width 5 height 5
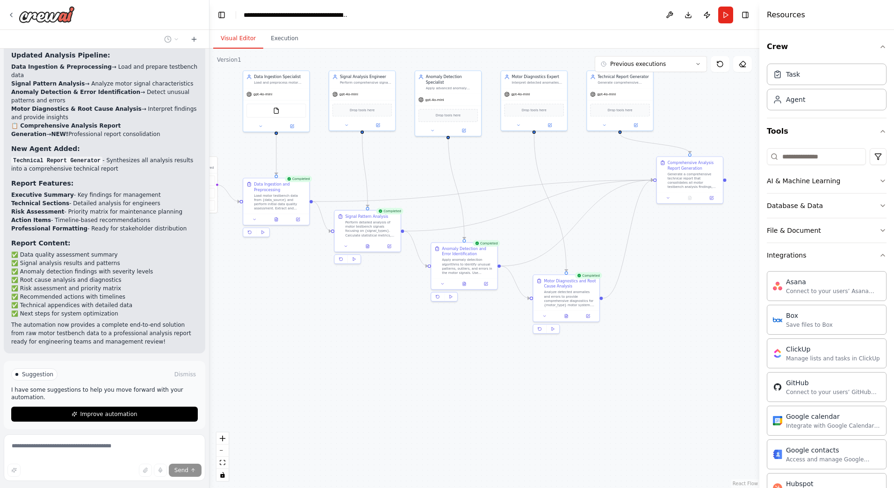
drag, startPoint x: 693, startPoint y: 294, endPoint x: 586, endPoint y: 228, distance: 125.4
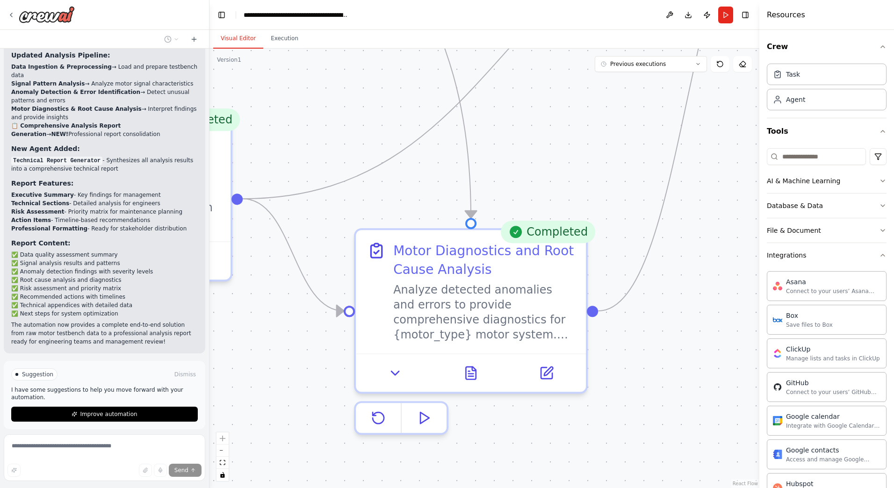
drag, startPoint x: 560, startPoint y: 310, endPoint x: 634, endPoint y: 332, distance: 77.3
click at [634, 332] on div ".deletable-edge-delete-btn { width: 20px; height: 20px; border: 0px solid #ffff…" at bounding box center [485, 269] width 550 height 440
click at [504, 306] on div "Analyze detected anomalies and errors to provide comprehensive diagnostics for …" at bounding box center [484, 309] width 182 height 60
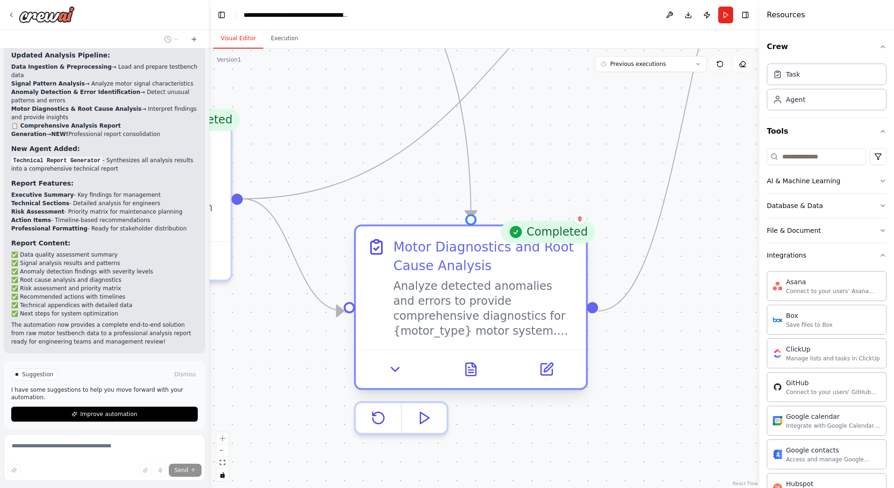
click at [506, 307] on div "Analyze detected anomalies and errors to provide comprehensive diagnostics for …" at bounding box center [484, 309] width 182 height 60
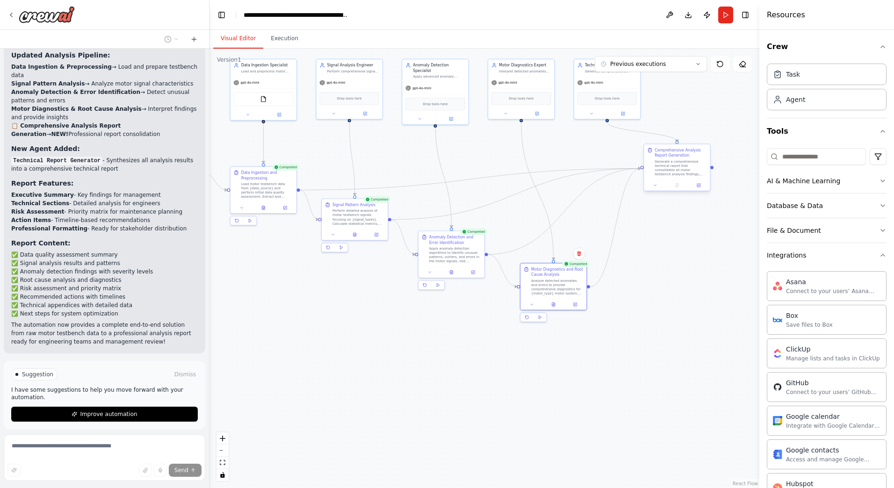
click at [697, 162] on div "Generate a comprehensive technical report that consolidates all motor testbench…" at bounding box center [681, 168] width 52 height 17
click at [714, 233] on div ".deletable-edge-delete-btn { width: 20px; height: 20px; border: 0px solid #ffff…" at bounding box center [485, 269] width 550 height 440
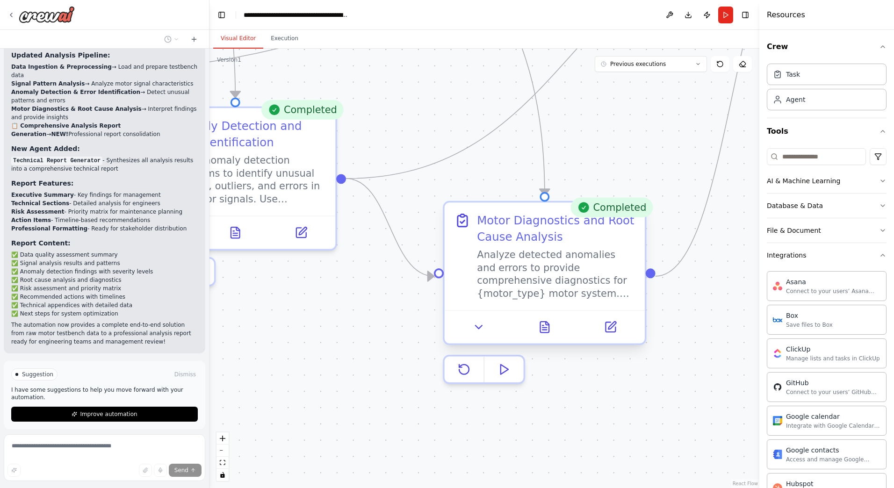
click at [607, 282] on div "Analyze detected anomalies and errors to provide comprehensive diagnostics for …" at bounding box center [556, 274] width 158 height 52
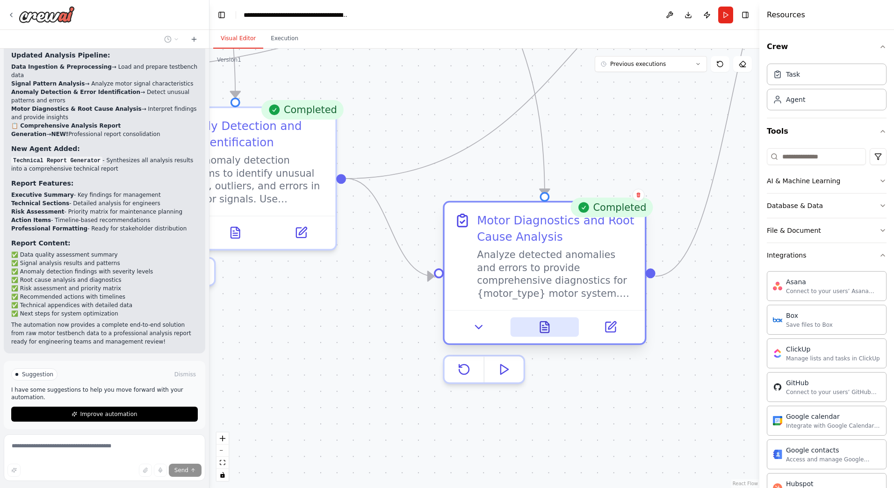
click at [543, 326] on icon at bounding box center [544, 327] width 13 height 13
click at [554, 333] on button at bounding box center [544, 328] width 69 height 20
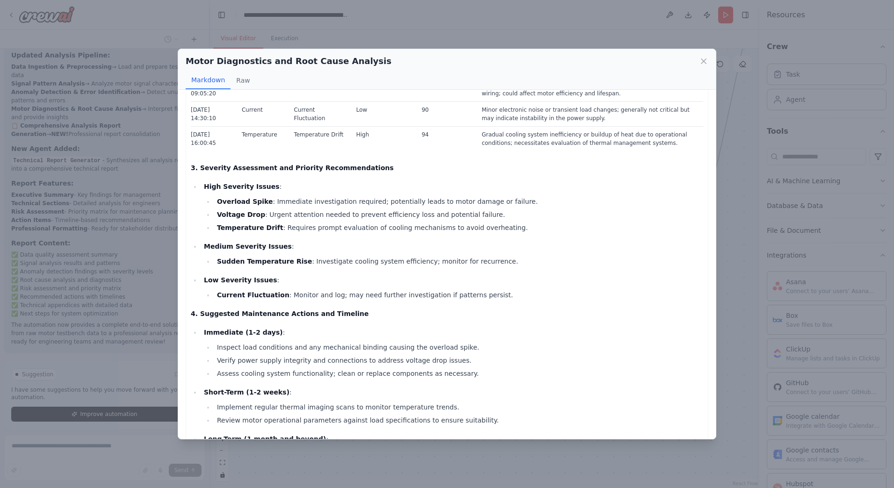
scroll to position [401, 0]
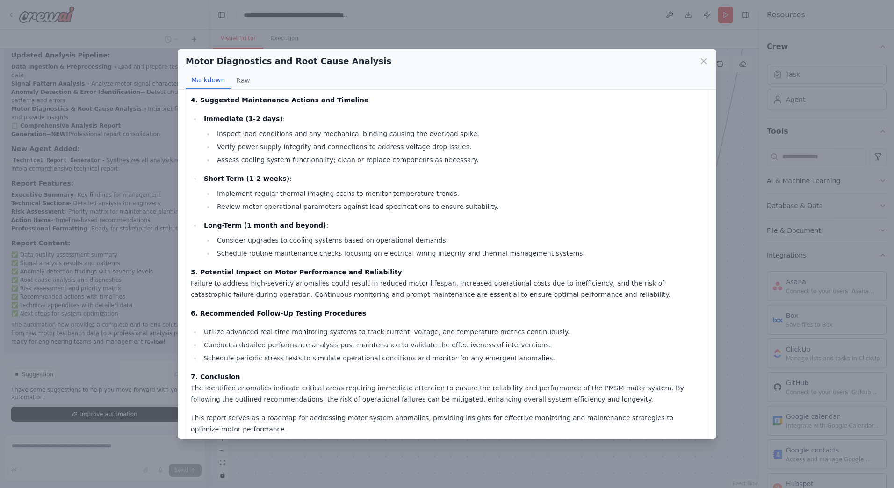
click at [728, 191] on div "Motor Diagnostics and Root Cause Analysis Markdown Raw Motor Diagnostics Report…" at bounding box center [447, 244] width 894 height 488
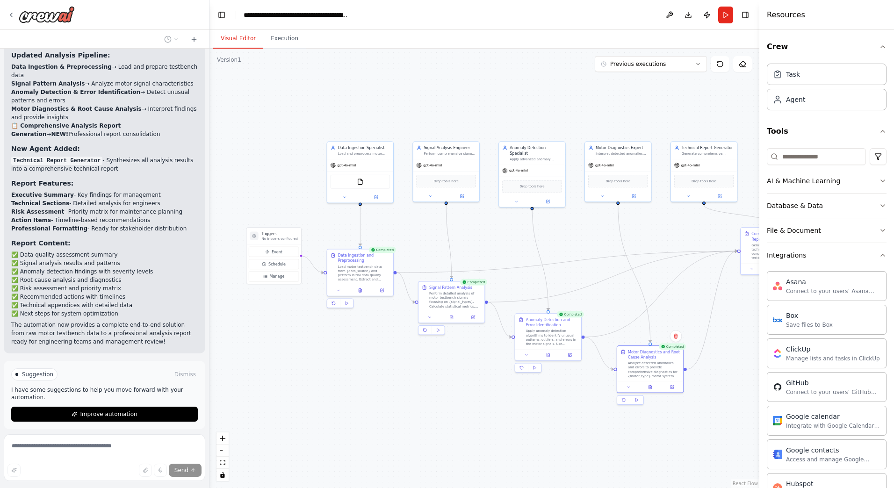
drag, startPoint x: 456, startPoint y: 129, endPoint x: 586, endPoint y: 266, distance: 189.0
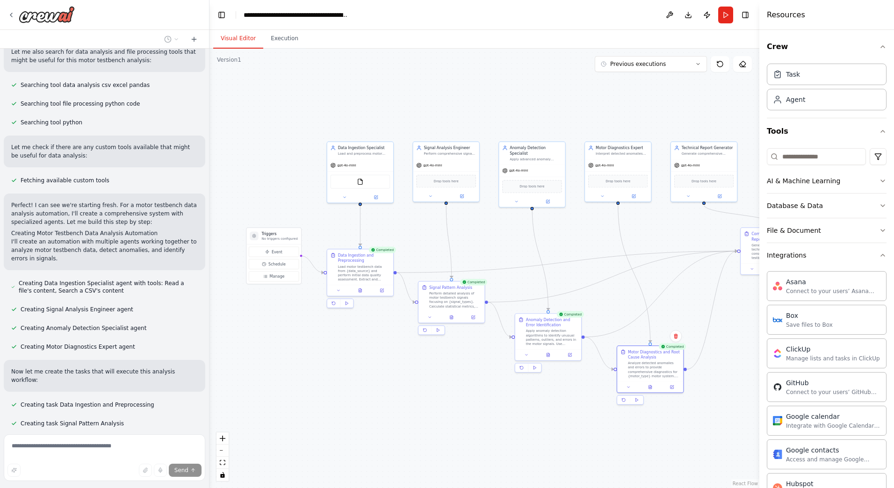
scroll to position [0, 0]
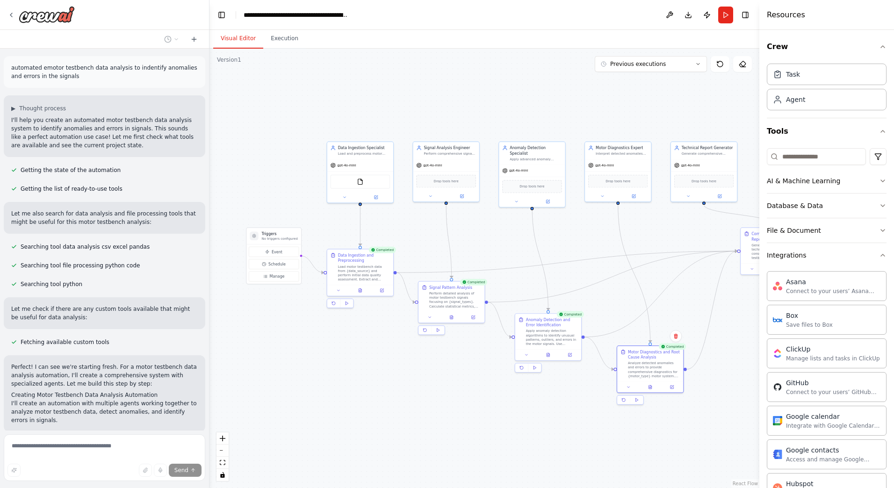
click at [220, 25] on header "**********" at bounding box center [485, 15] width 550 height 30
click at [220, 20] on button "Toggle Left Sidebar" at bounding box center [221, 14] width 13 height 13
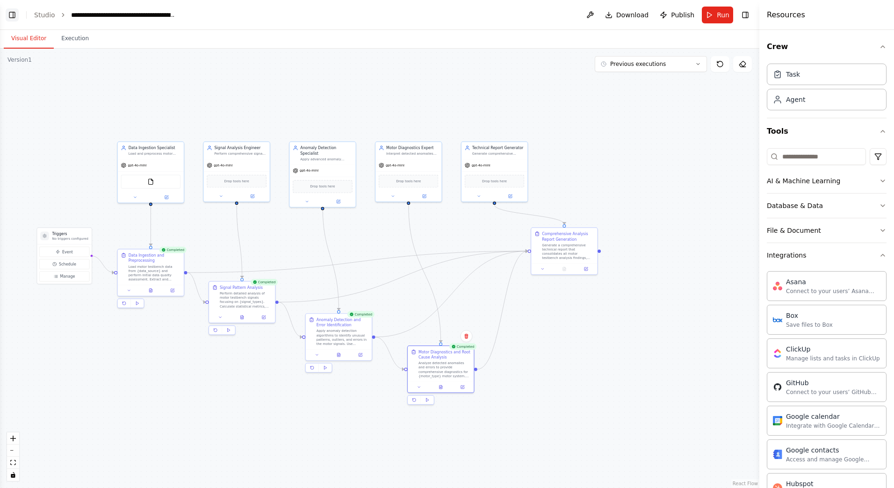
click at [10, 15] on button "Toggle Left Sidebar" at bounding box center [12, 14] width 13 height 13
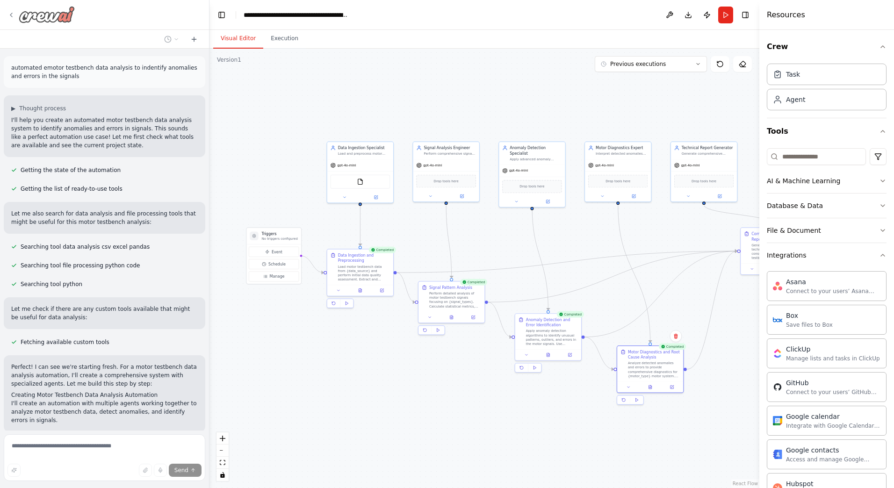
click at [13, 12] on icon at bounding box center [10, 14] width 7 height 7
